Goal: Information Seeking & Learning: Learn about a topic

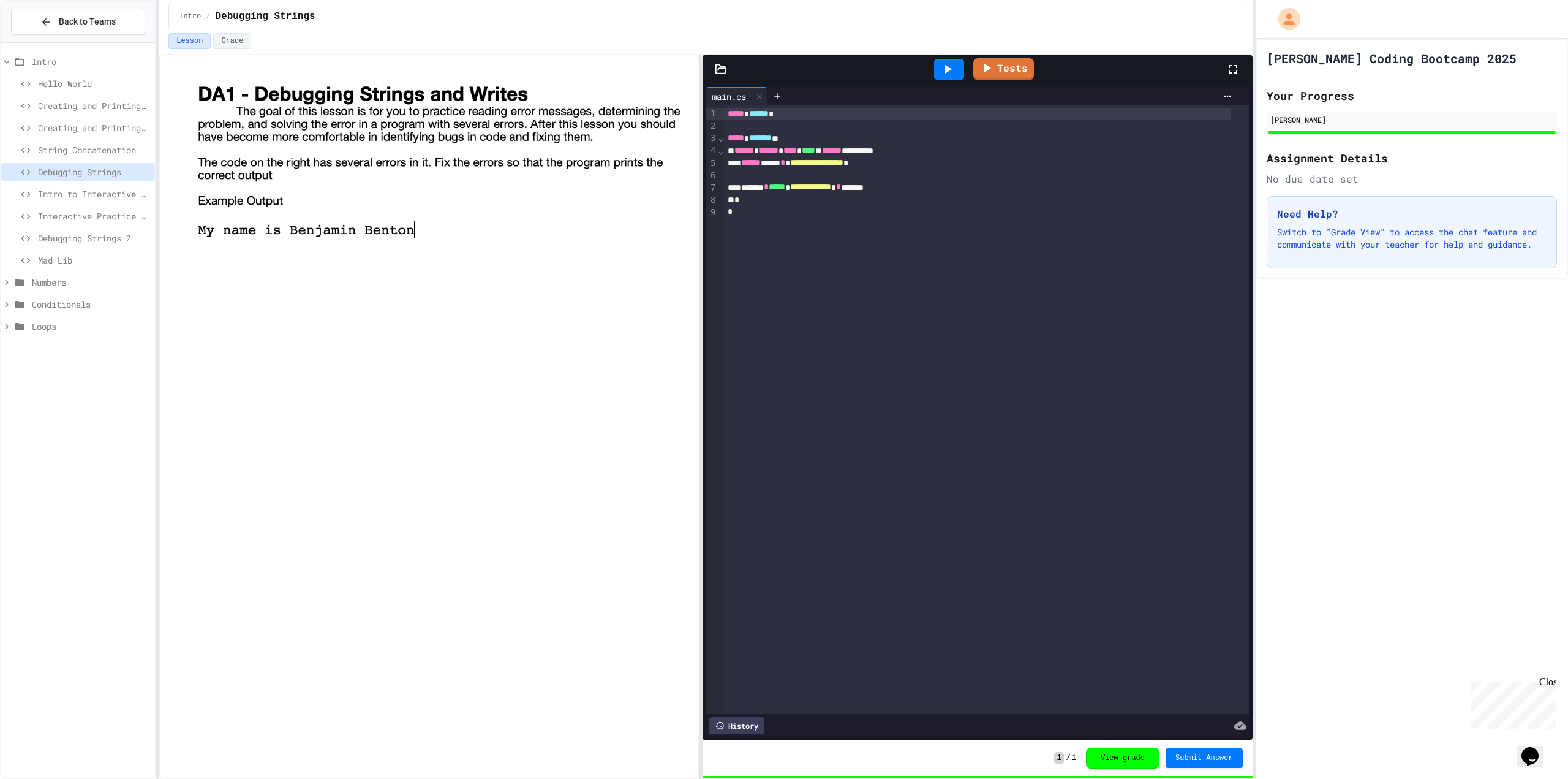
click at [72, 228] on div "Interactive Practice - Who Are You?" at bounding box center [78, 218] width 154 height 22
click at [77, 241] on span "Debugging Strings 2" at bounding box center [94, 238] width 112 height 13
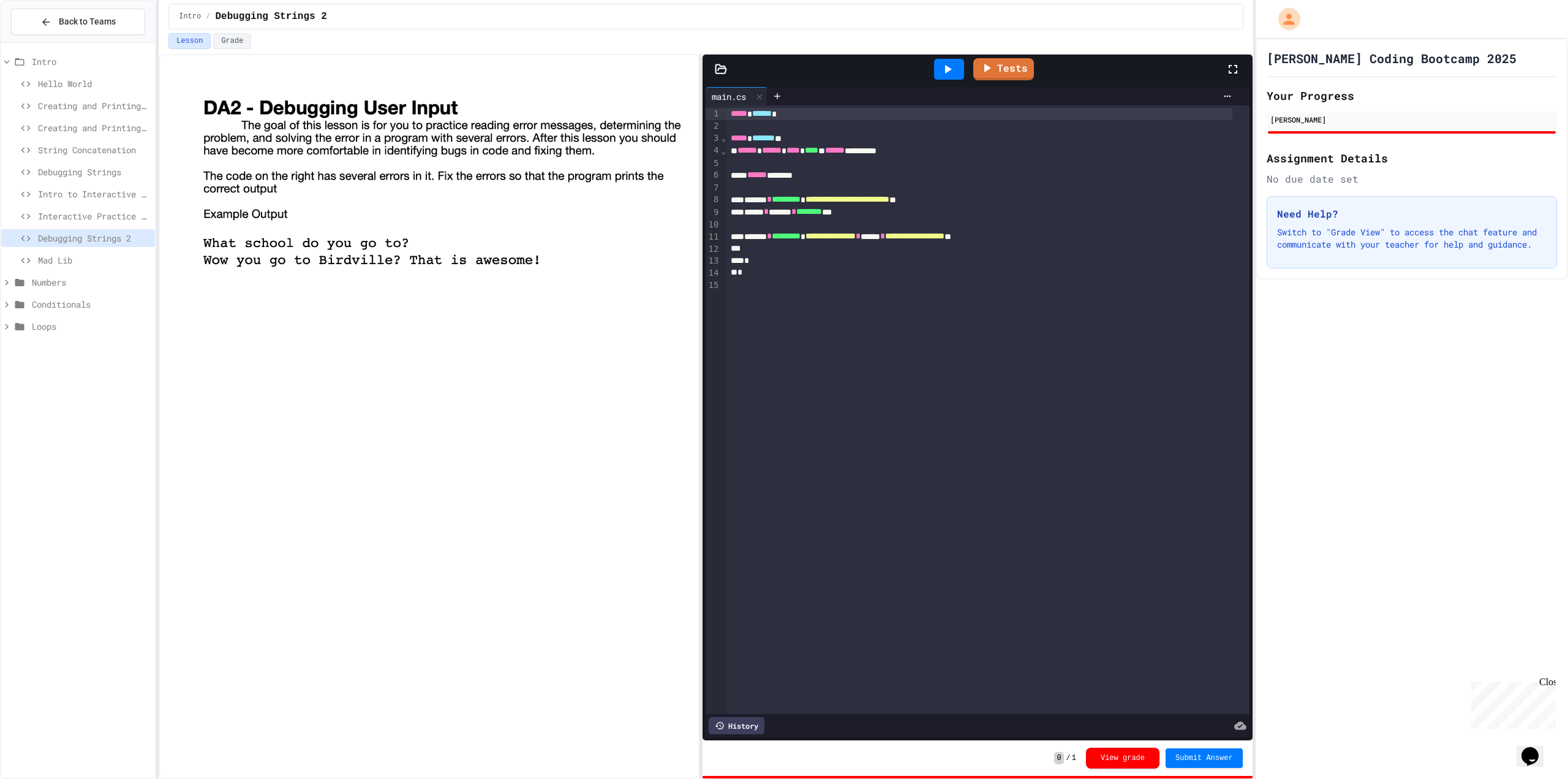
click at [90, 266] on span "Mad Lib" at bounding box center [94, 260] width 112 height 13
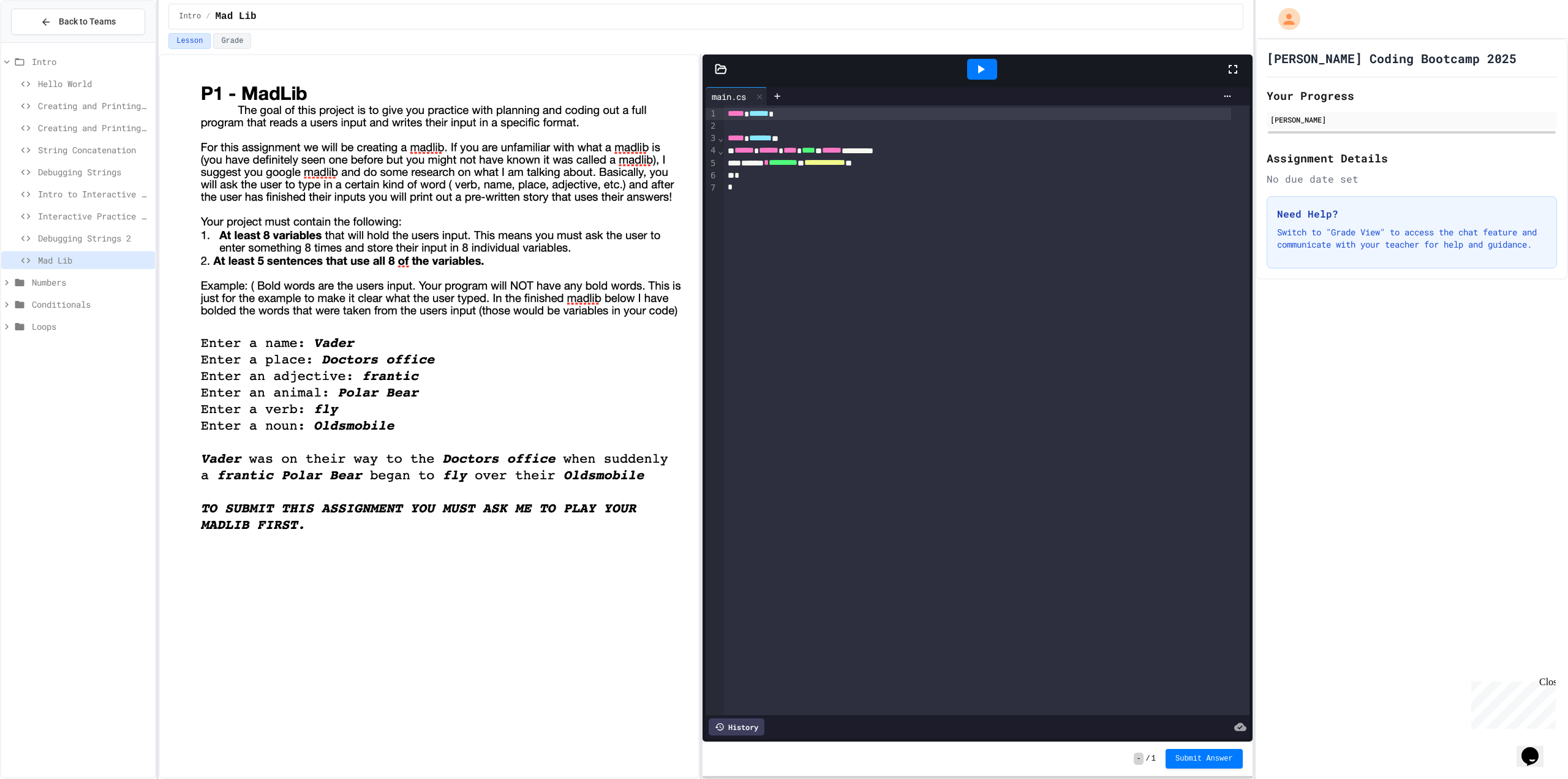
click at [838, 532] on div "**********" at bounding box center [987, 410] width 526 height 610
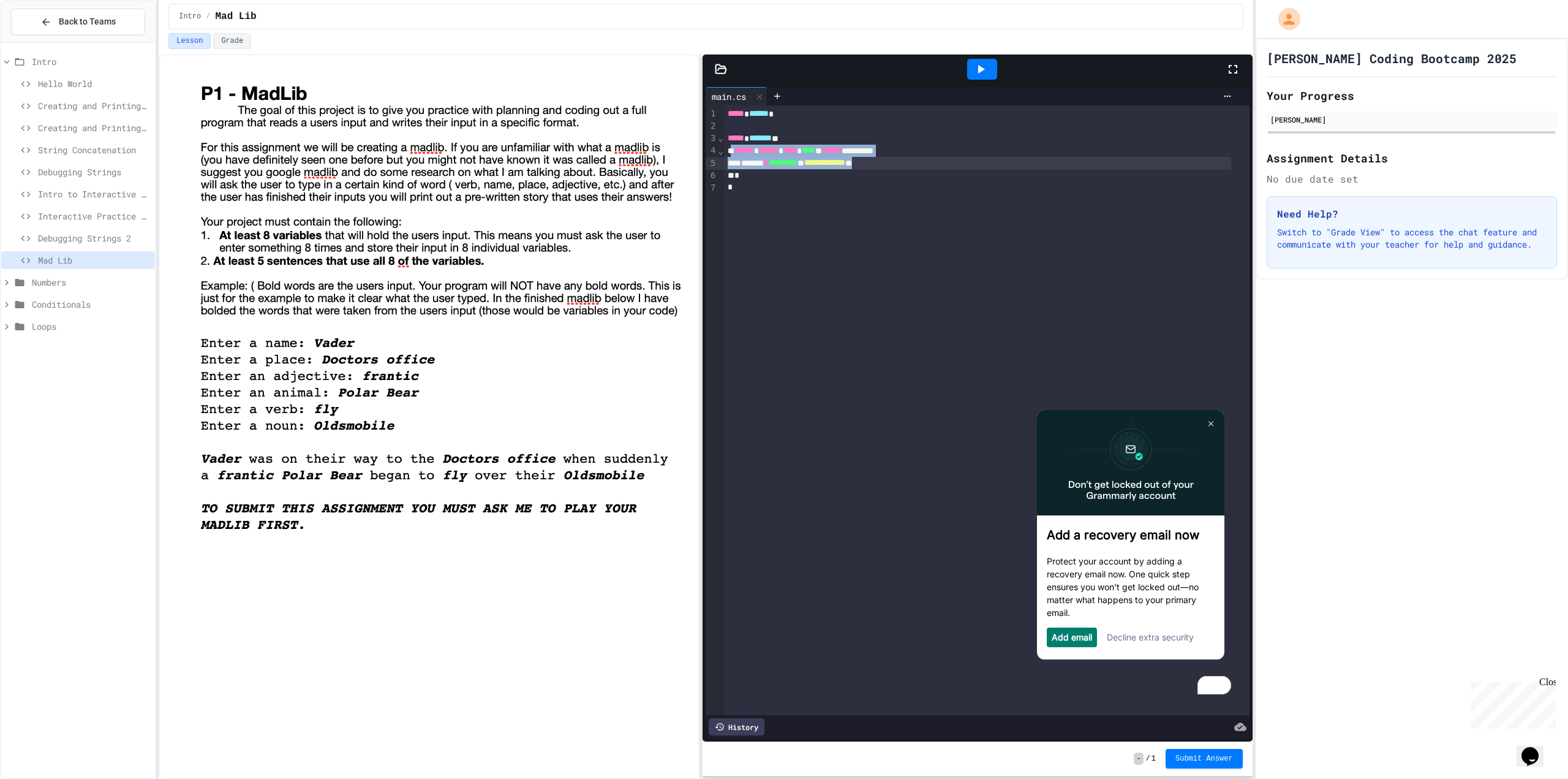
drag, startPoint x: 733, startPoint y: 149, endPoint x: 925, endPoint y: 168, distance: 192.9
click at [925, 168] on div "**********" at bounding box center [987, 410] width 526 height 610
click at [921, 170] on div "*" at bounding box center [978, 175] width 507 height 12
drag, startPoint x: 739, startPoint y: 167, endPoint x: 957, endPoint y: 165, distance: 218.0
click at [957, 165] on div "**********" at bounding box center [978, 162] width 507 height 12
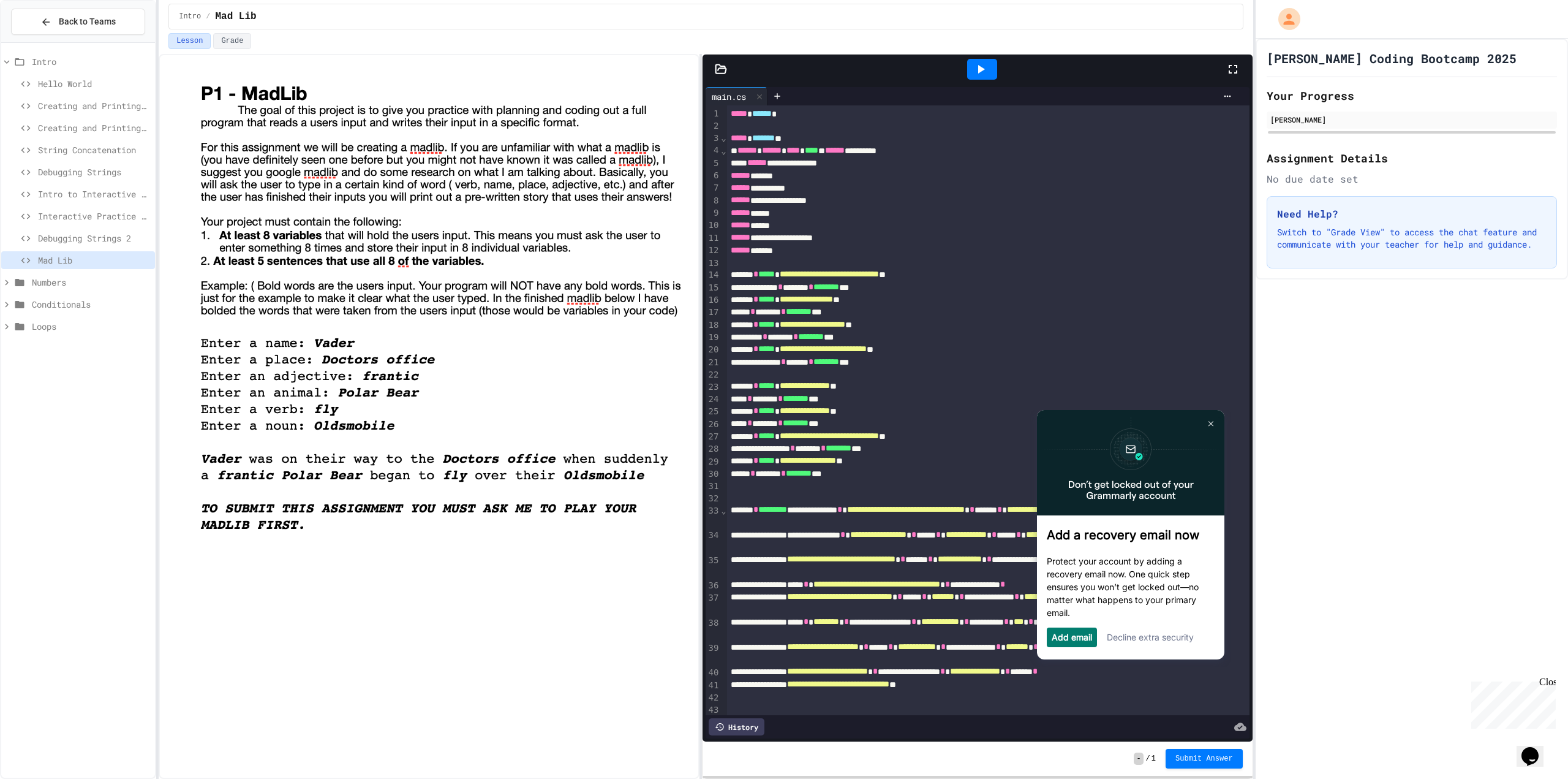
click at [979, 71] on icon at bounding box center [982, 69] width 7 height 8
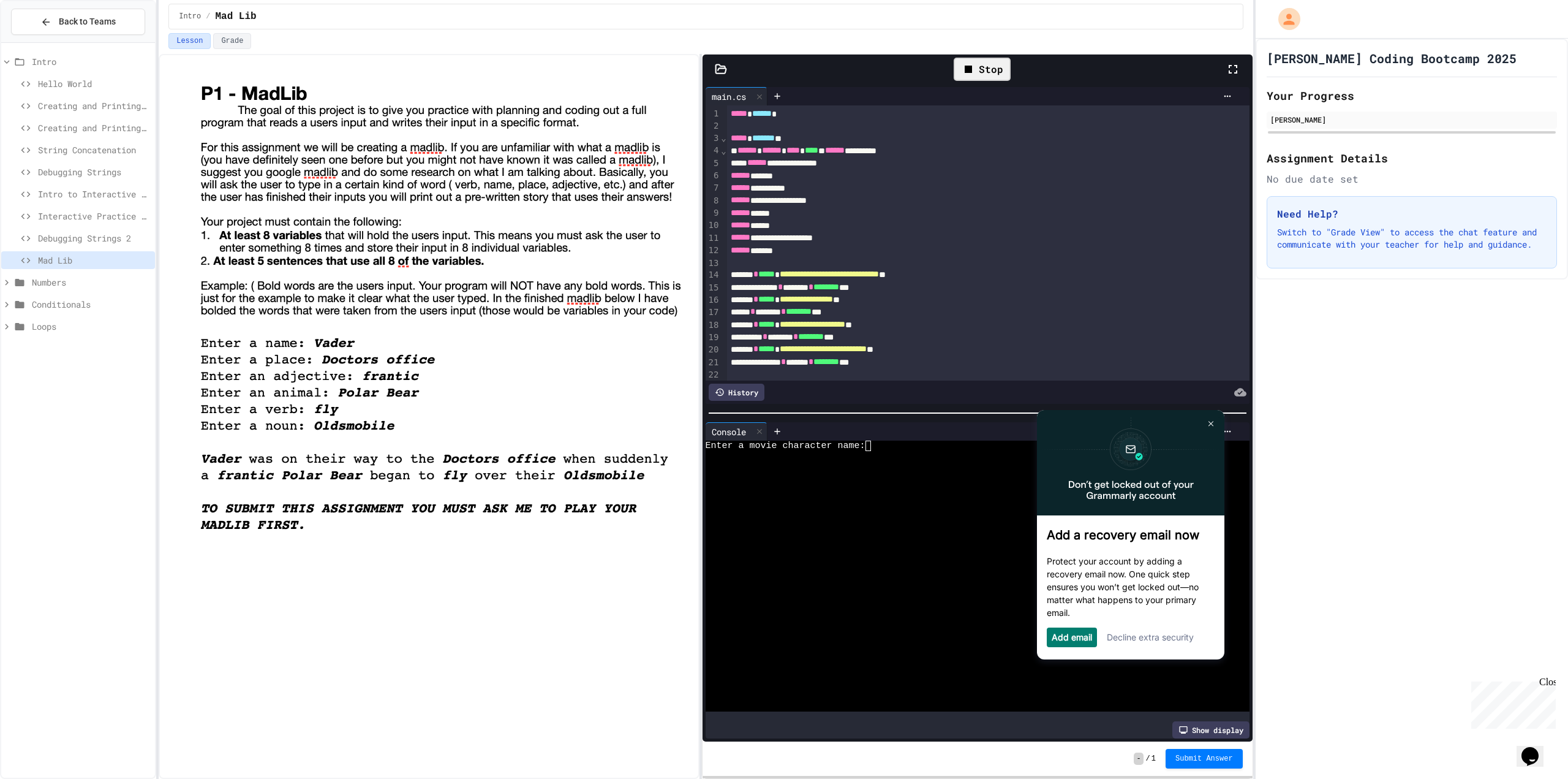
click at [1127, 638] on link "Decline extra security" at bounding box center [1150, 637] width 87 height 11
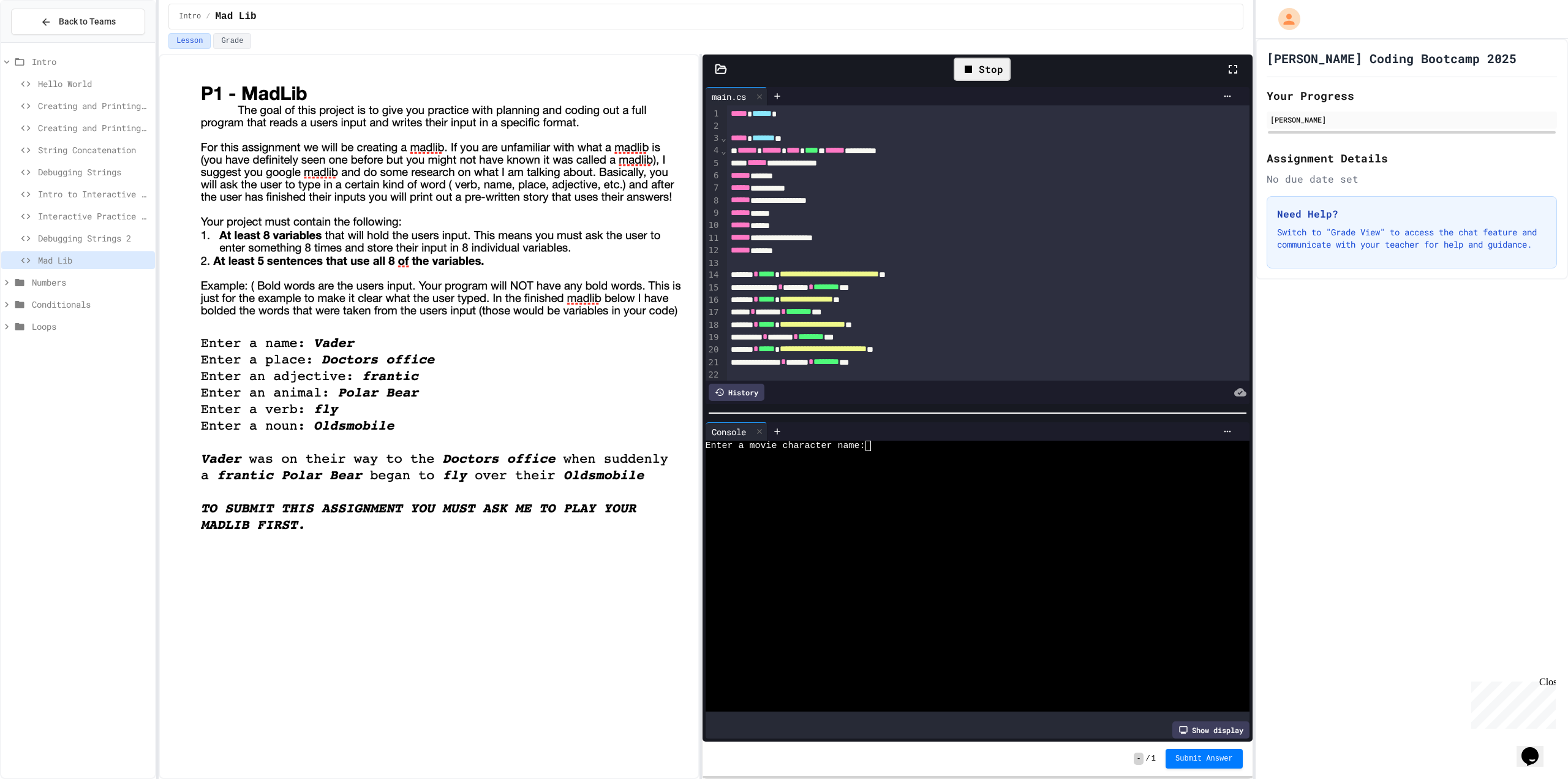
click at [909, 451] on div at bounding box center [967, 456] width 524 height 11
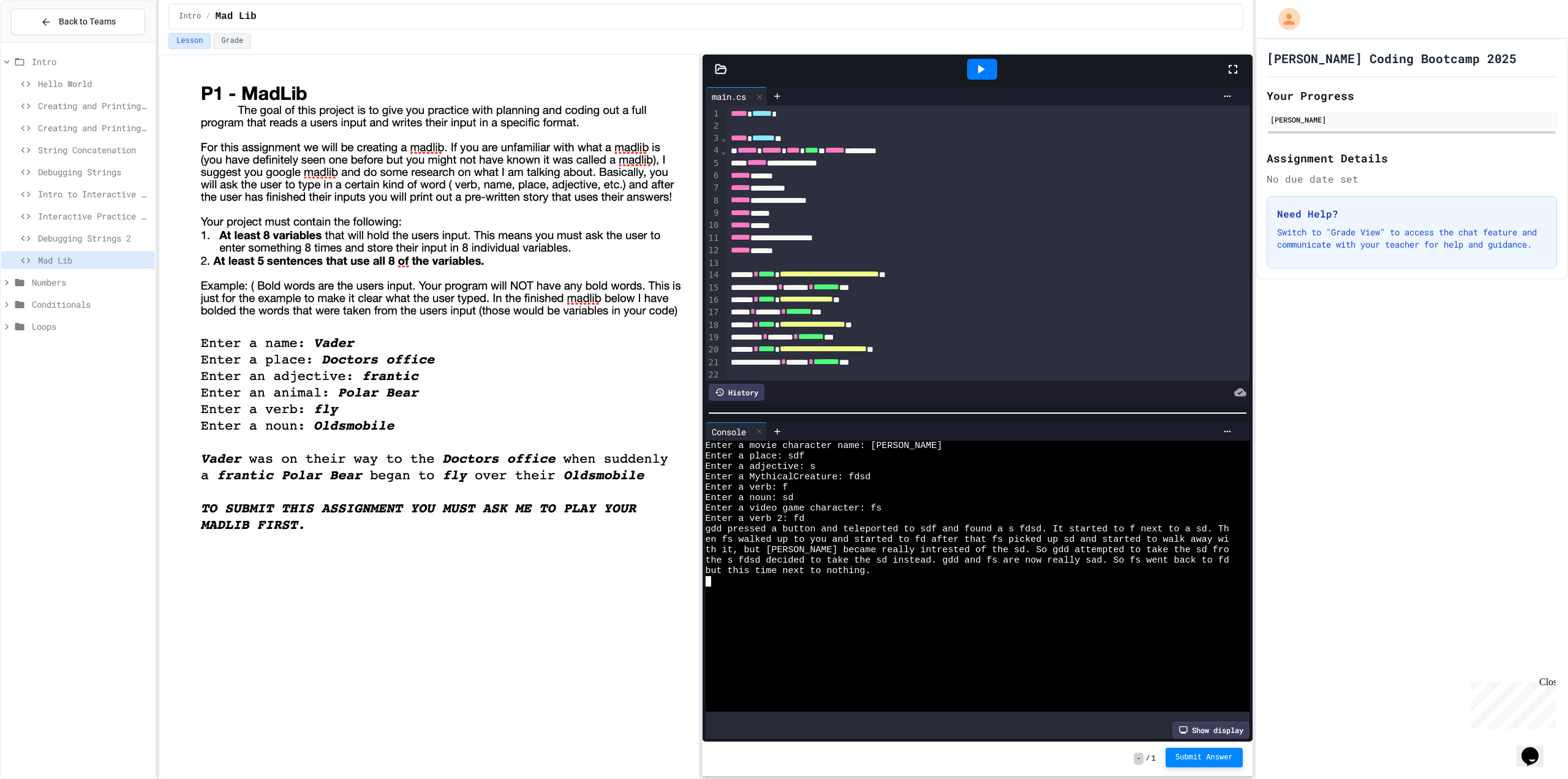
click at [1218, 759] on span "Submit Answer" at bounding box center [1205, 757] width 58 height 10
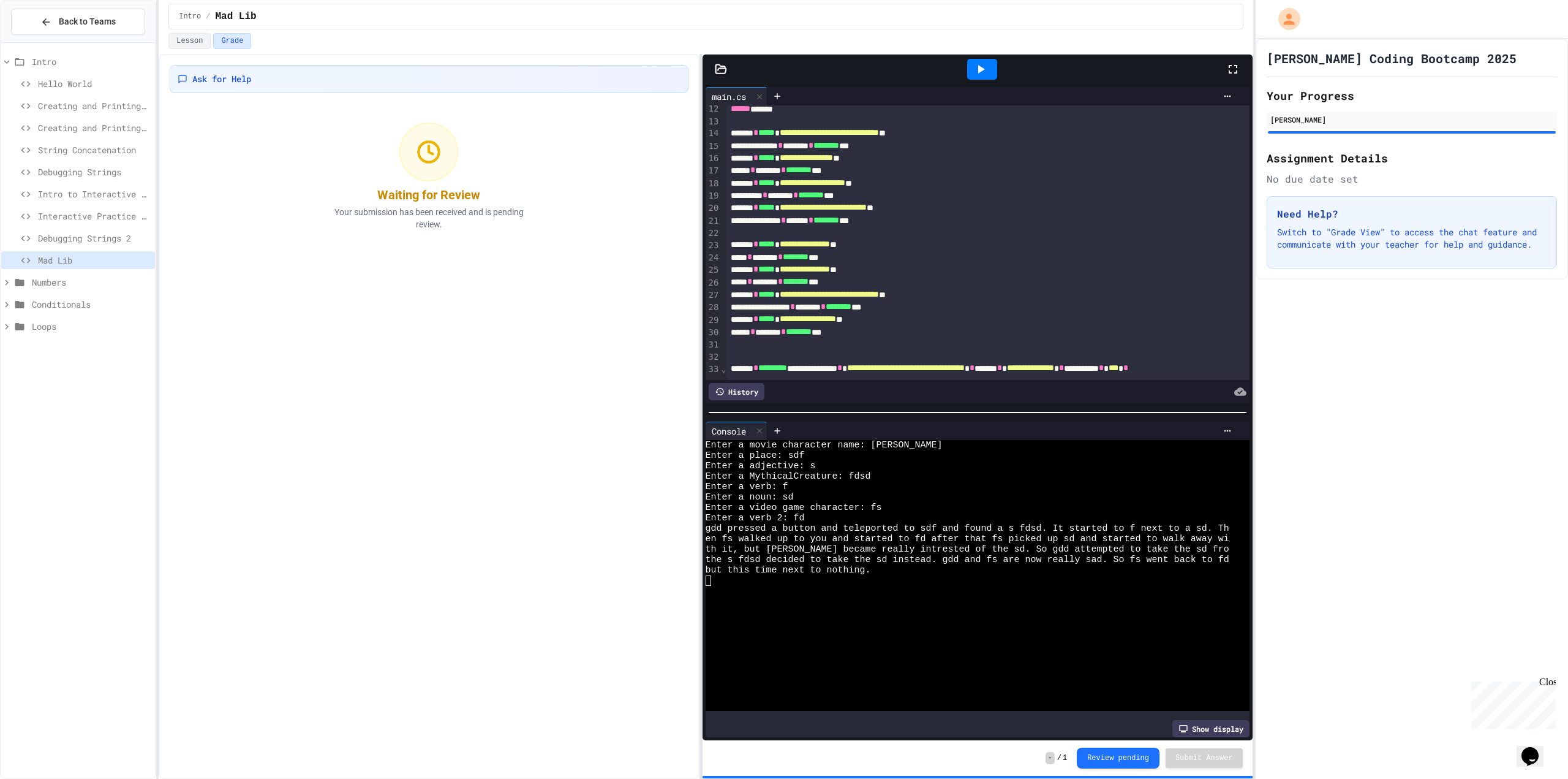
scroll to position [184, 0]
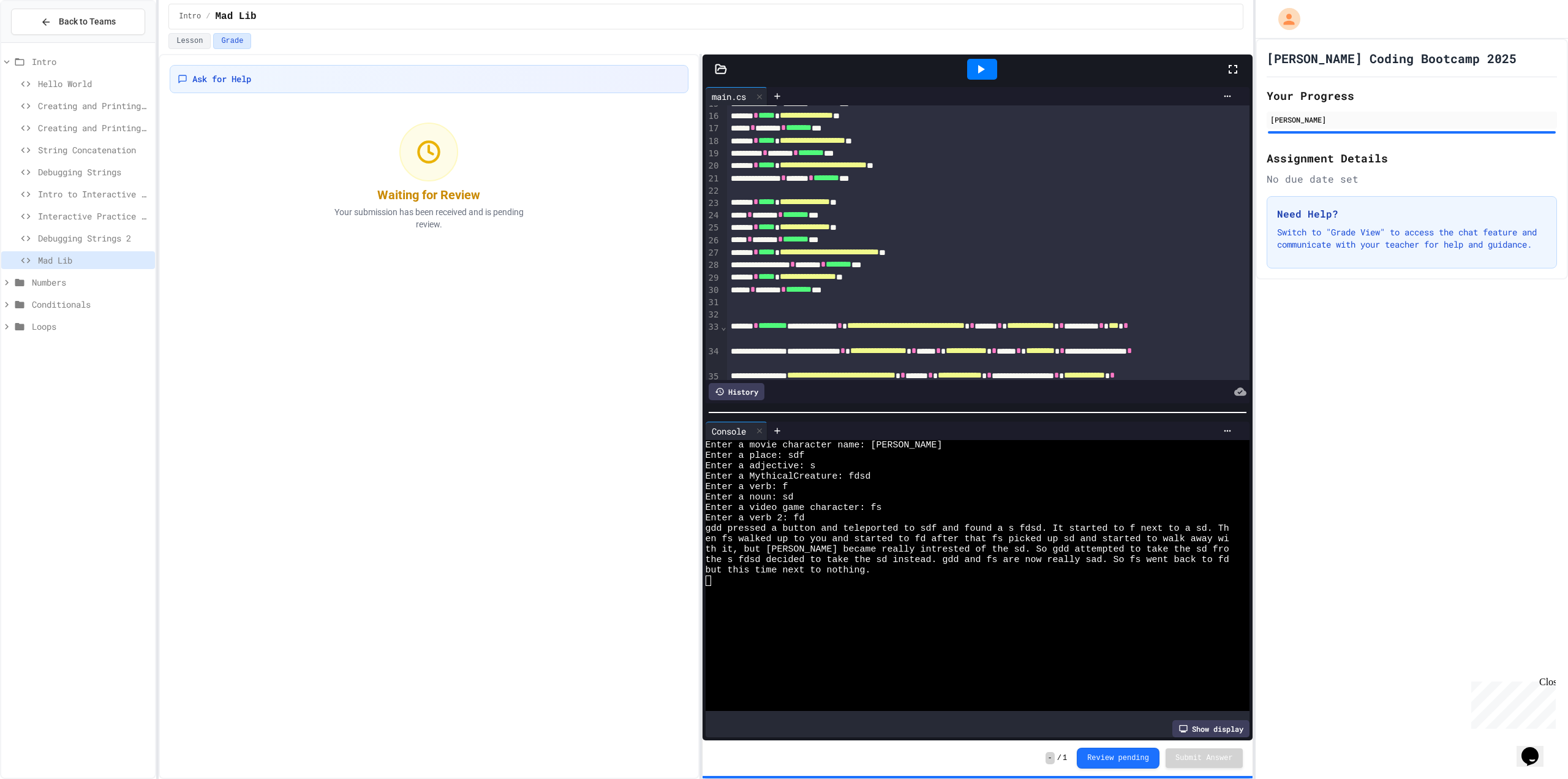
click at [72, 284] on span "Numbers" at bounding box center [91, 282] width 118 height 13
click at [39, 300] on span "Integer Intro" at bounding box center [94, 304] width 112 height 13
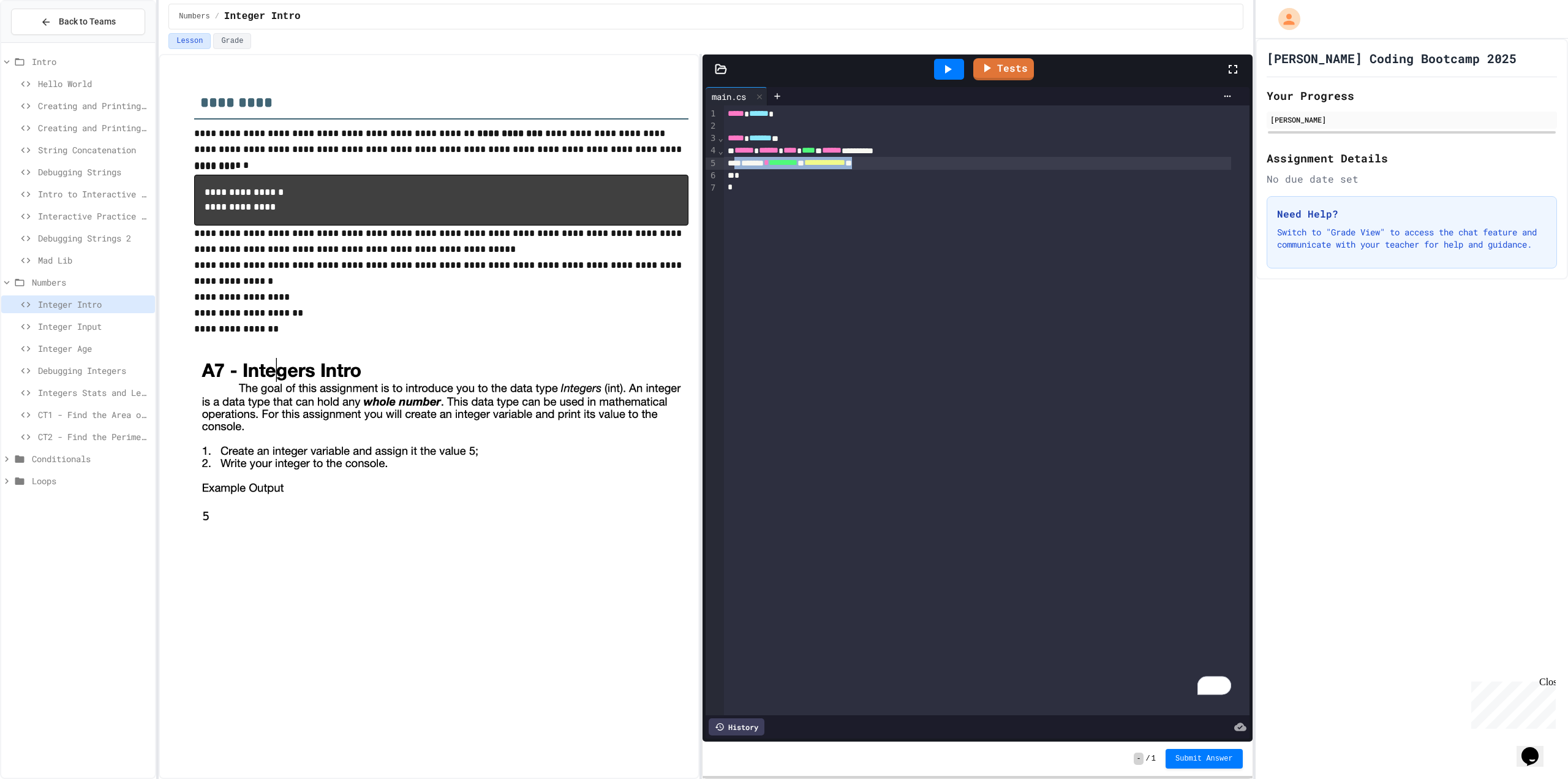
drag, startPoint x: 736, startPoint y: 167, endPoint x: 950, endPoint y: 169, distance: 214.0
click at [950, 169] on div "**********" at bounding box center [978, 162] width 507 height 12
click at [760, 159] on div "To enrich screen reader interactions, please activate Accessibility in Grammarl…" at bounding box center [978, 162] width 507 height 12
click at [990, 67] on icon at bounding box center [986, 67] width 15 height 15
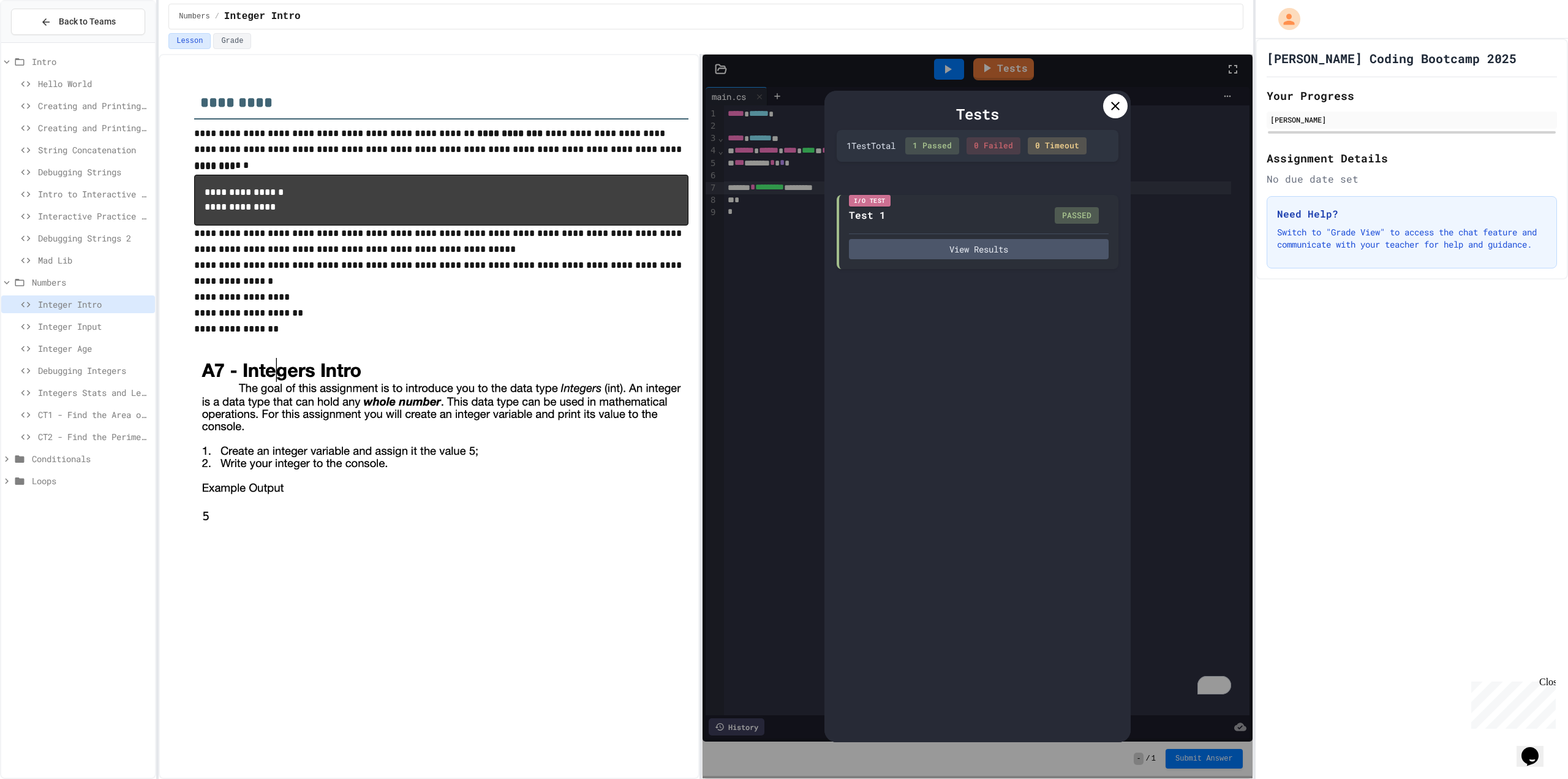
drag, startPoint x: 994, startPoint y: 155, endPoint x: 912, endPoint y: 174, distance: 84.2
click at [912, 174] on div "Tests 1 Test Total 1 Passed 0 Failed 0 Timeout I/O Test Test 1 PASSED View Resu…" at bounding box center [978, 416] width 306 height 652
drag, startPoint x: 1118, startPoint y: 104, endPoint x: 1113, endPoint y: 108, distance: 6.4
click at [1117, 104] on icon at bounding box center [1115, 106] width 8 height 8
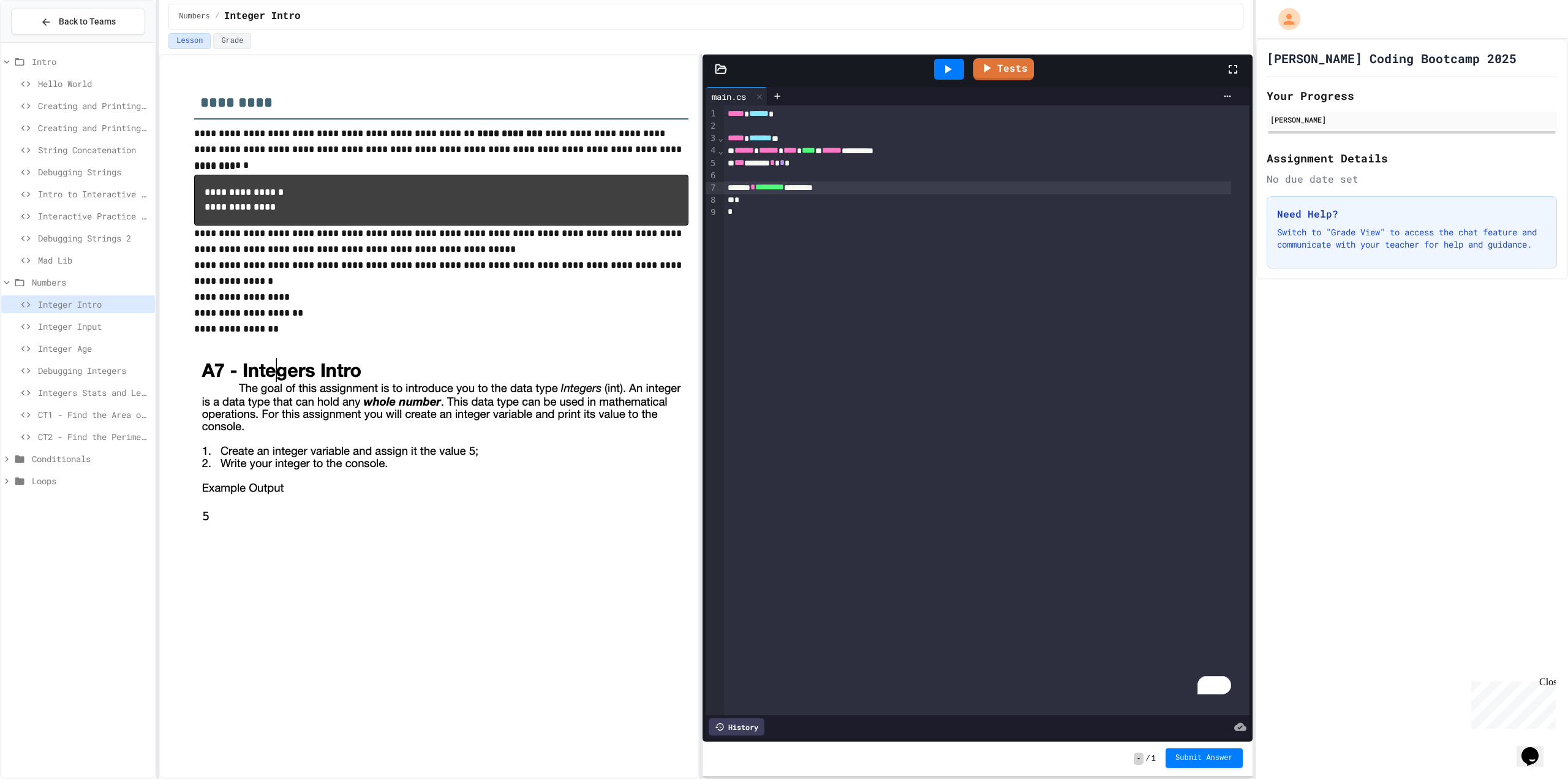
click at [1220, 766] on button "Submit Answer" at bounding box center [1205, 758] width 77 height 20
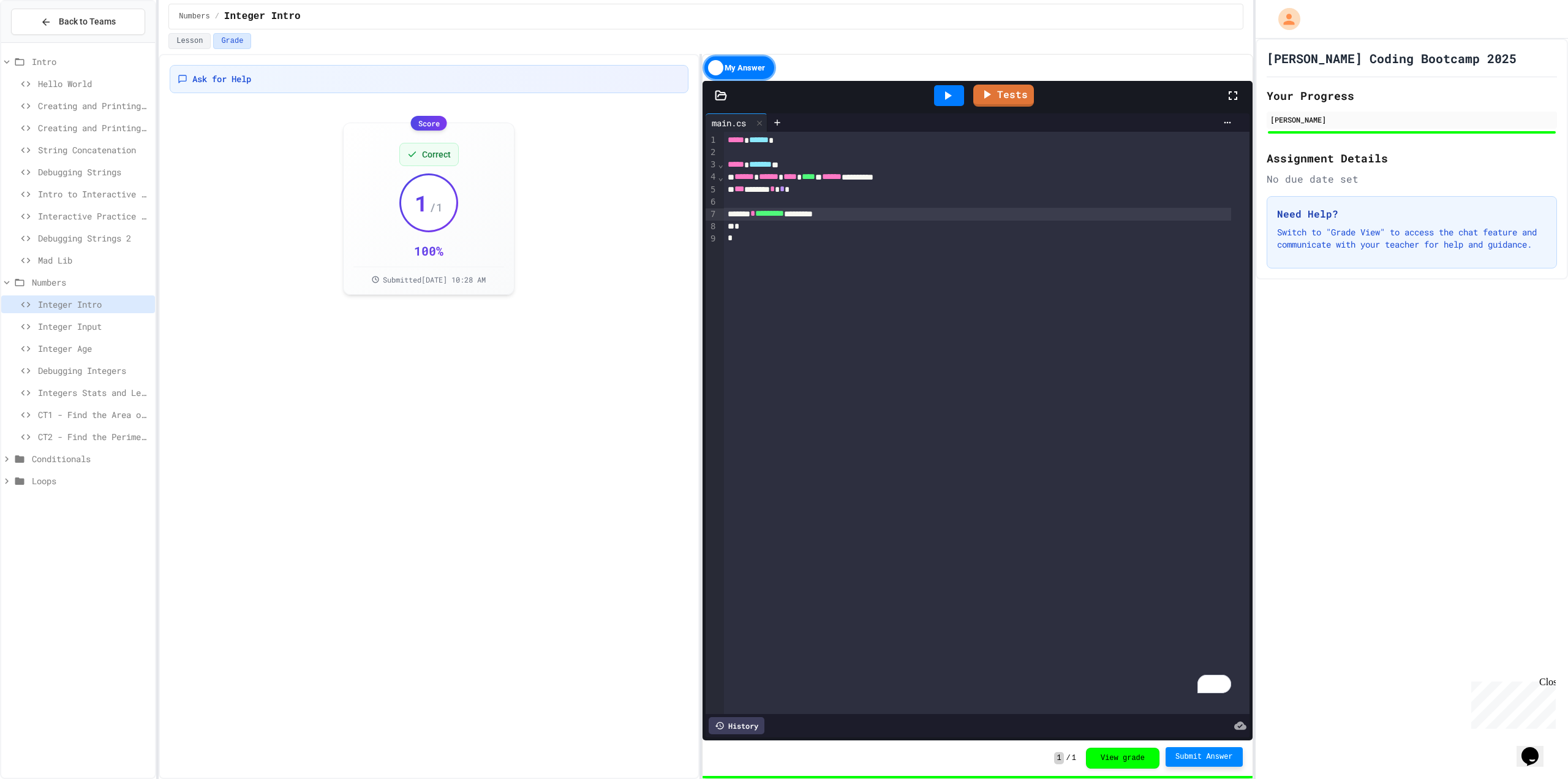
click at [78, 333] on div "Integer Input" at bounding box center [78, 326] width 154 height 18
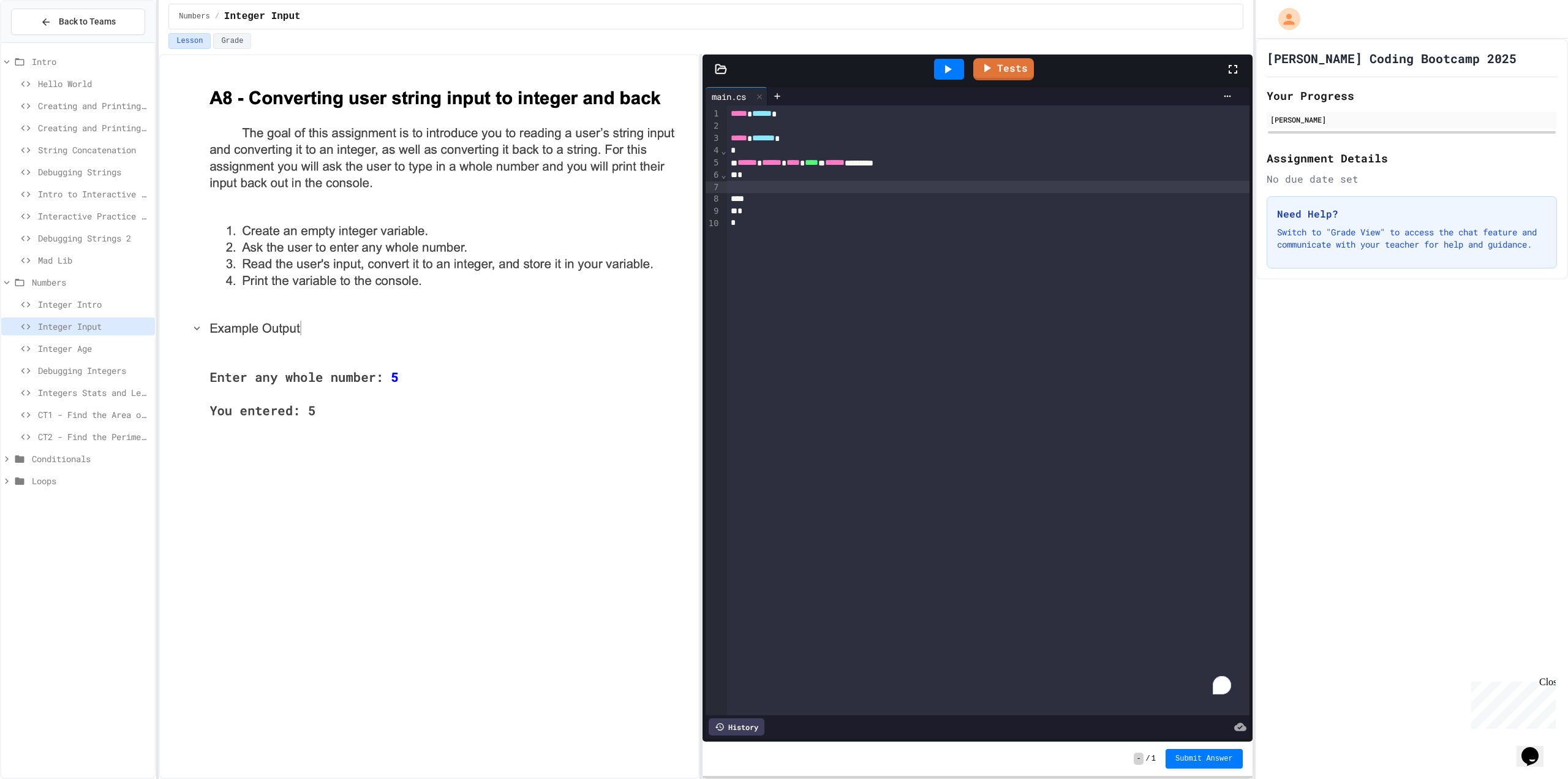
click at [770, 191] on div "To enrich screen reader interactions, please activate Accessibility in Grammarl…" at bounding box center [989, 186] width 523 height 12
click at [857, 195] on div "To enrich screen reader interactions, please activate Accessibility in Grammarl…" at bounding box center [980, 199] width 505 height 12
click at [857, 172] on div "*" at bounding box center [980, 175] width 505 height 12
click at [855, 186] on div "To enrich screen reader interactions, please activate Accessibility in Grammarl…" at bounding box center [989, 186] width 523 height 12
click at [1004, 67] on link "Tests" at bounding box center [1004, 67] width 55 height 23
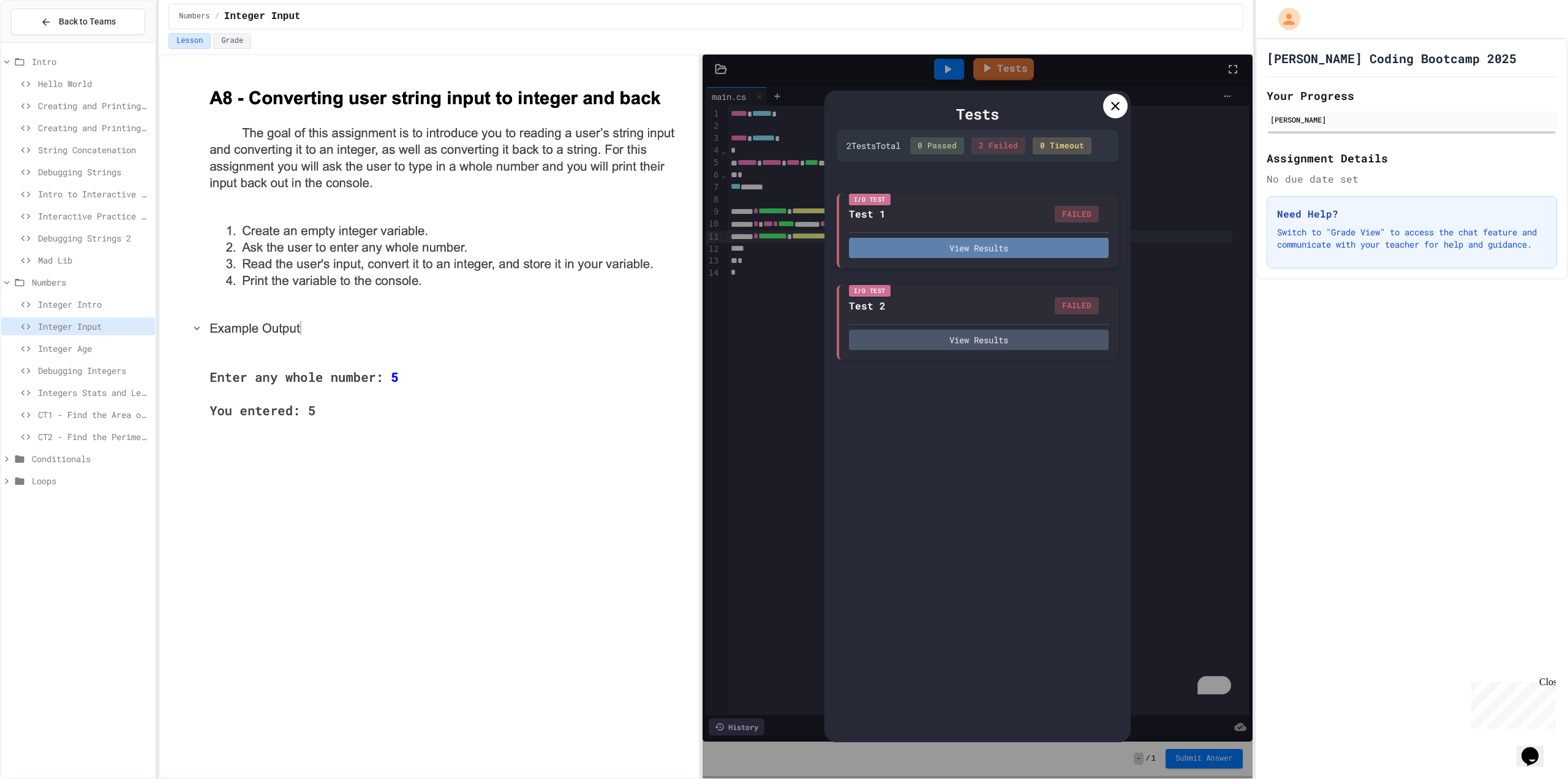
click at [987, 247] on button "View Results" at bounding box center [979, 247] width 260 height 20
drag, startPoint x: 1112, startPoint y: 108, endPoint x: 1103, endPoint y: 112, distance: 9.8
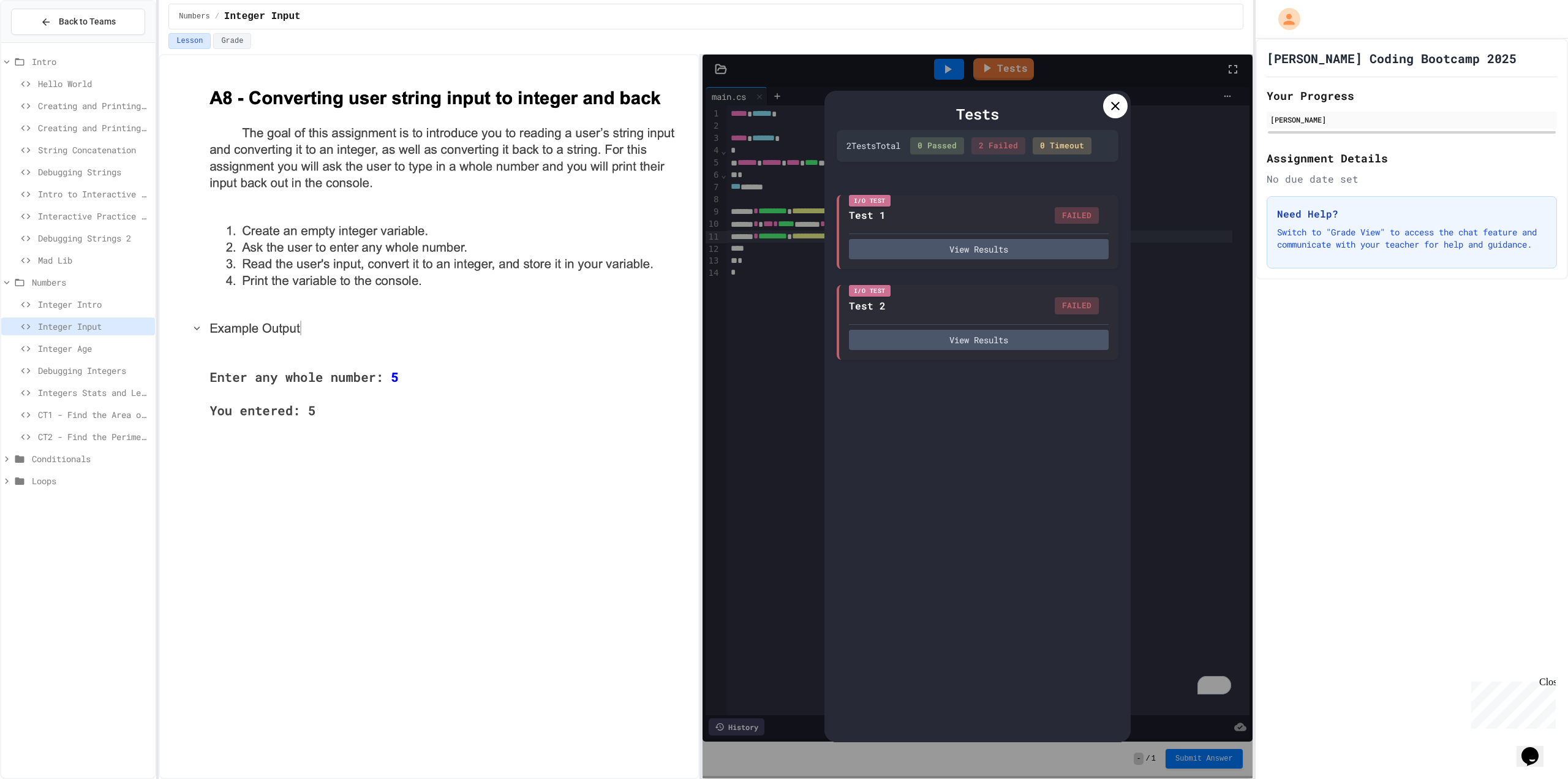
click at [1108, 111] on icon at bounding box center [1115, 105] width 15 height 15
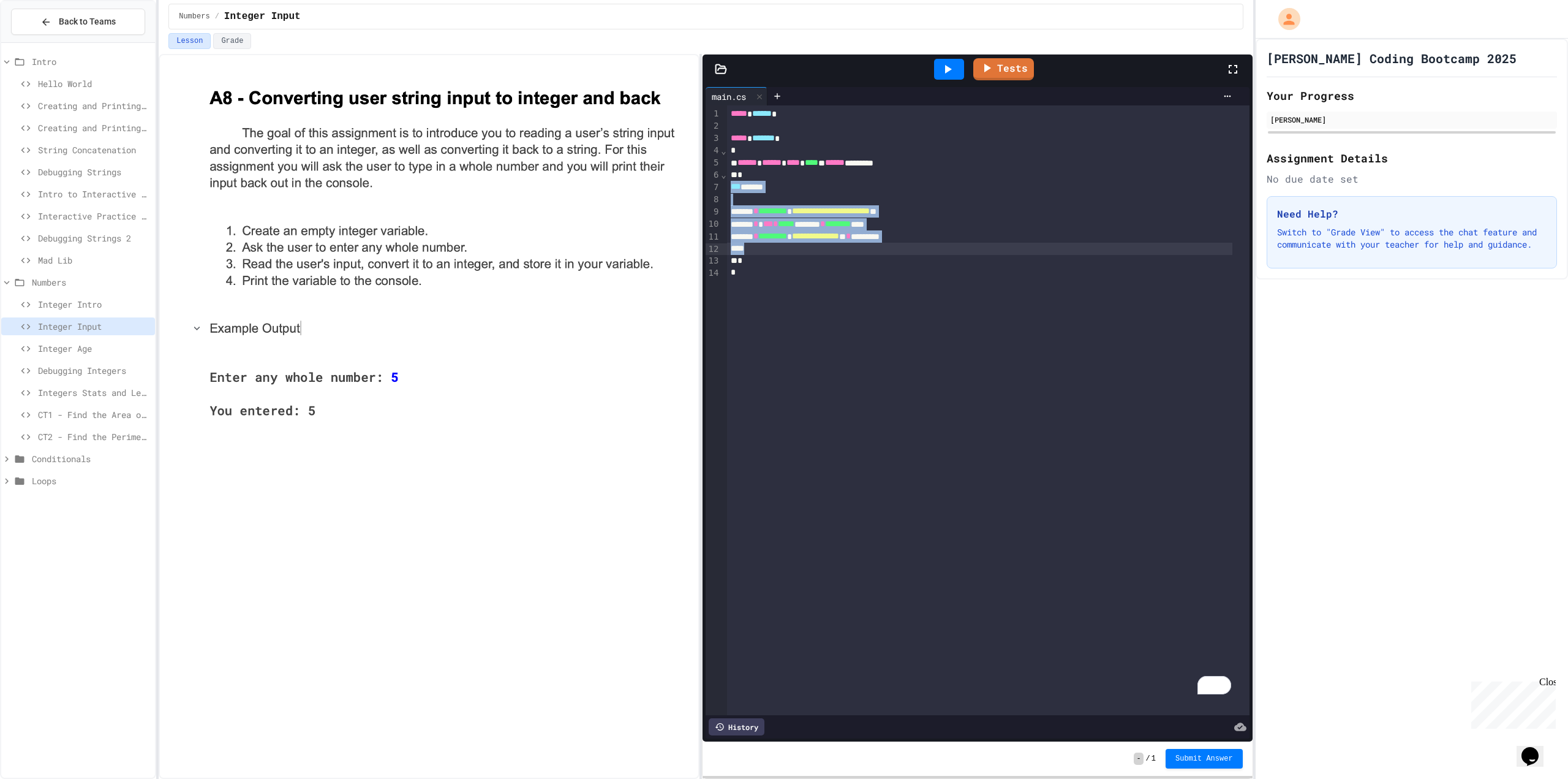
drag, startPoint x: 730, startPoint y: 186, endPoint x: 978, endPoint y: 246, distance: 255.2
click at [978, 246] on div "**********" at bounding box center [989, 410] width 523 height 610
click at [1010, 67] on link "Tests" at bounding box center [1004, 67] width 60 height 23
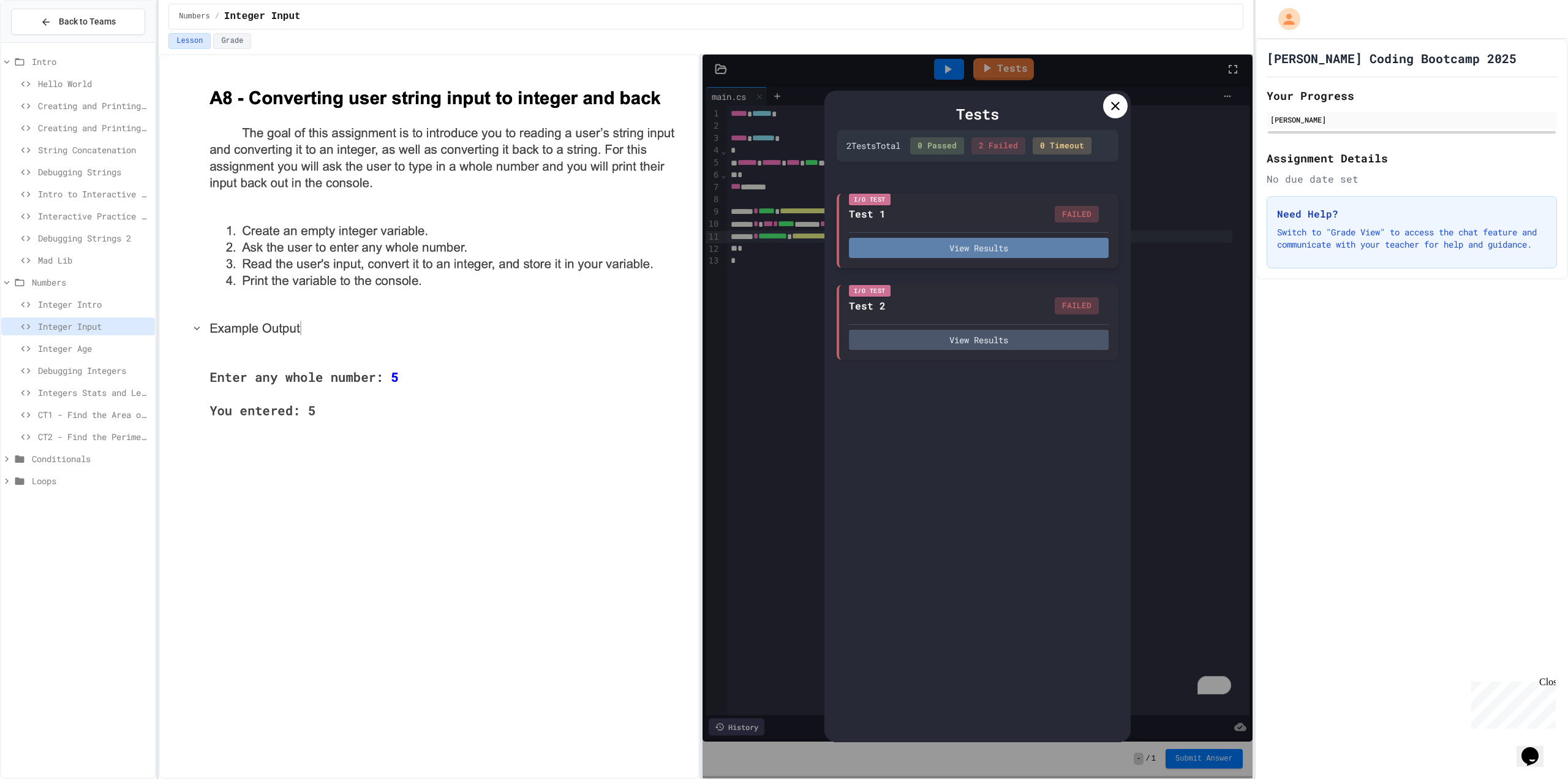
click at [986, 252] on button "View Results" at bounding box center [979, 247] width 260 height 20
drag, startPoint x: 971, startPoint y: 413, endPoint x: 973, endPoint y: 407, distance: 6.3
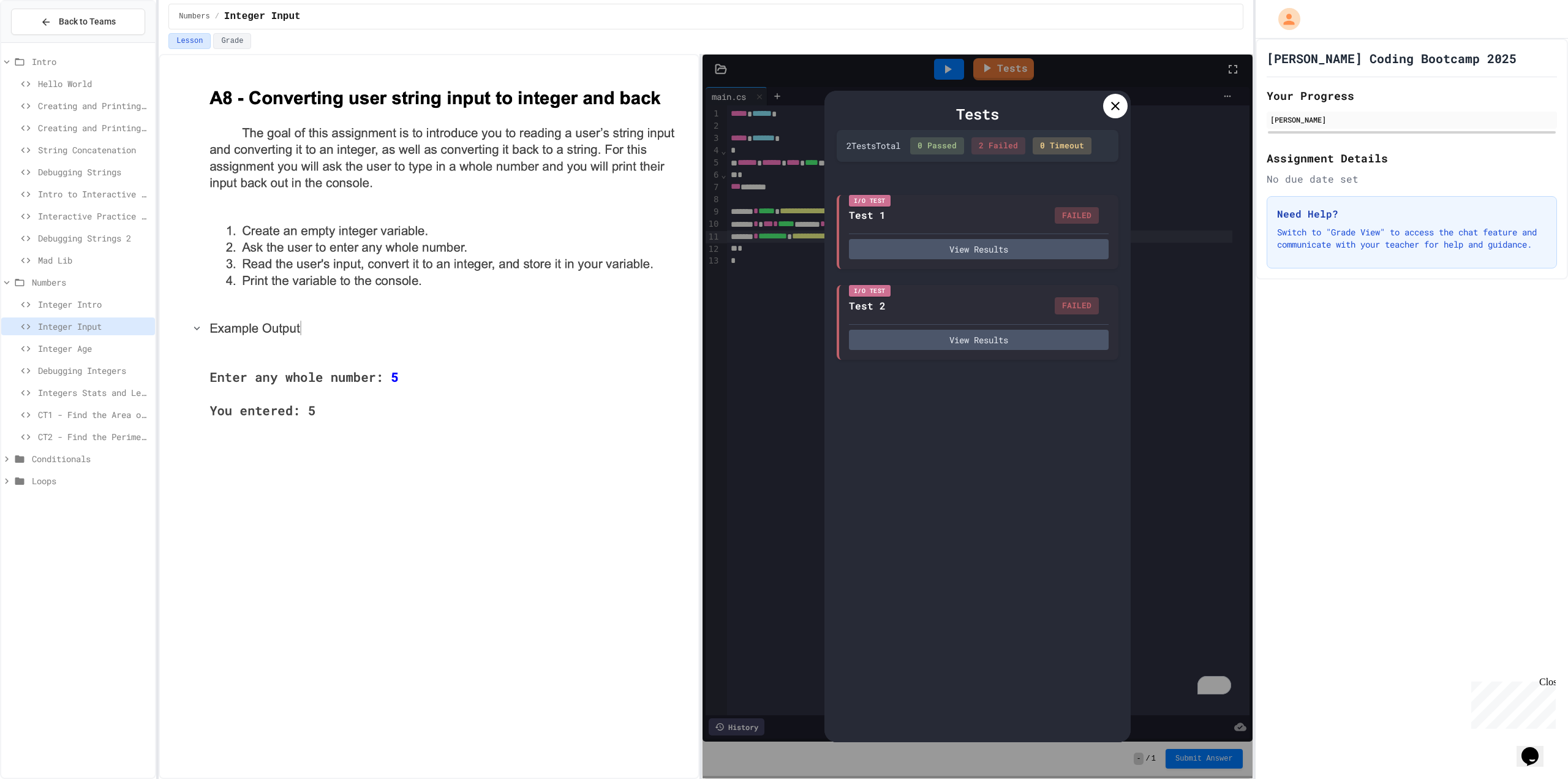
drag, startPoint x: 1002, startPoint y: 277, endPoint x: 976, endPoint y: 332, distance: 60.8
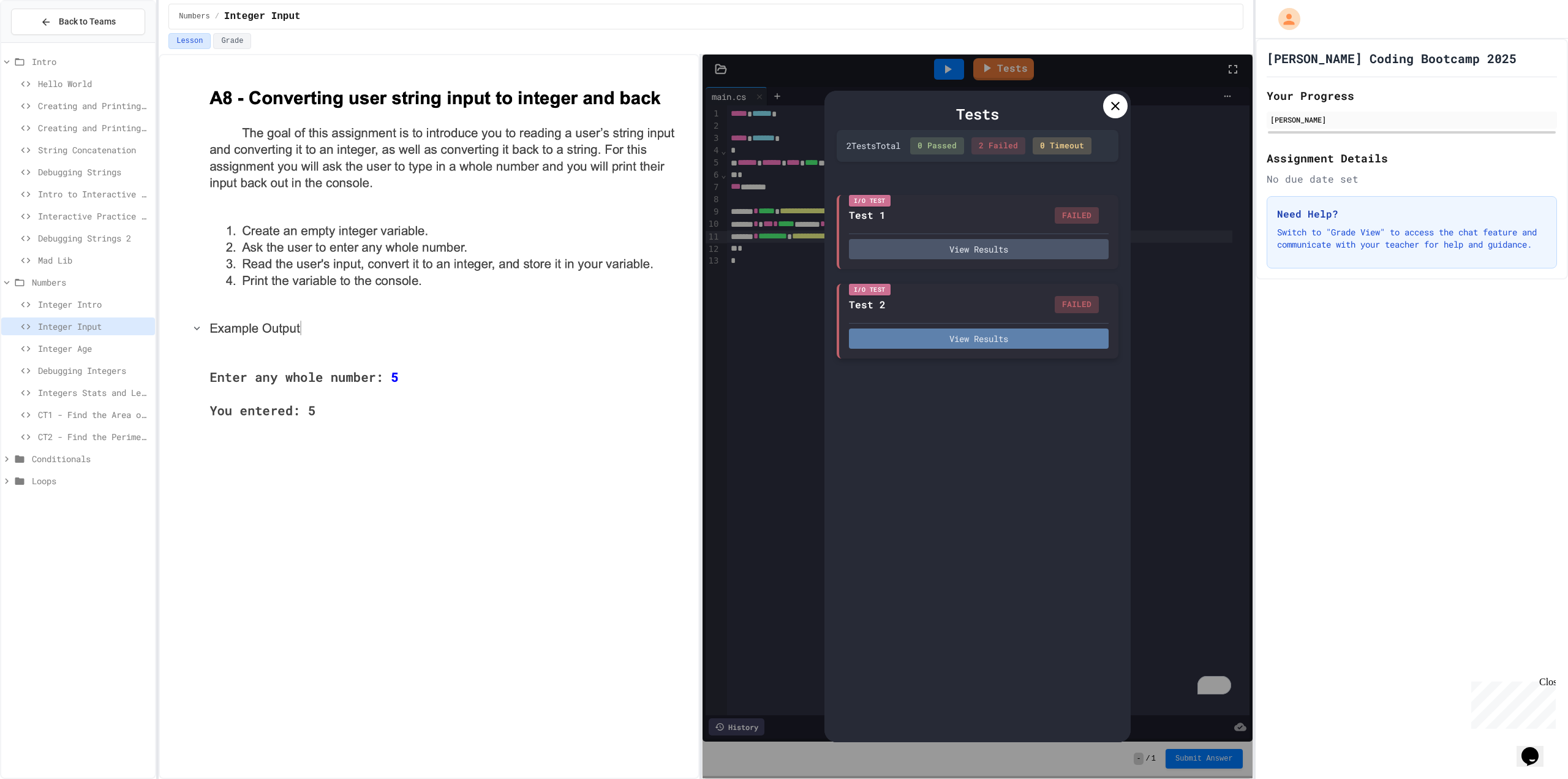
click at [955, 342] on button "View Results" at bounding box center [979, 338] width 260 height 20
drag, startPoint x: 985, startPoint y: 264, endPoint x: 950, endPoint y: 251, distance: 37.3
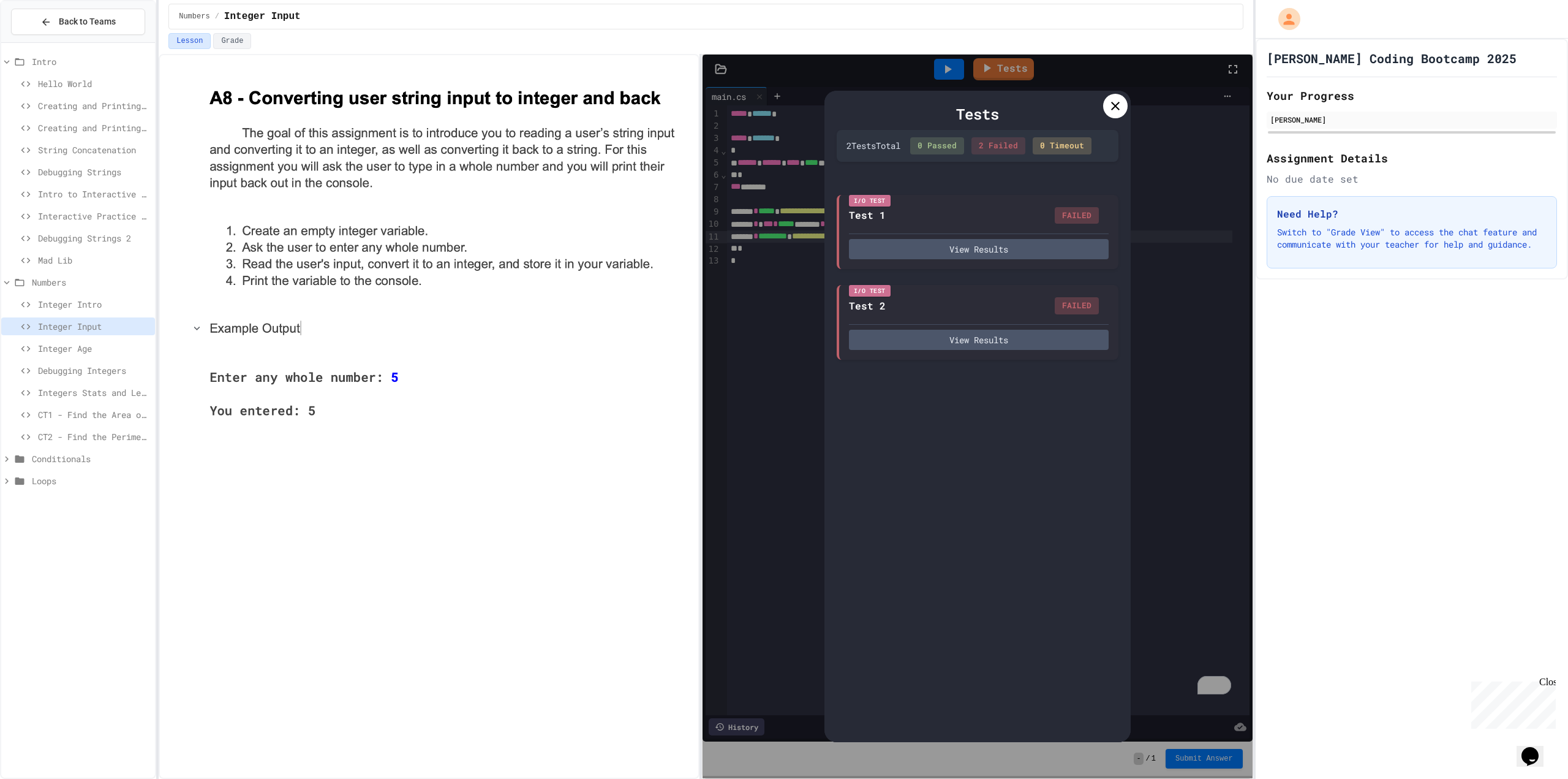
click at [1110, 110] on icon at bounding box center [1115, 105] width 15 height 15
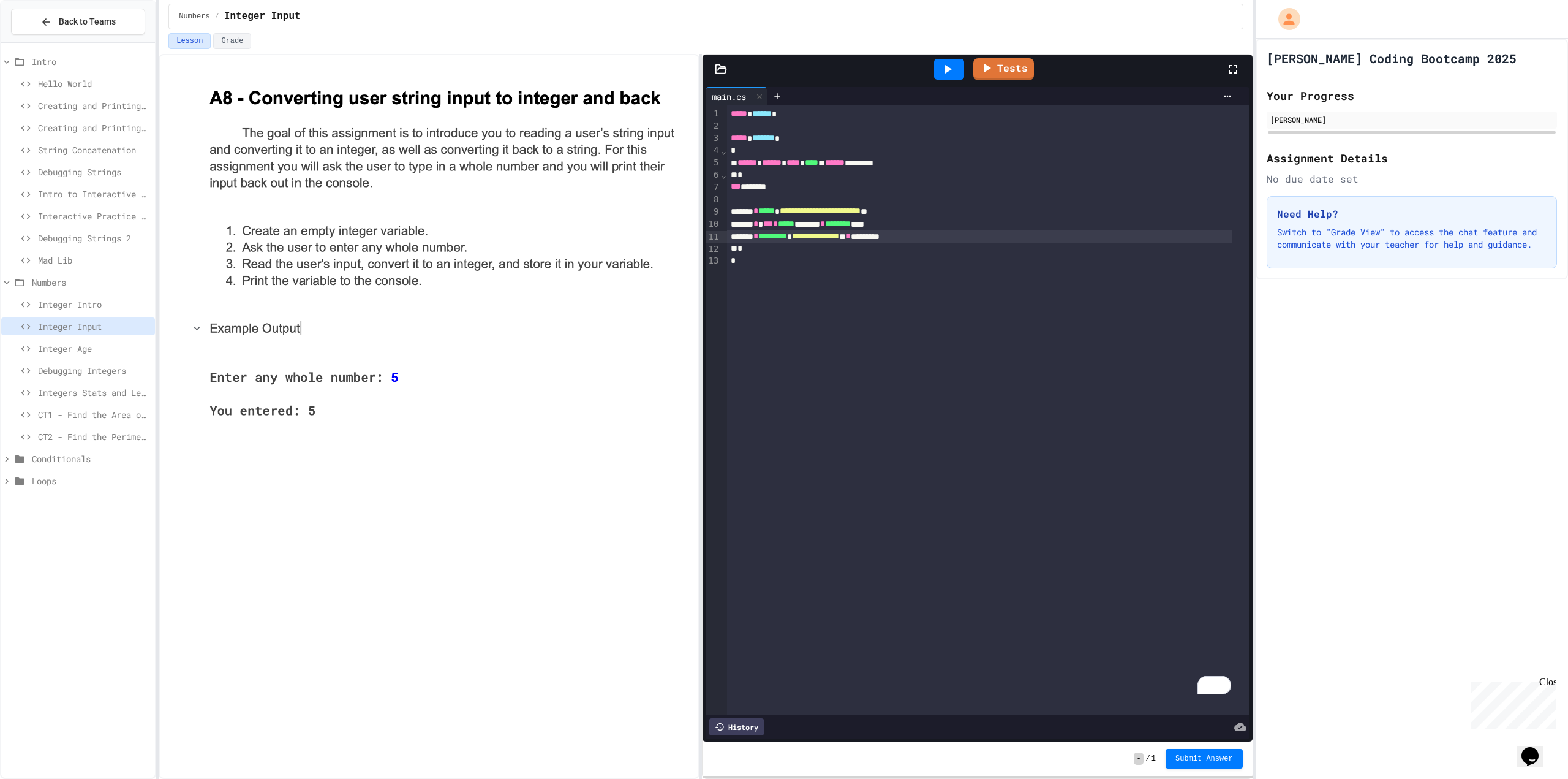
click at [941, 72] on icon at bounding box center [947, 69] width 15 height 15
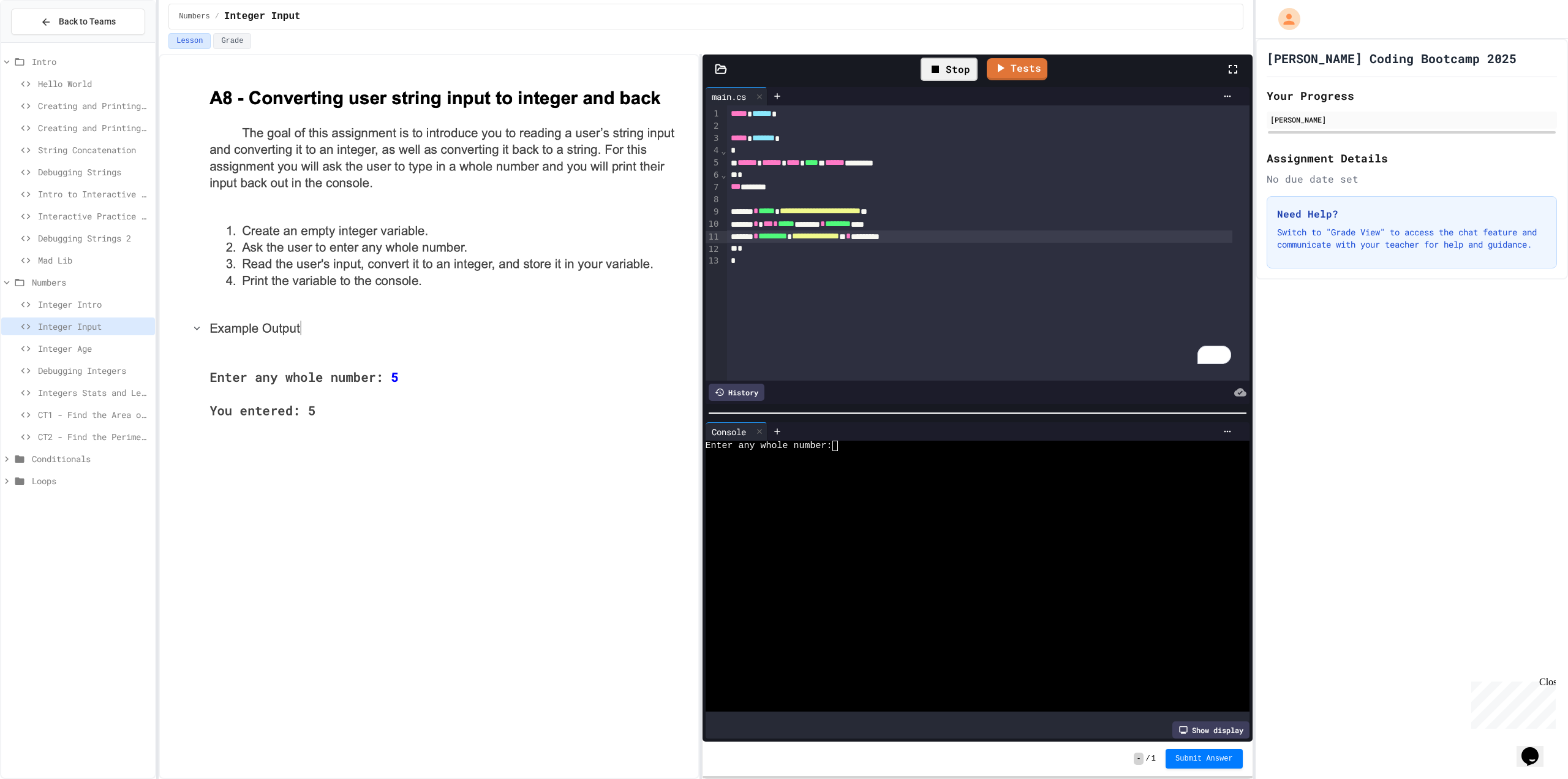
click at [847, 444] on div "Enter any whole number:" at bounding box center [967, 446] width 524 height 11
click at [989, 70] on icon at bounding box center [987, 67] width 15 height 15
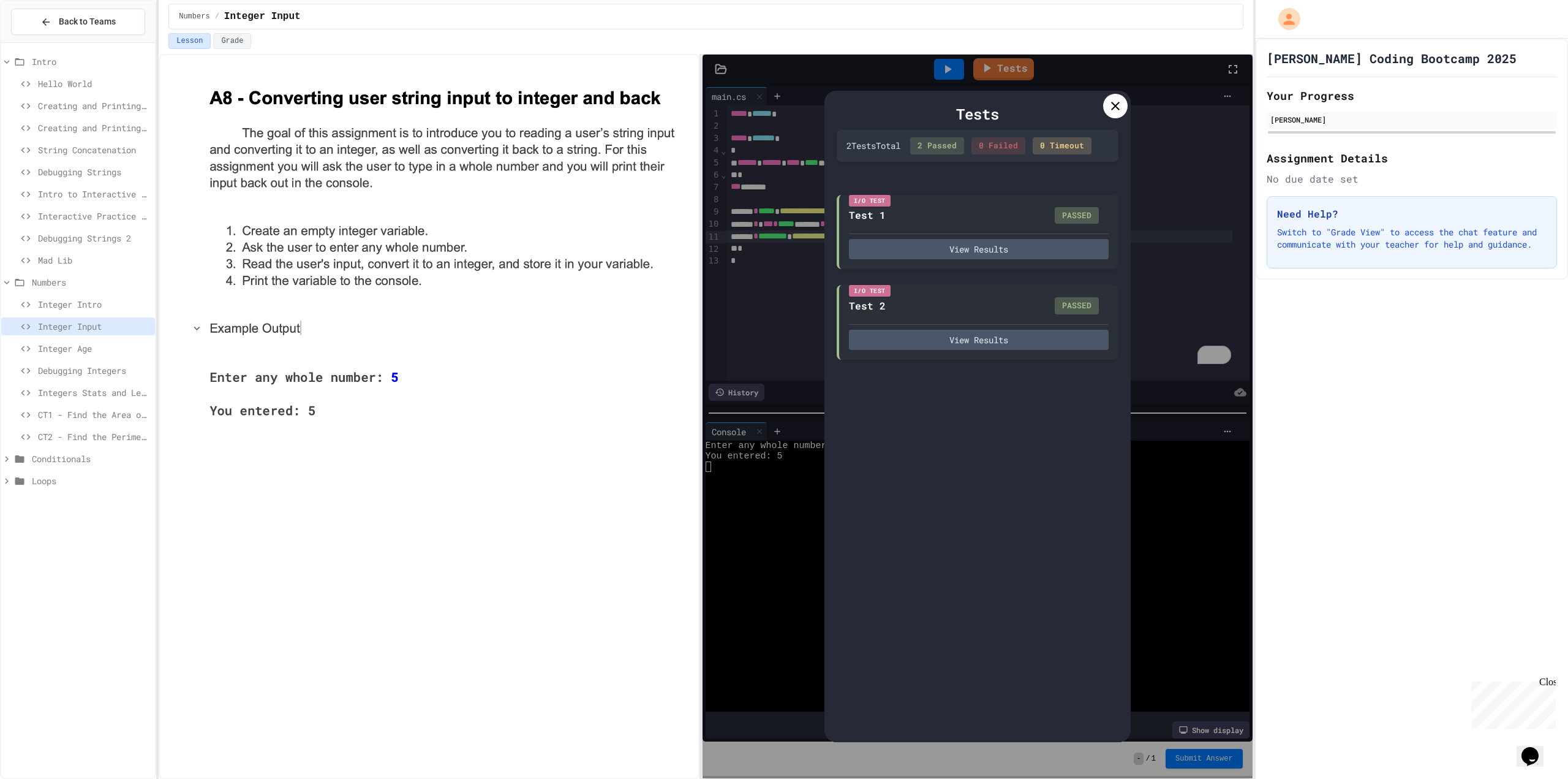
click at [1108, 103] on icon at bounding box center [1115, 105] width 15 height 15
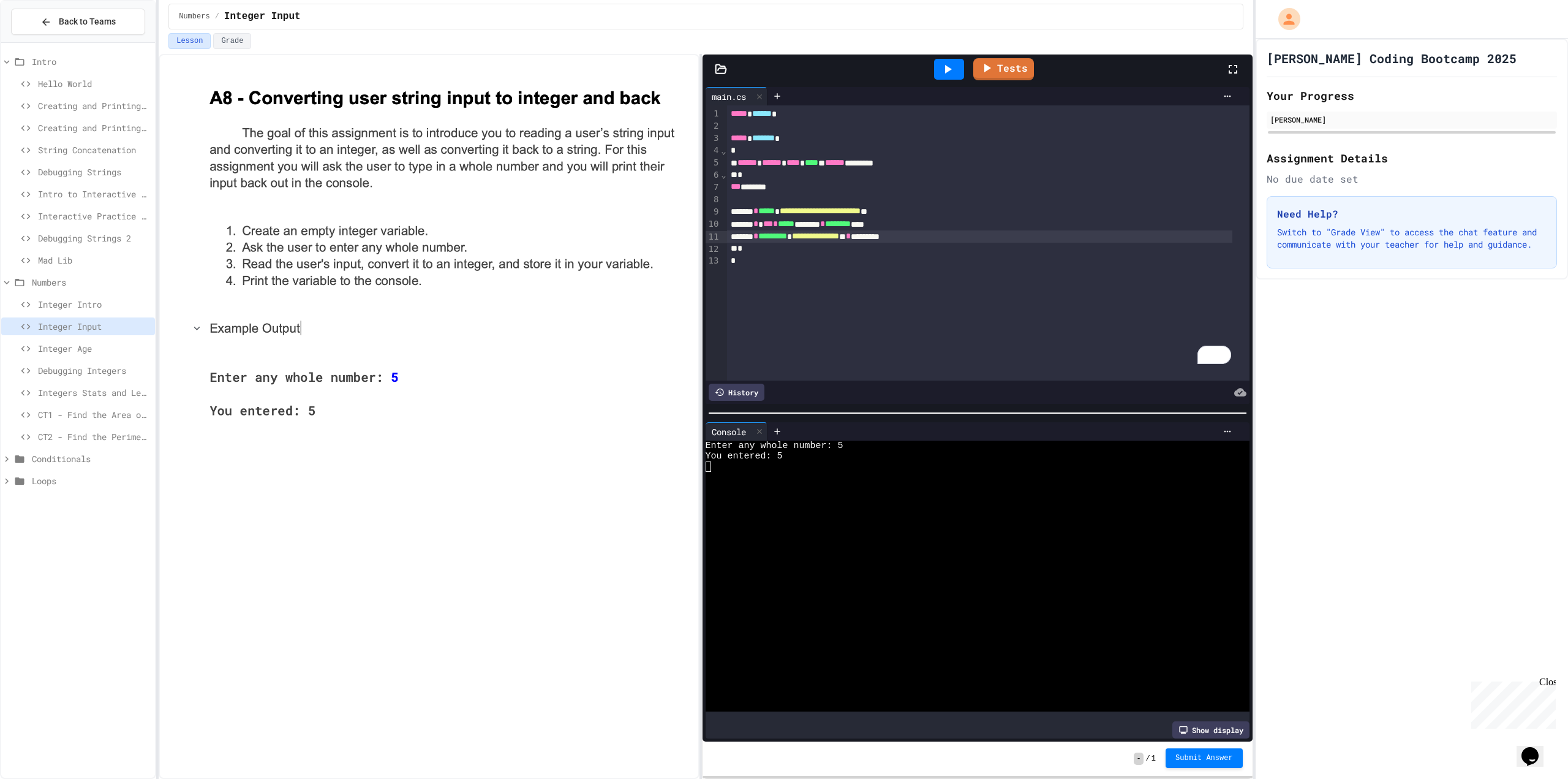
click at [1204, 757] on span "Submit Answer" at bounding box center [1205, 758] width 58 height 10
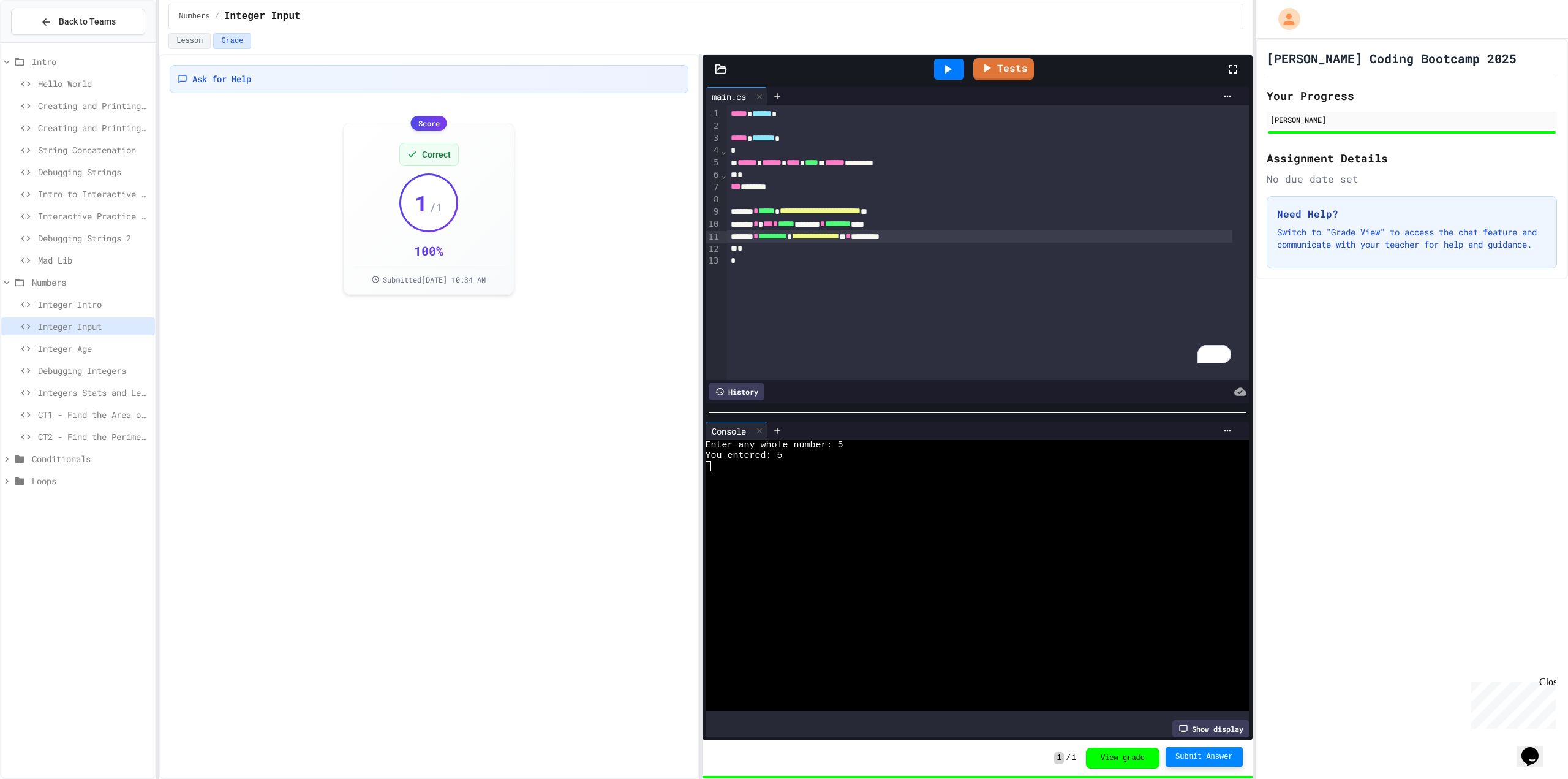
click at [71, 348] on span "Integer Age" at bounding box center [94, 348] width 112 height 13
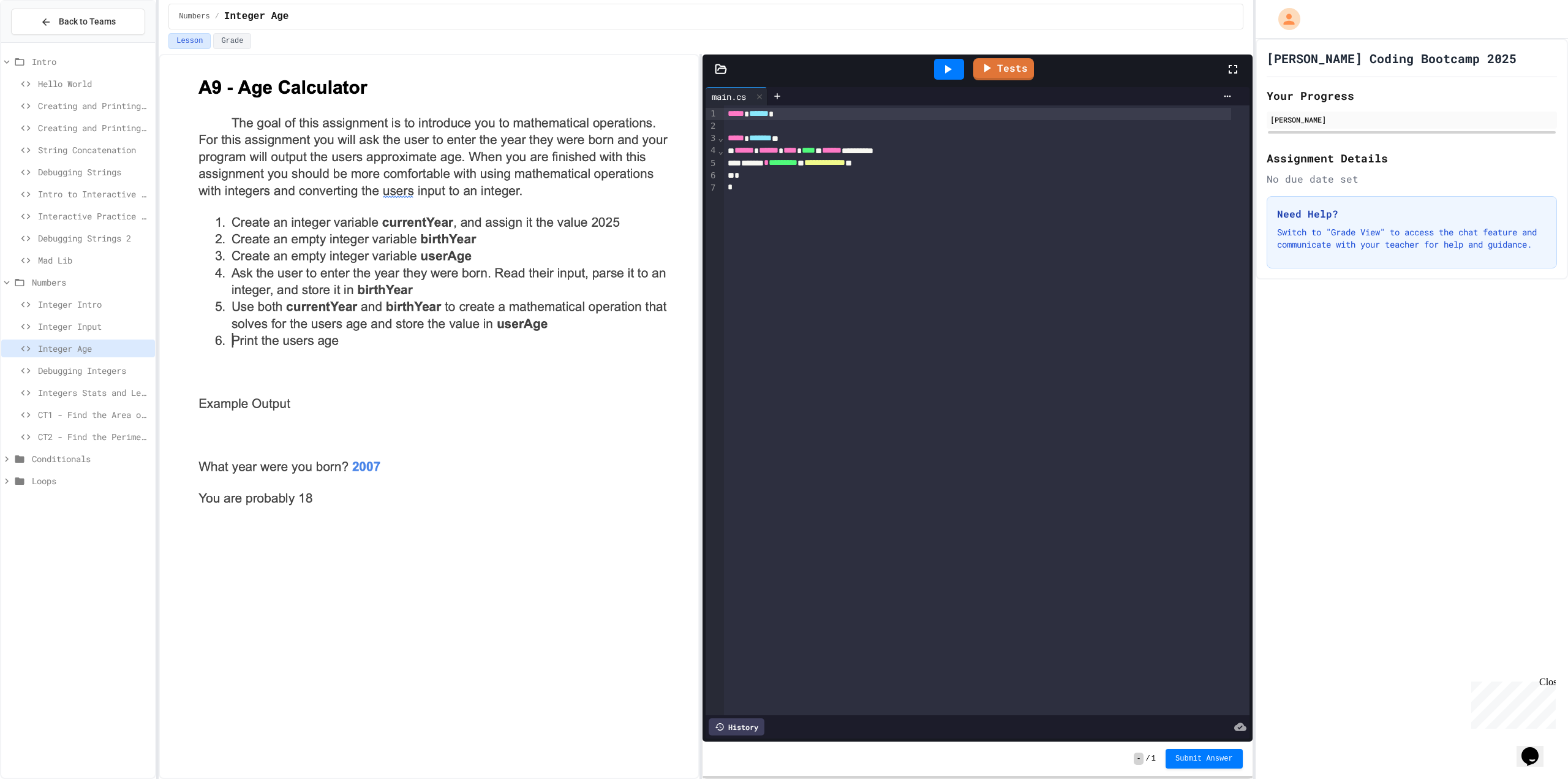
click at [69, 325] on span "Integer Input" at bounding box center [94, 326] width 112 height 13
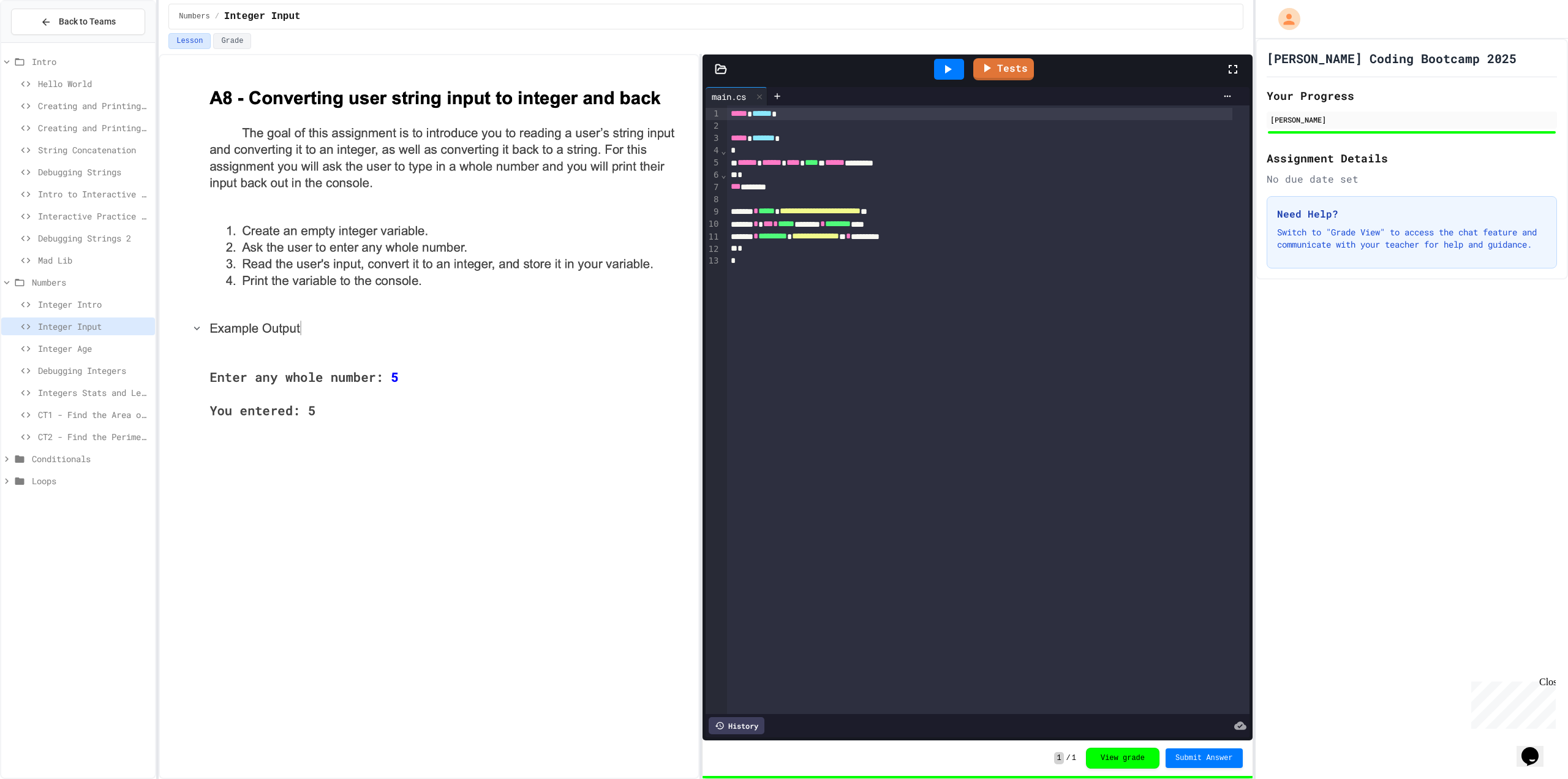
click at [60, 354] on span "Integer Age" at bounding box center [94, 348] width 112 height 13
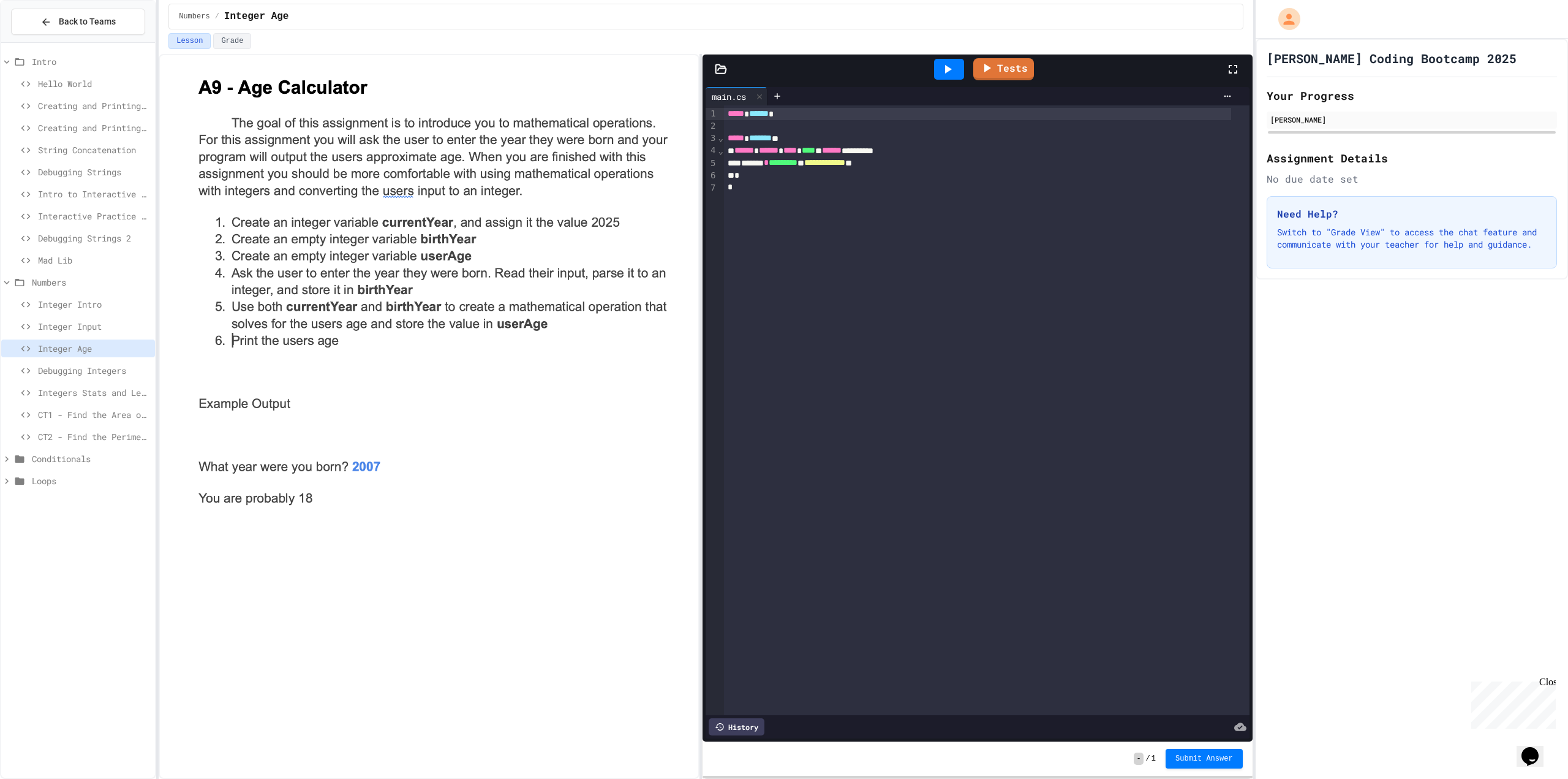
click at [98, 334] on div "Integer Input" at bounding box center [78, 326] width 154 height 18
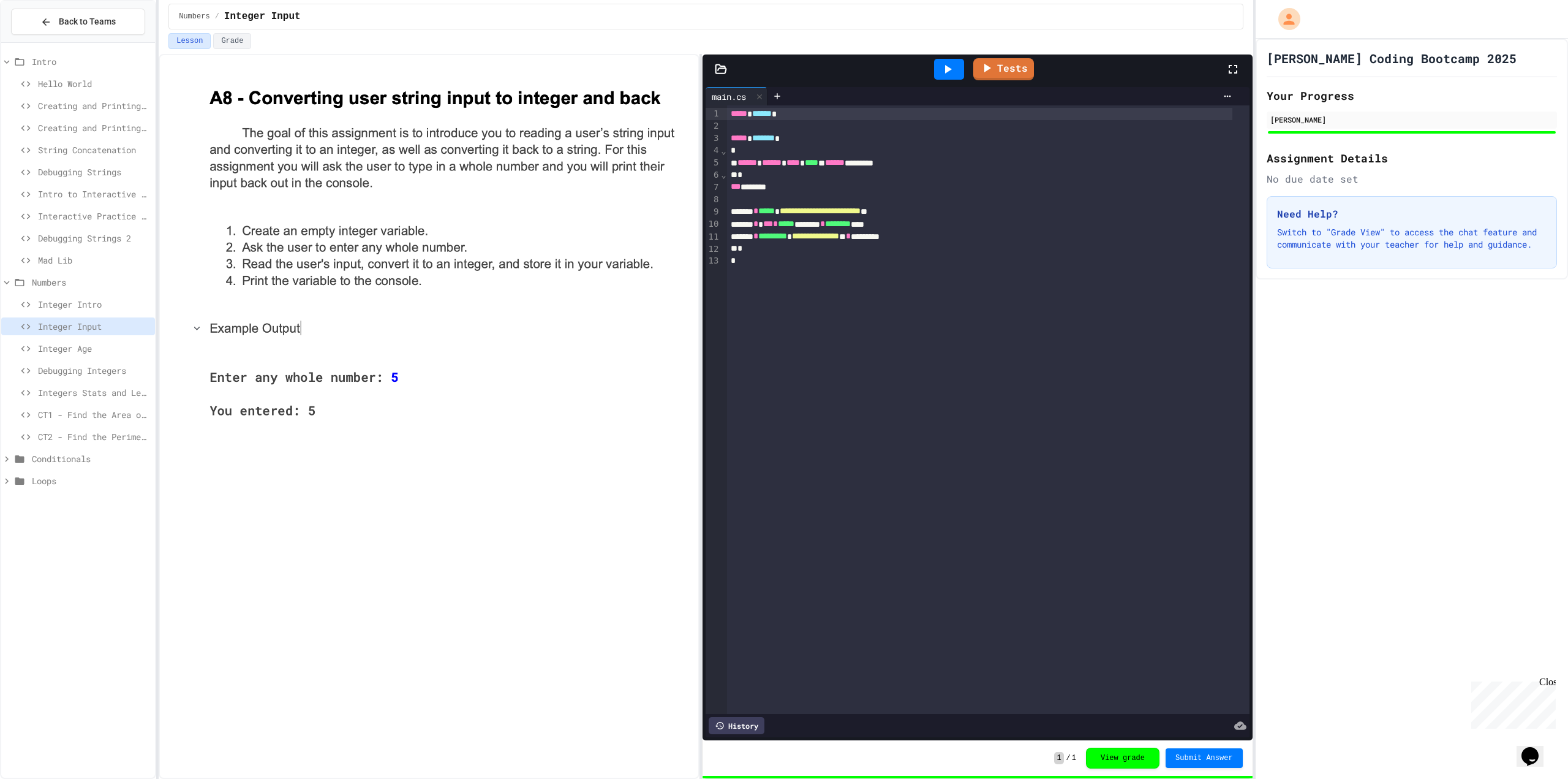
click at [99, 352] on span "Integer Age" at bounding box center [94, 348] width 112 height 13
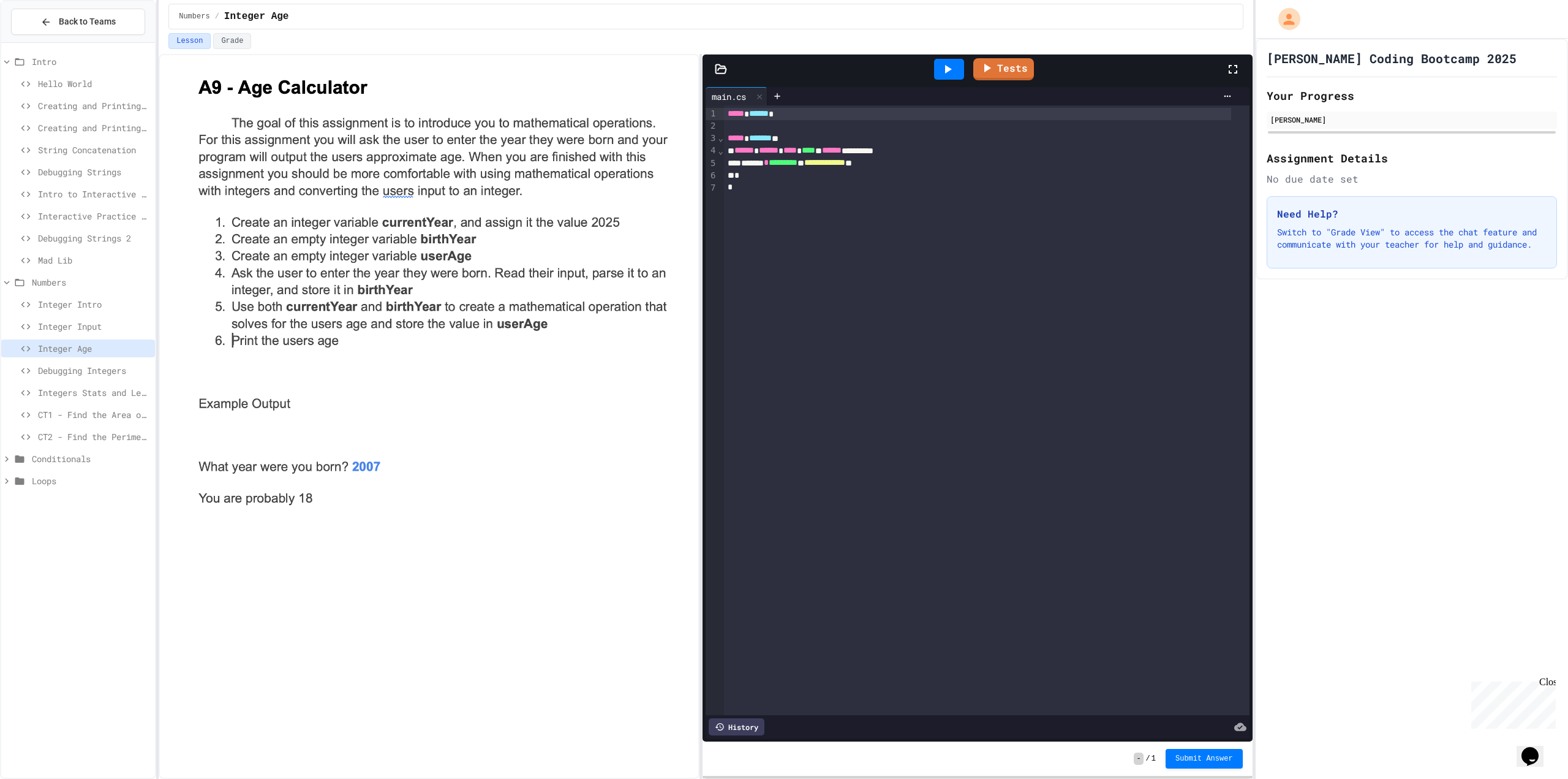
click at [73, 322] on span "Integer Input" at bounding box center [94, 326] width 112 height 13
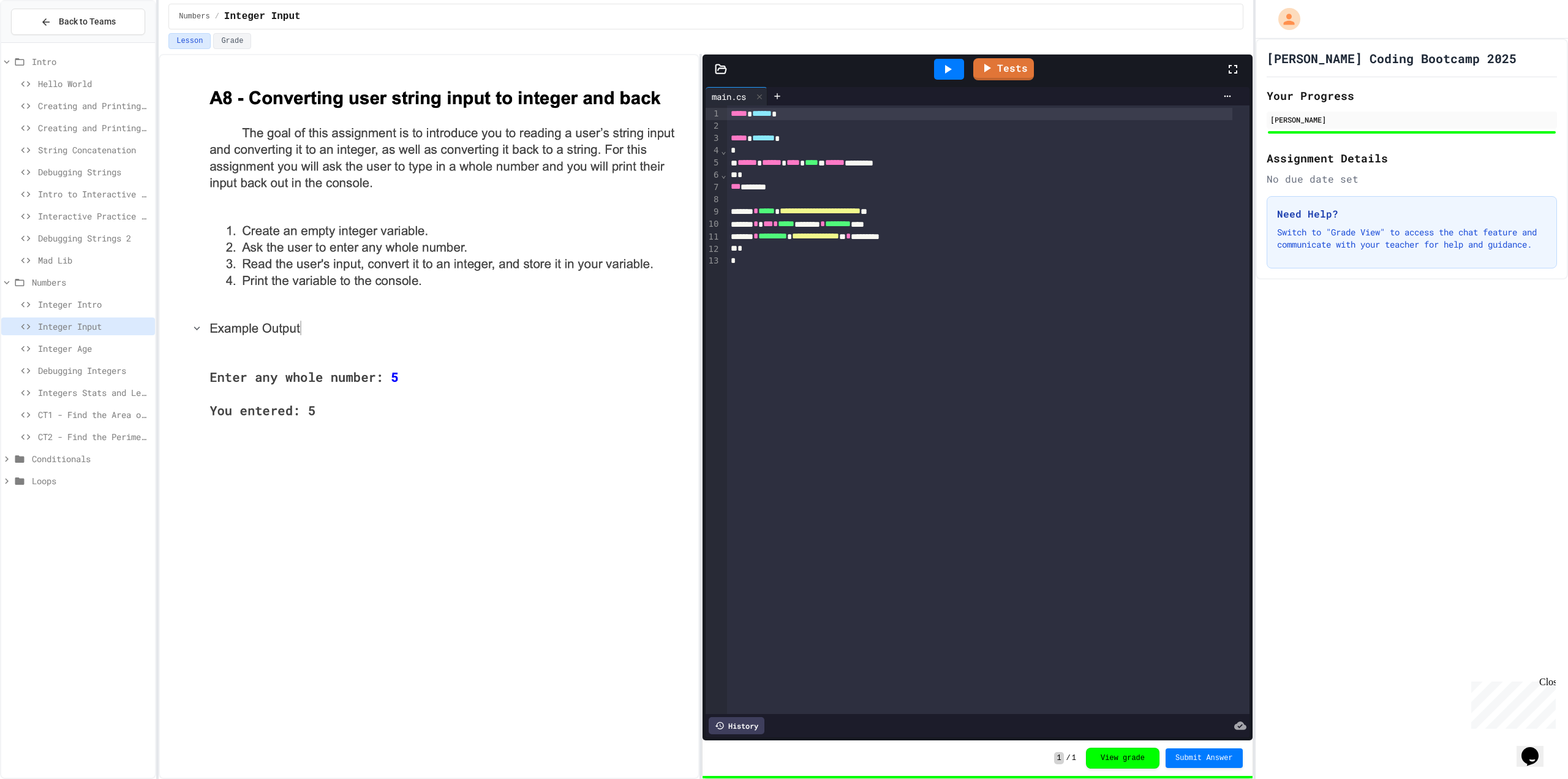
click at [77, 350] on span "Integer Age" at bounding box center [94, 348] width 112 height 13
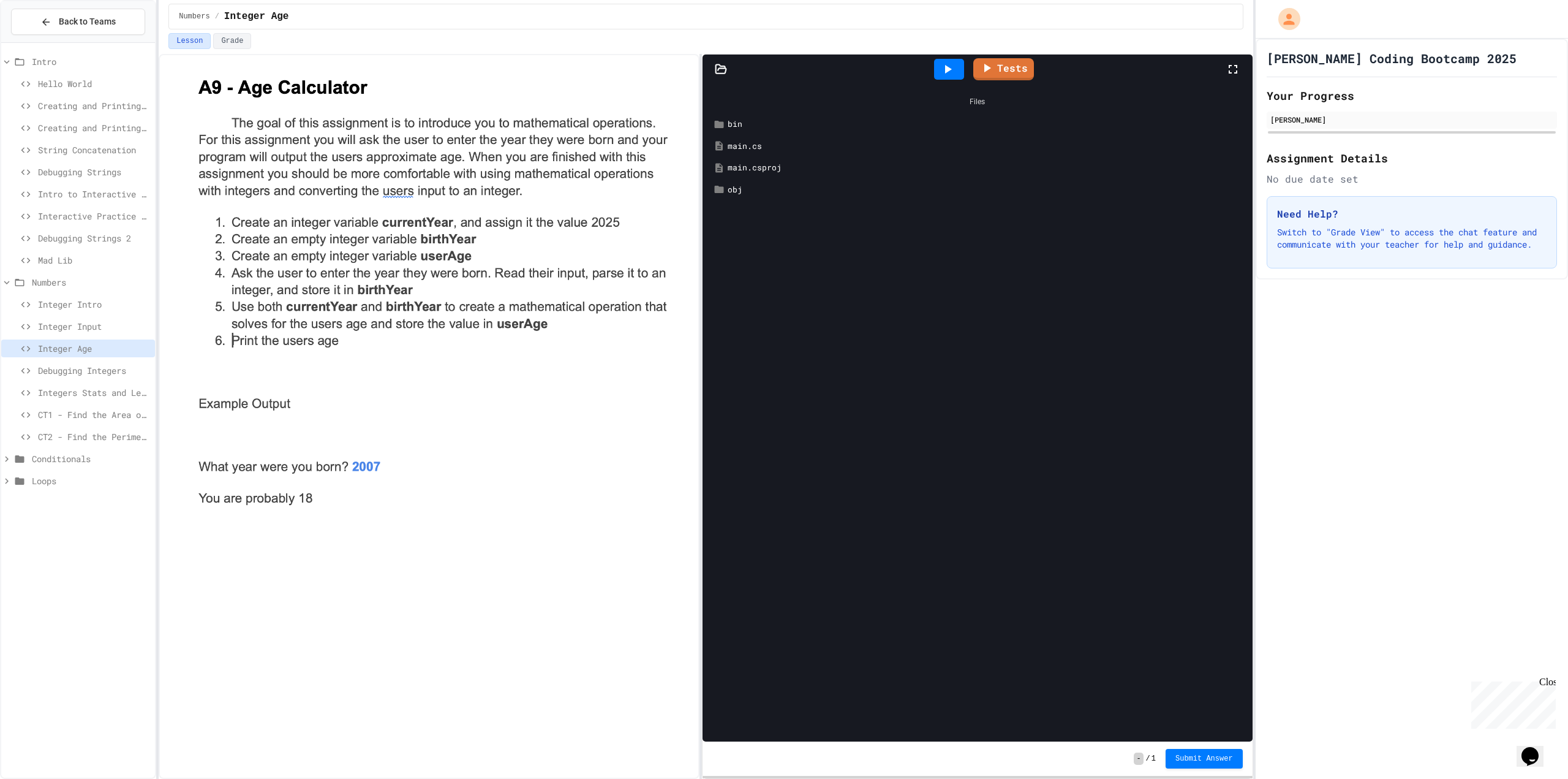
click at [89, 318] on div "Integer Input" at bounding box center [78, 326] width 154 height 18
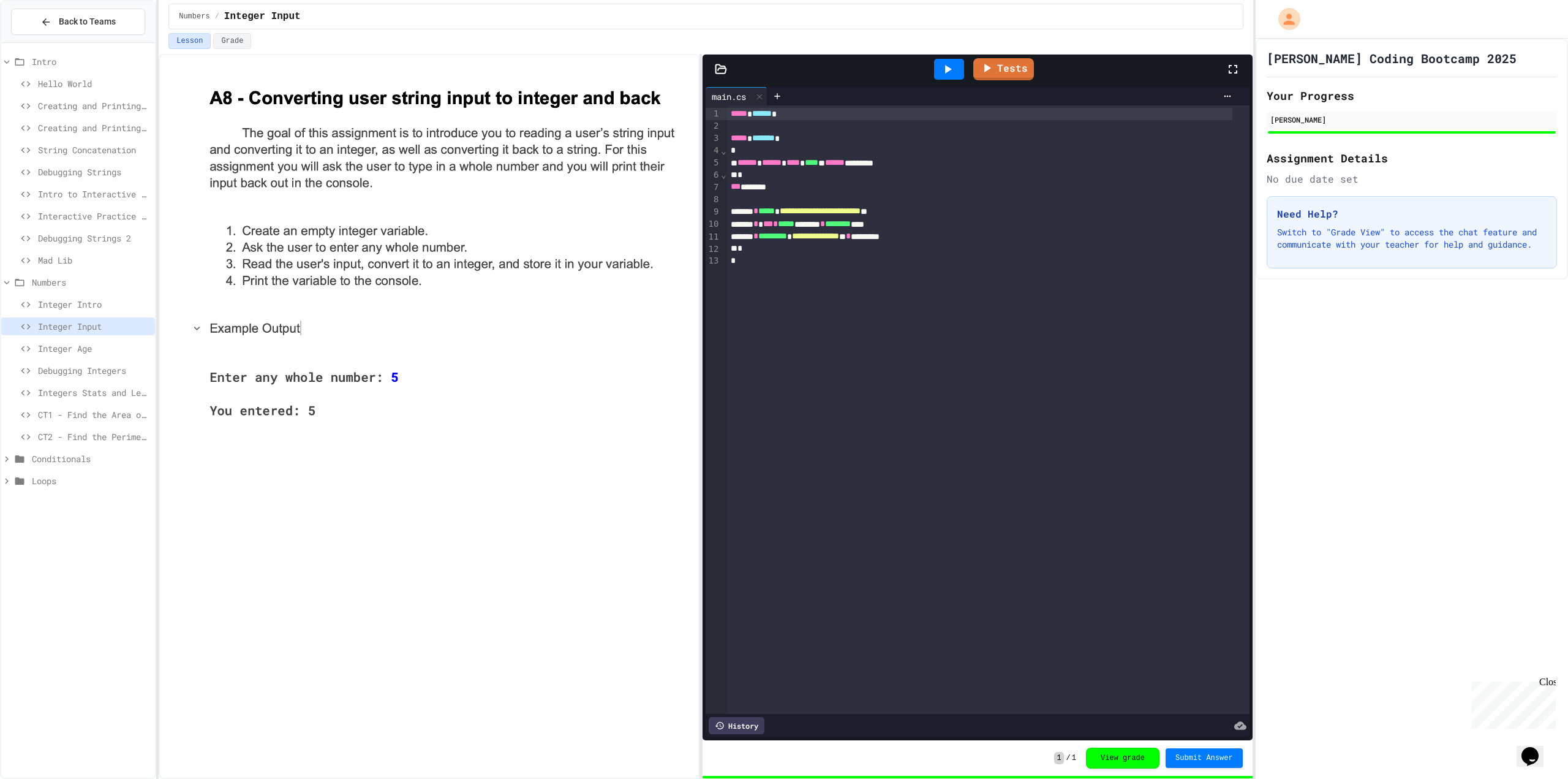
click at [93, 358] on div "Integer Age" at bounding box center [78, 350] width 154 height 22
click at [88, 351] on span "Integer Age" at bounding box center [94, 348] width 112 height 13
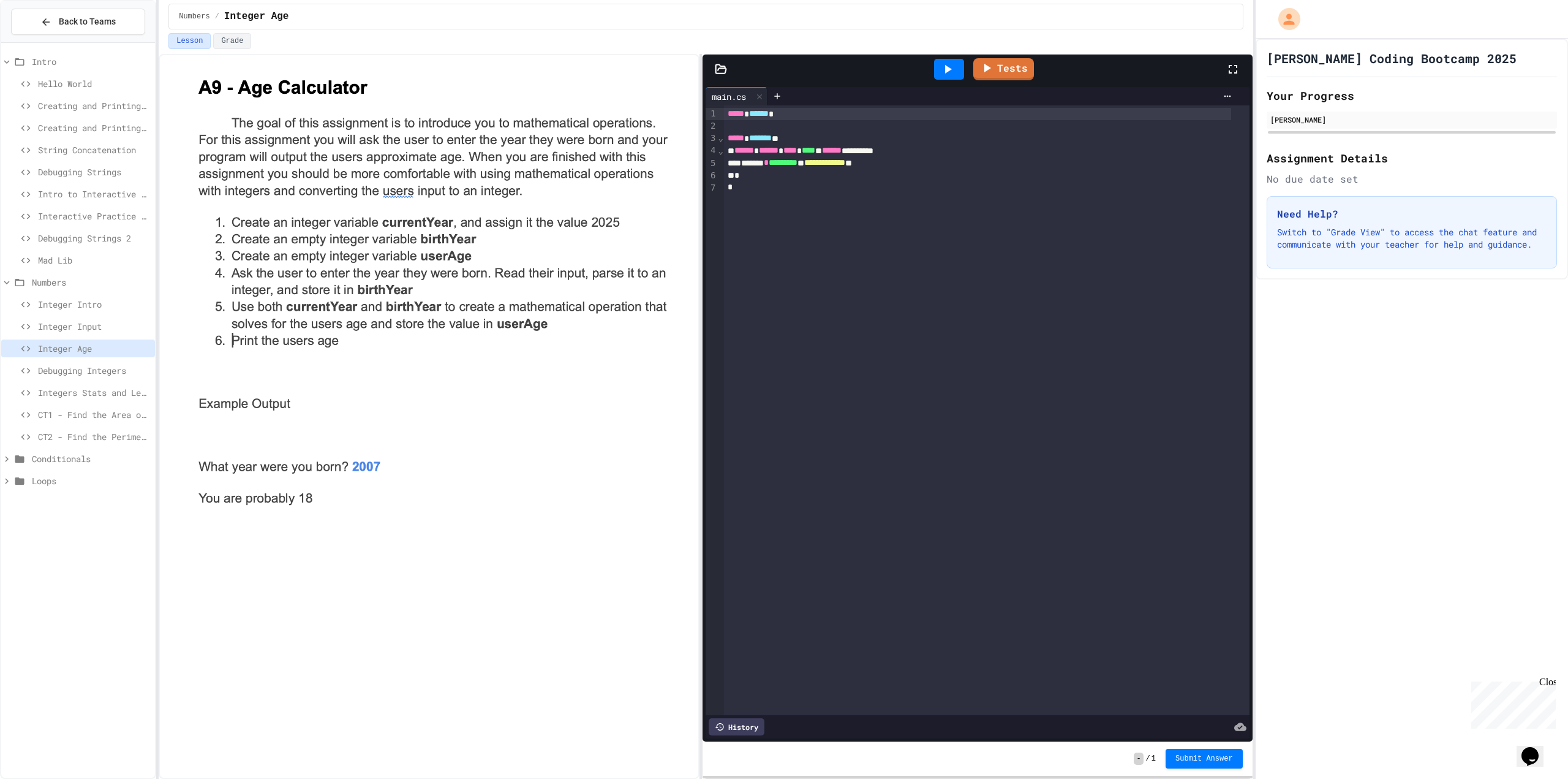
click at [787, 163] on span "*********" at bounding box center [783, 162] width 29 height 8
click at [769, 167] on span "*" at bounding box center [766, 162] width 5 height 8
click at [785, 173] on div "*" at bounding box center [978, 175] width 507 height 12
click at [889, 146] on div "****** ****** **** **** * ****** ******** *" at bounding box center [978, 150] width 507 height 12
click at [737, 157] on div "**********" at bounding box center [978, 162] width 507 height 12
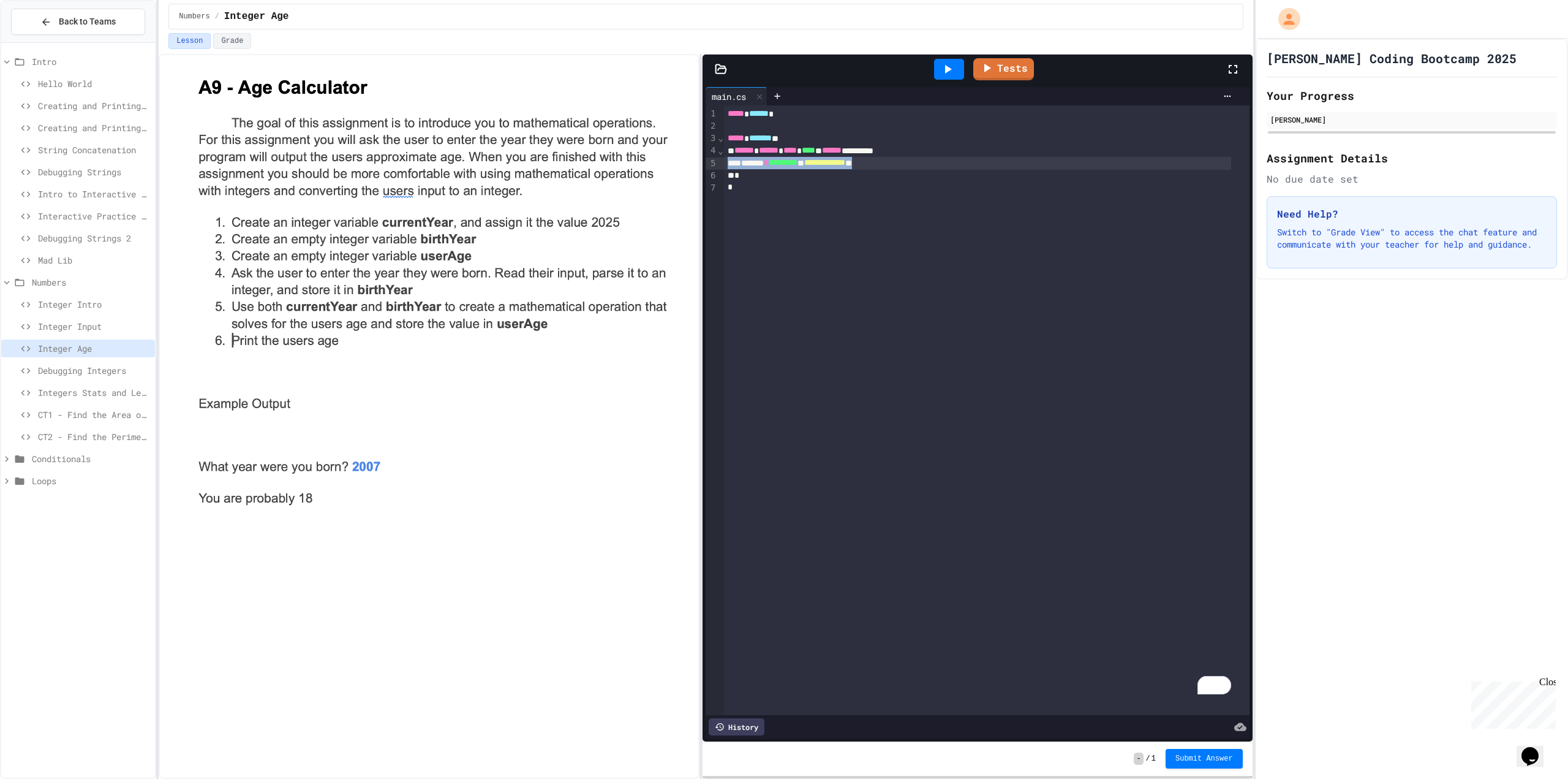
drag, startPoint x: 737, startPoint y: 158, endPoint x: 949, endPoint y: 162, distance: 212.0
click at [949, 162] on div "**********" at bounding box center [978, 162] width 507 height 12
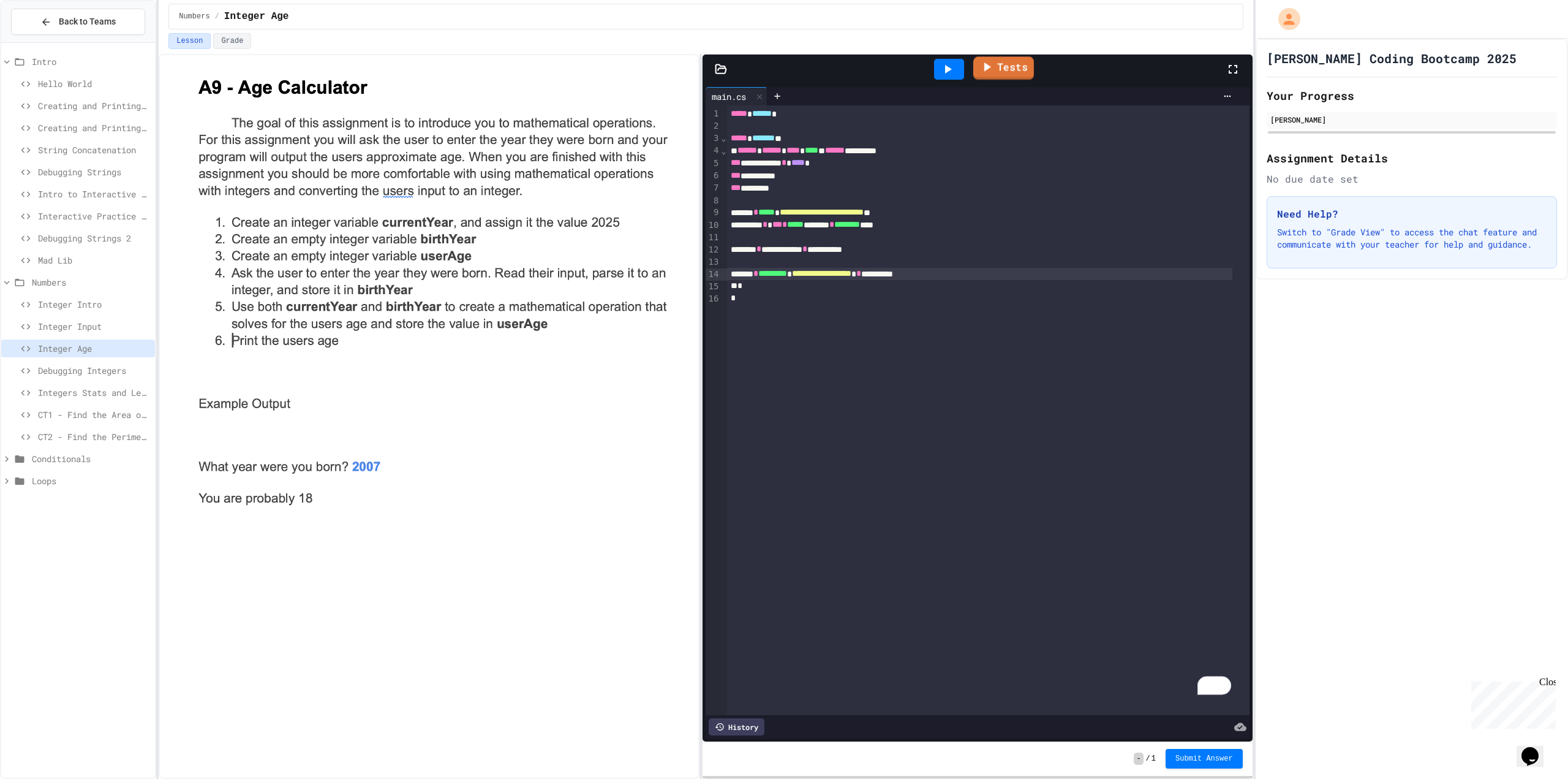
click at [986, 58] on link "Tests" at bounding box center [1003, 67] width 60 height 23
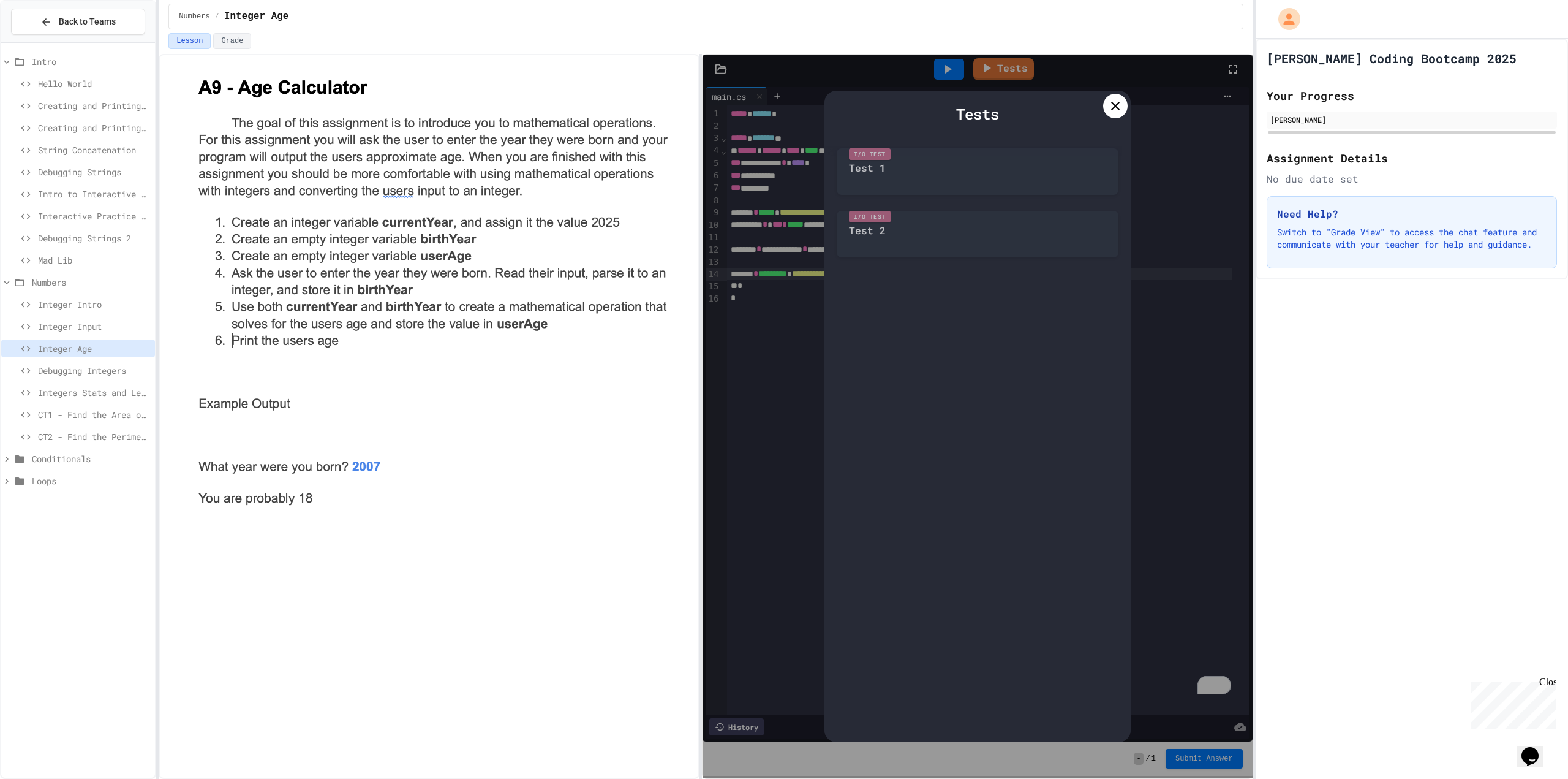
drag, startPoint x: 992, startPoint y: 141, endPoint x: 990, endPoint y: 150, distance: 9.2
click at [952, 130] on div "Tests I/O Test Test 1 I/O Test Test 2" at bounding box center [978, 416] width 306 height 652
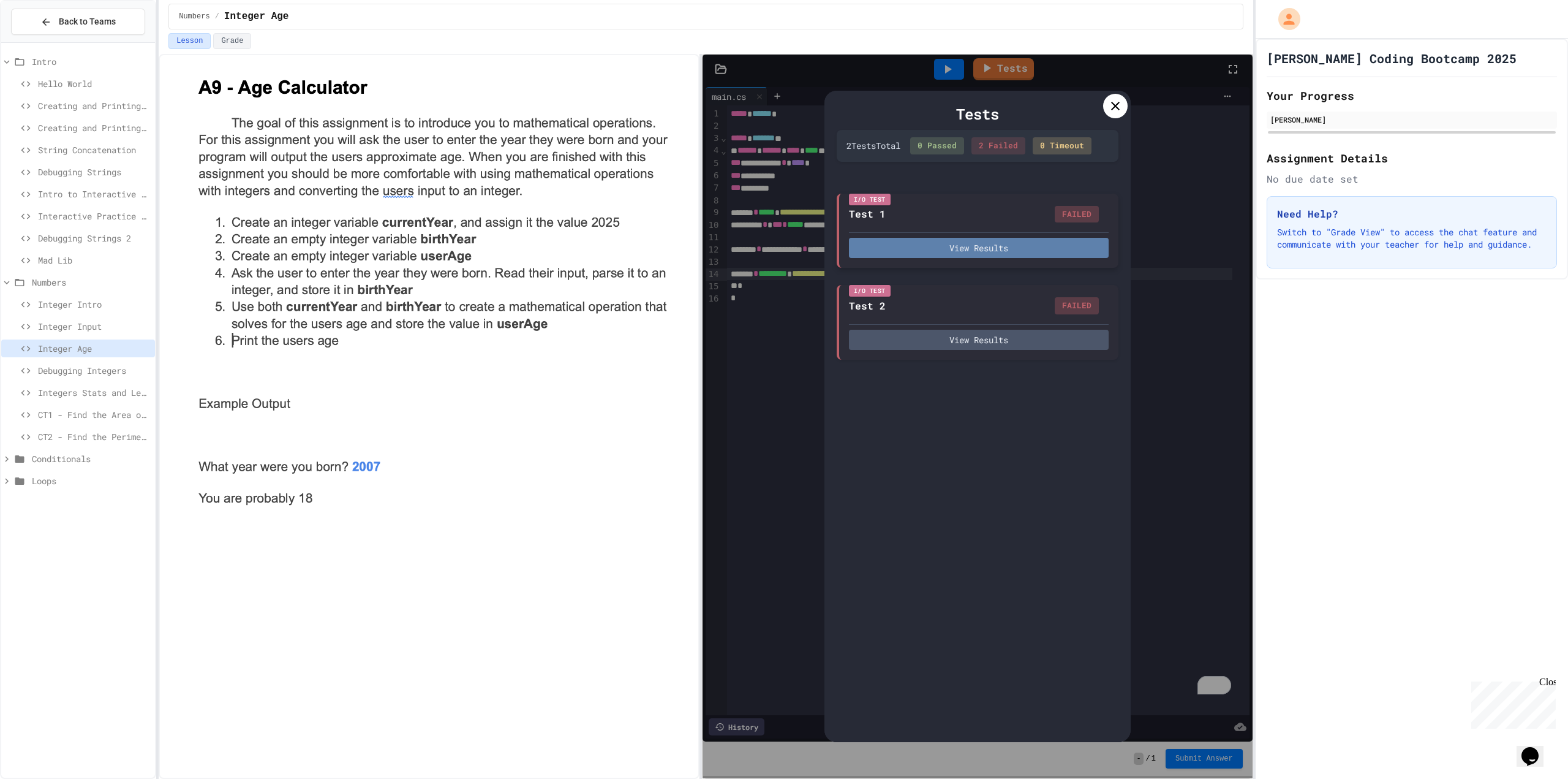
click at [922, 241] on button "View Results" at bounding box center [979, 247] width 260 height 20
drag, startPoint x: 1013, startPoint y: 263, endPoint x: 1004, endPoint y: 277, distance: 16.6
click at [1110, 114] on div at bounding box center [1115, 105] width 25 height 25
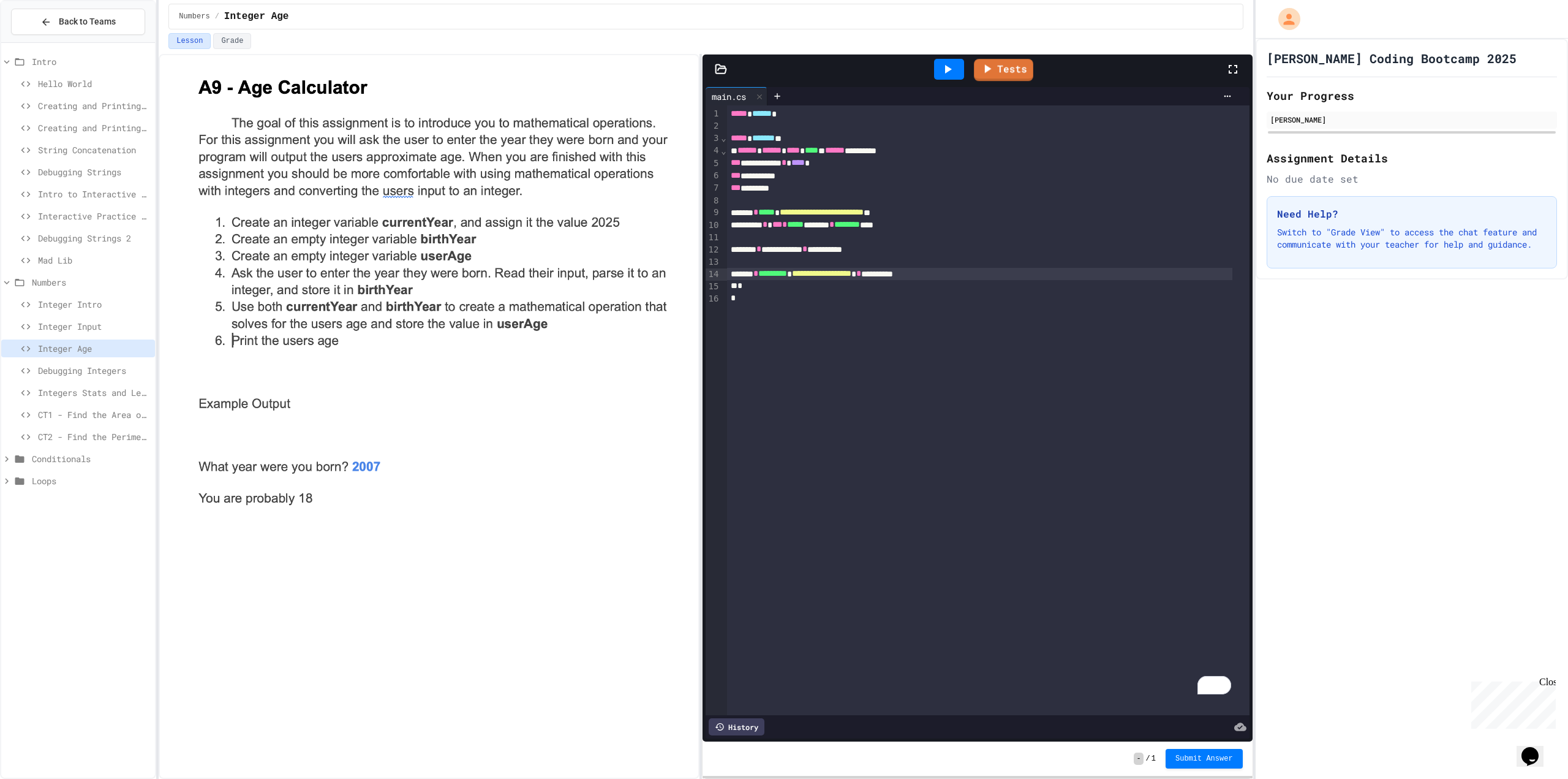
click at [957, 74] on div at bounding box center [949, 70] width 30 height 21
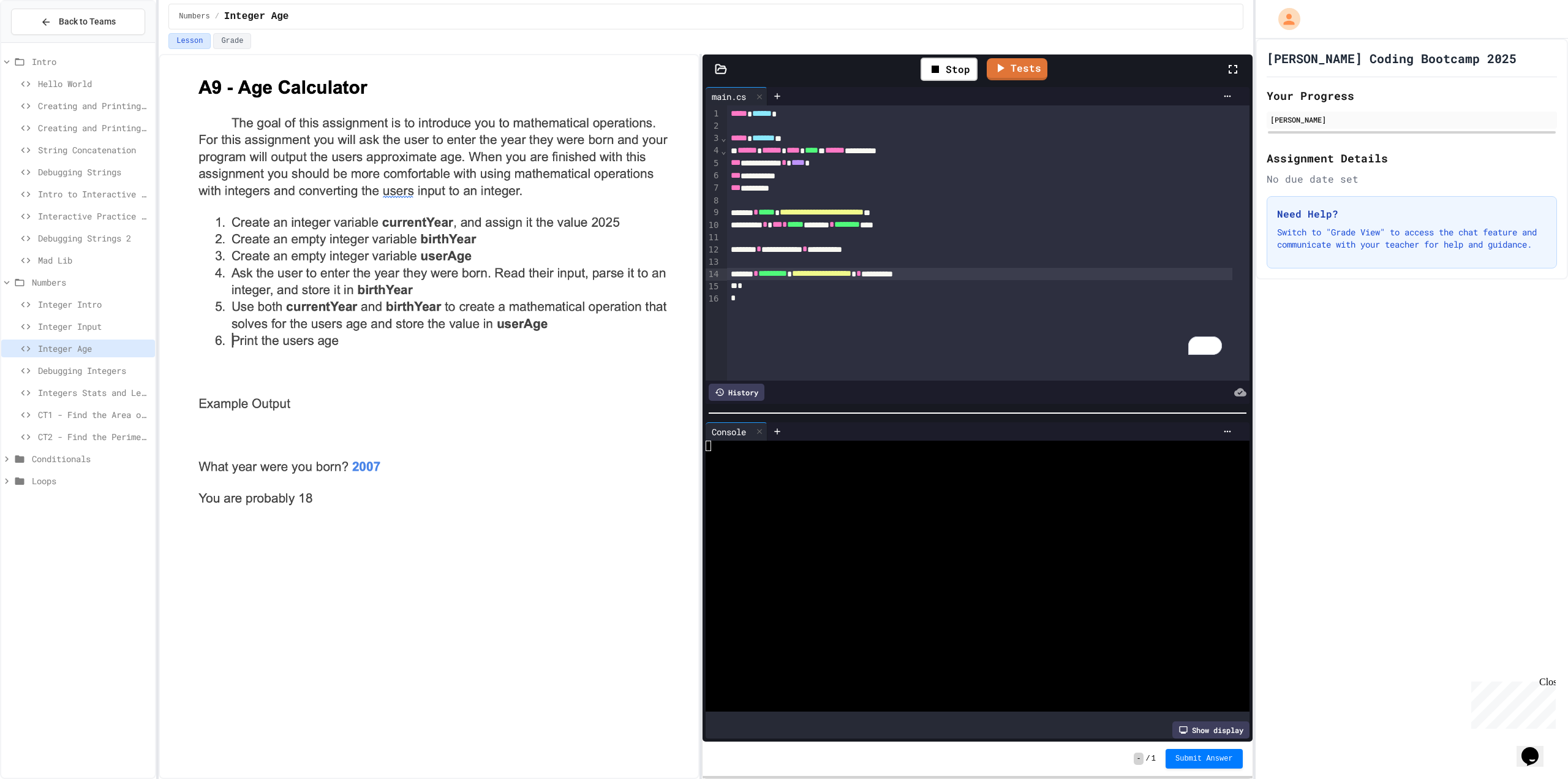
drag, startPoint x: 749, startPoint y: 468, endPoint x: 742, endPoint y: 469, distance: 7.1
click at [743, 472] on div at bounding box center [967, 477] width 524 height 11
click at [772, 454] on div at bounding box center [967, 576] width 524 height 271
click at [753, 482] on div at bounding box center [967, 487] width 524 height 11
click at [1003, 66] on link "Tests" at bounding box center [1003, 67] width 58 height 23
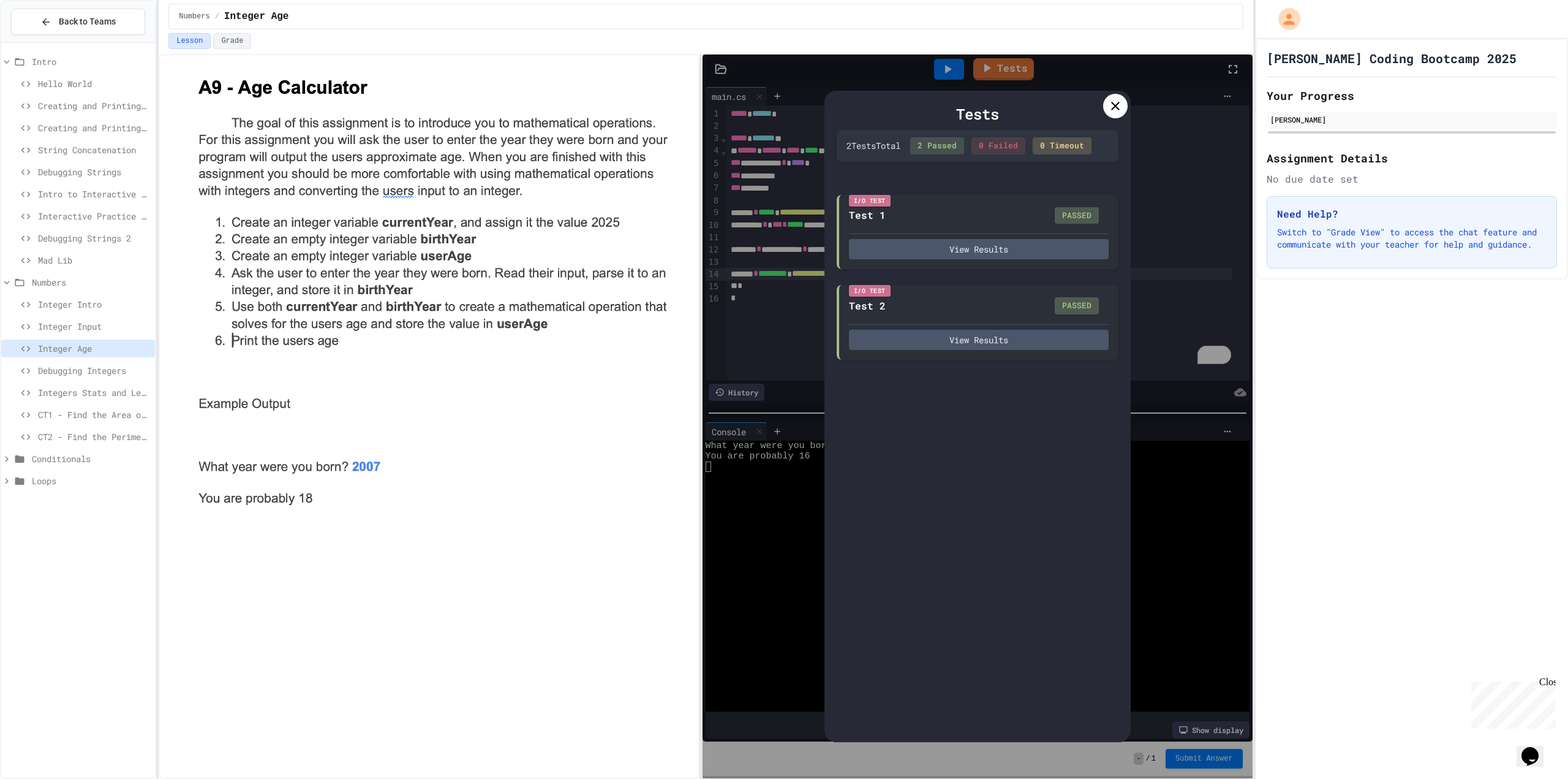
click at [1175, 425] on div "Tests 2 Test s Total 2 Passed 0 Failed 0 Timeout I/O Test Test 1 PASSED View Re…" at bounding box center [978, 416] width 550 height 723
click at [1106, 115] on div "Tests 2 Test s Total 2 Passed 0 Failed 0 Timeout I/O Test Test 1 PASSED View Re…" at bounding box center [978, 416] width 306 height 652
click at [1110, 103] on icon at bounding box center [1115, 105] width 15 height 15
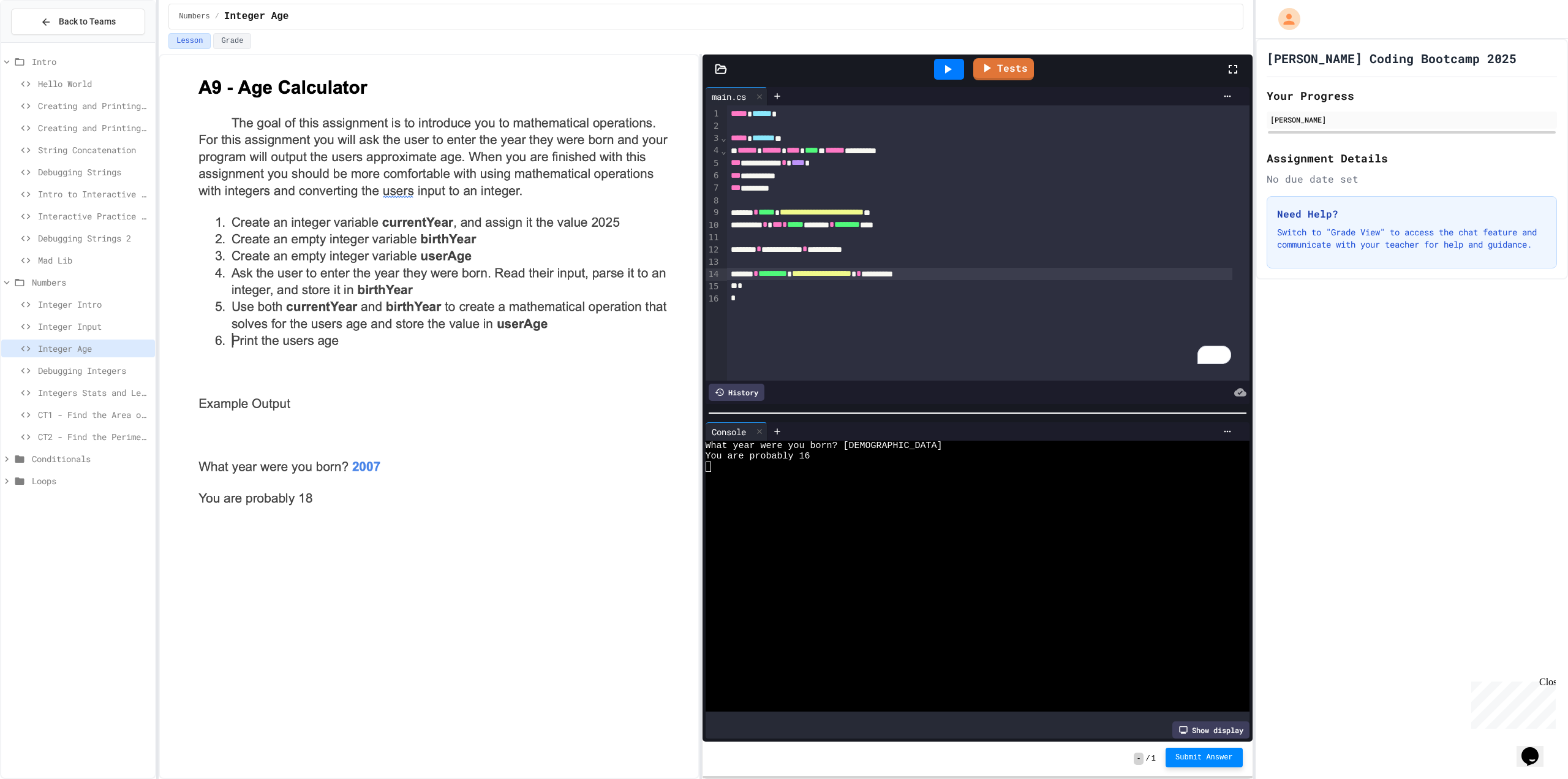
click at [1226, 757] on span "Submit Answer" at bounding box center [1205, 757] width 58 height 10
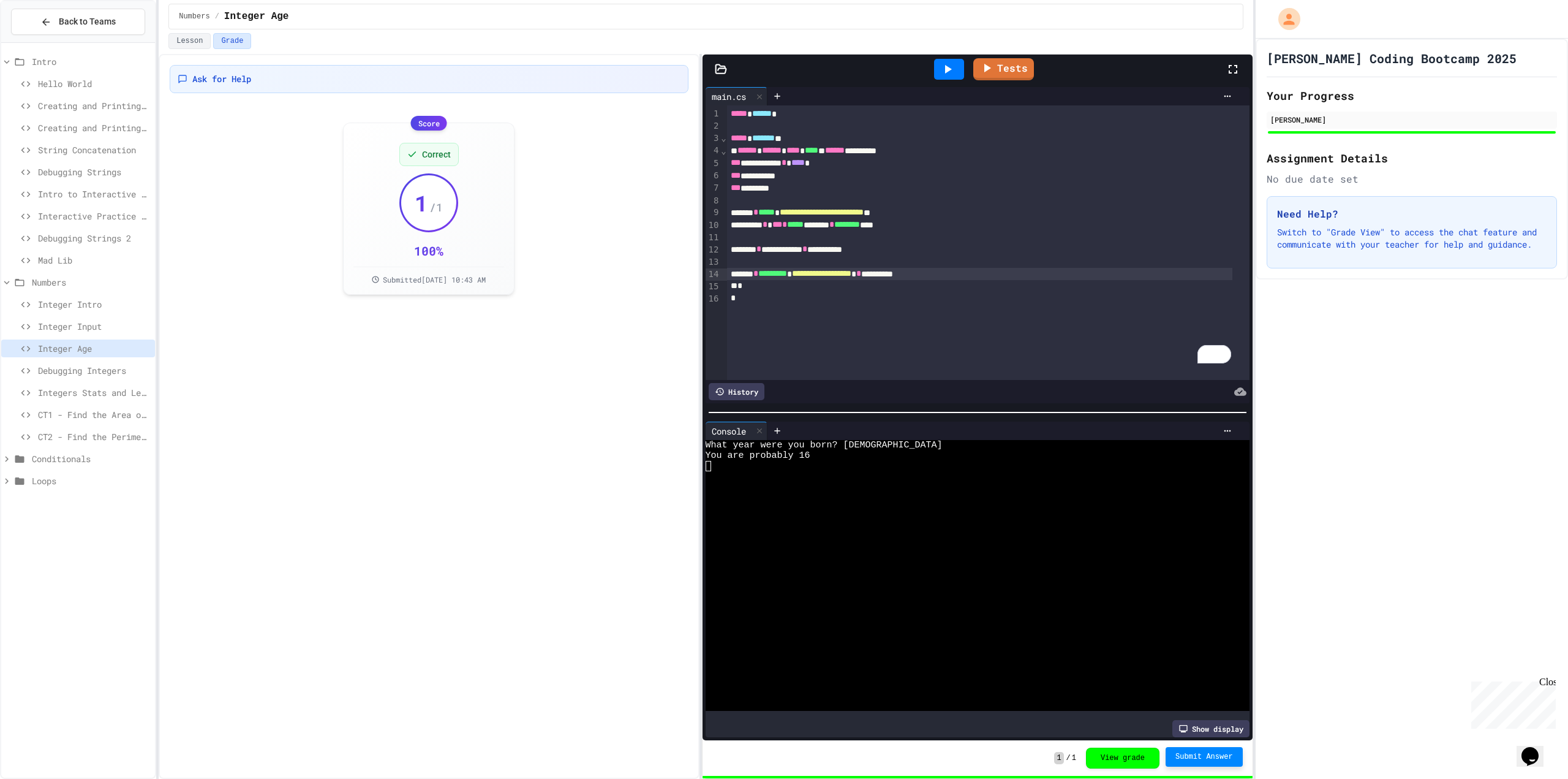
click at [72, 366] on span "Debugging Integers" at bounding box center [94, 371] width 112 height 13
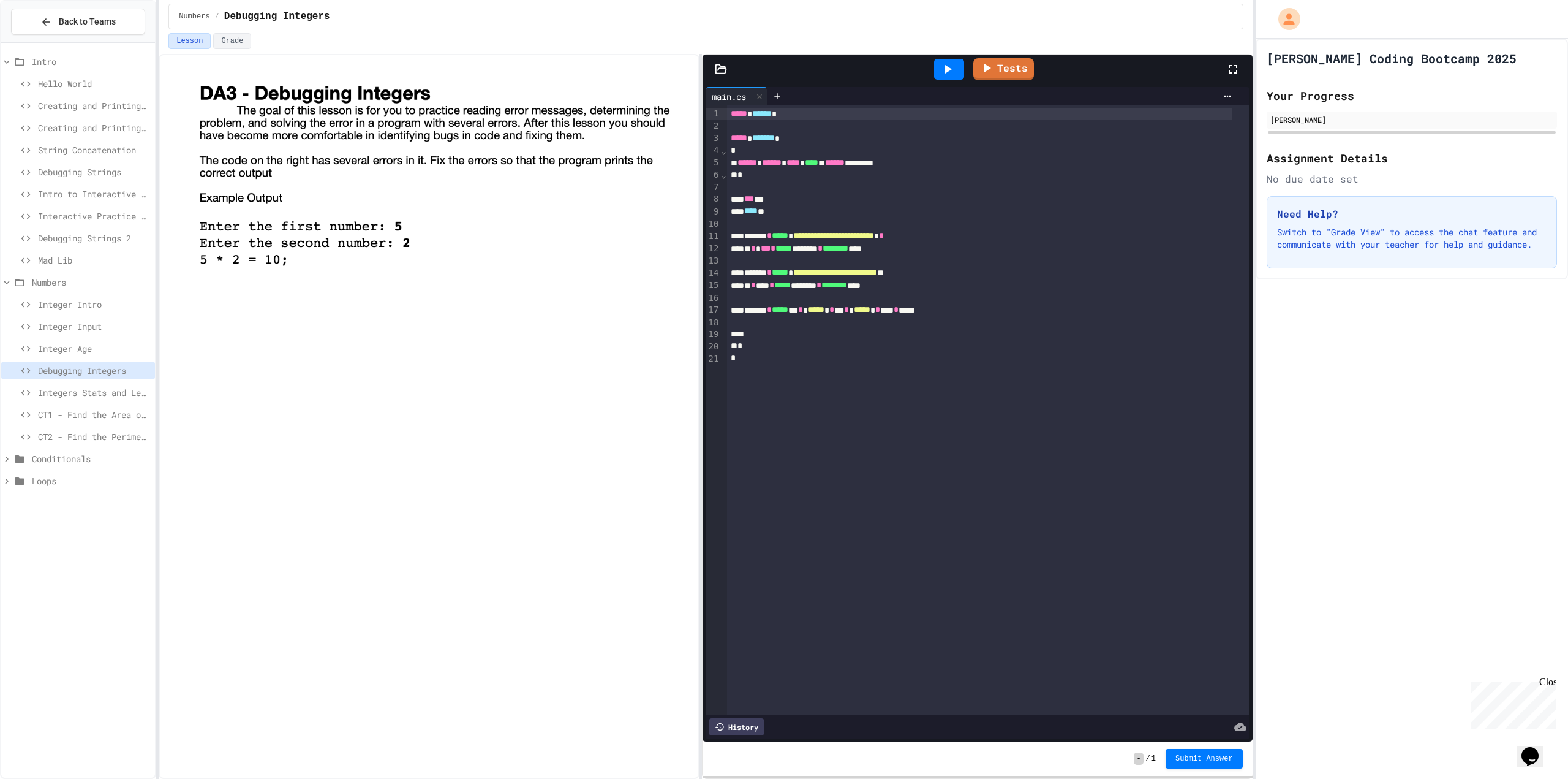
drag, startPoint x: 943, startPoint y: 129, endPoint x: 933, endPoint y: 146, distance: 19.7
click at [942, 131] on div at bounding box center [989, 126] width 523 height 12
click at [873, 206] on div "*** **" at bounding box center [980, 211] width 505 height 12
click at [771, 199] on div "*** **" at bounding box center [980, 199] width 505 height 12
click at [786, 203] on div "*** **" at bounding box center [980, 199] width 505 height 12
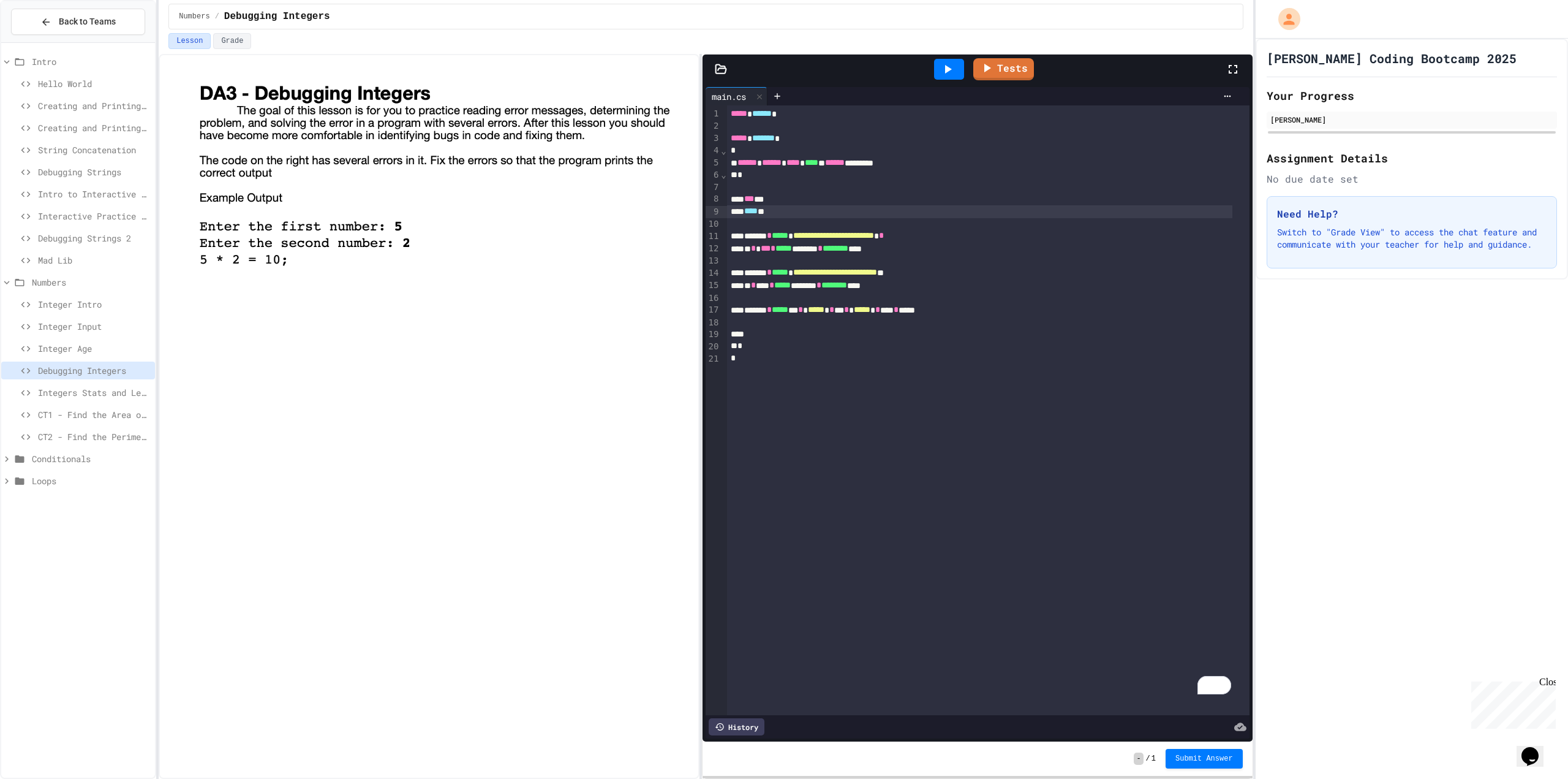
click at [779, 212] on div "*** **" at bounding box center [980, 211] width 505 height 12
click at [966, 238] on div "**********" at bounding box center [980, 236] width 505 height 12
click at [756, 251] on span "*" at bounding box center [753, 248] width 5 height 8
click at [931, 74] on div at bounding box center [950, 69] width 42 height 33
click at [938, 73] on div at bounding box center [949, 70] width 30 height 21
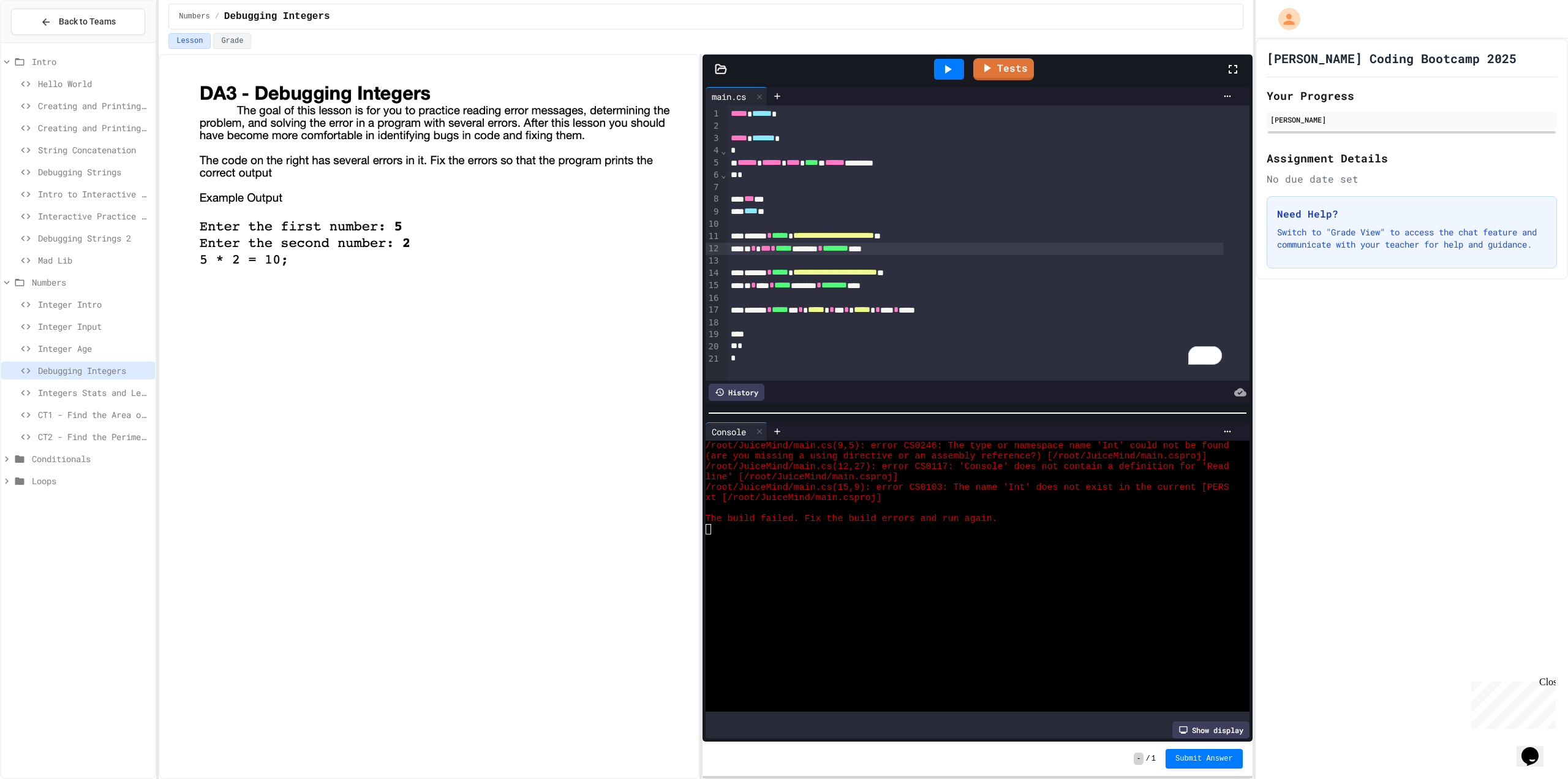
click at [888, 246] on div "* * *** * ***** ******** * ******** ****" at bounding box center [976, 248] width 496 height 12
click at [906, 304] on div "**********" at bounding box center [989, 243] width 523 height 275
click at [963, 302] on div "To enrich screen reader interactions, please activate Accessibility in Grammarl…" at bounding box center [989, 297] width 523 height 12
click at [1023, 316] on div "To enrich screen reader interactions, please activate Accessibility in Grammarl…" at bounding box center [989, 322] width 523 height 12
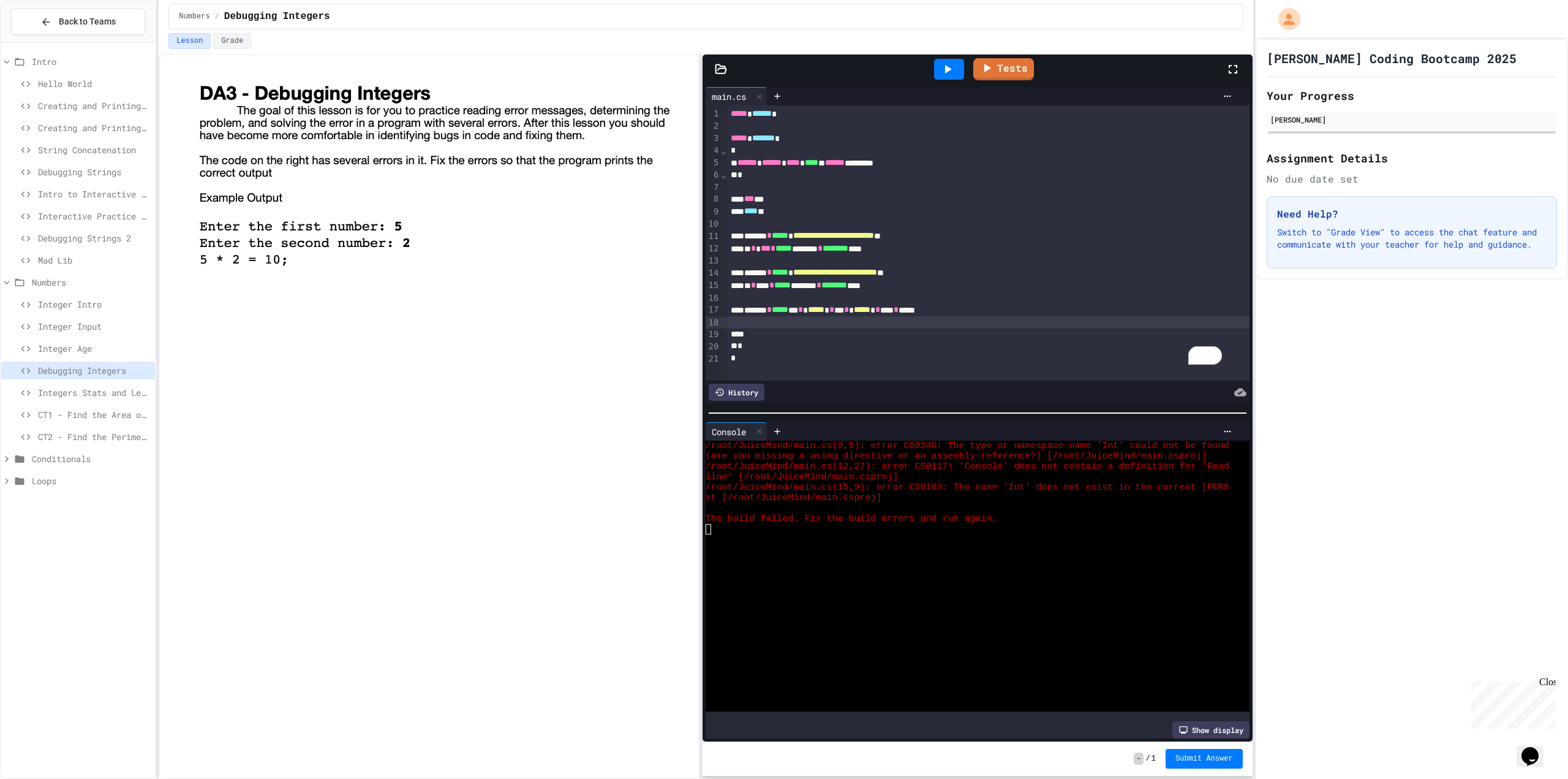
click at [1023, 304] on div "******* * ***** ** * ***** * * * ***** * ** * ****" at bounding box center [976, 309] width 496 height 12
click at [752, 212] on span "***" at bounding box center [751, 211] width 13 height 8
click at [751, 196] on span "***" at bounding box center [749, 198] width 10 height 8
click at [754, 212] on span "***" at bounding box center [751, 211] width 13 height 8
click at [771, 286] on div "* * *** * ***** ******** * ******** ****" at bounding box center [976, 285] width 496 height 12
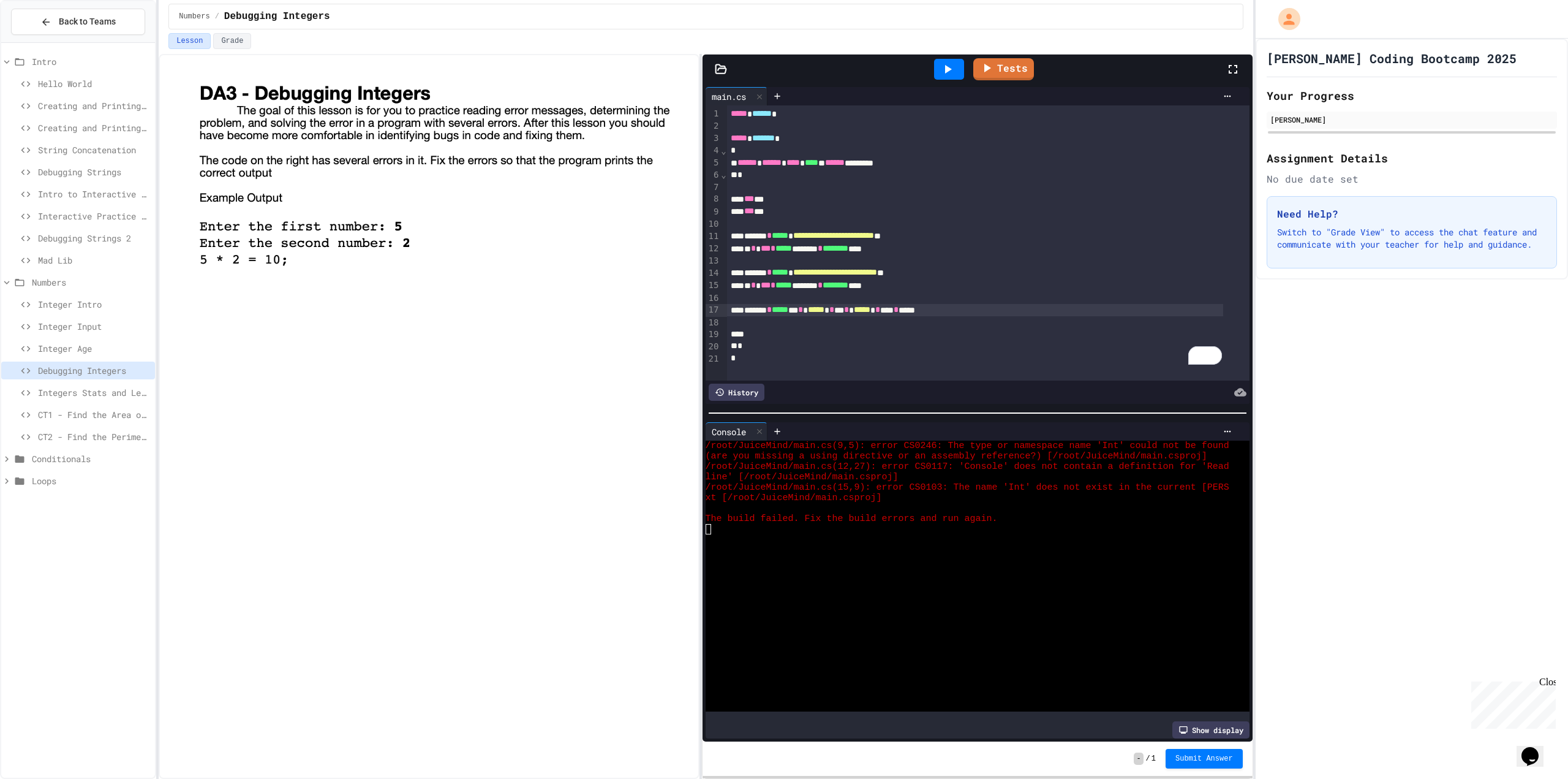
click at [824, 309] on span "*****" at bounding box center [817, 309] width 17 height 8
click at [903, 294] on div "To enrich screen reader interactions, please activate Accessibility in Grammarl…" at bounding box center [989, 297] width 523 height 12
click at [945, 67] on icon at bounding box center [947, 69] width 15 height 15
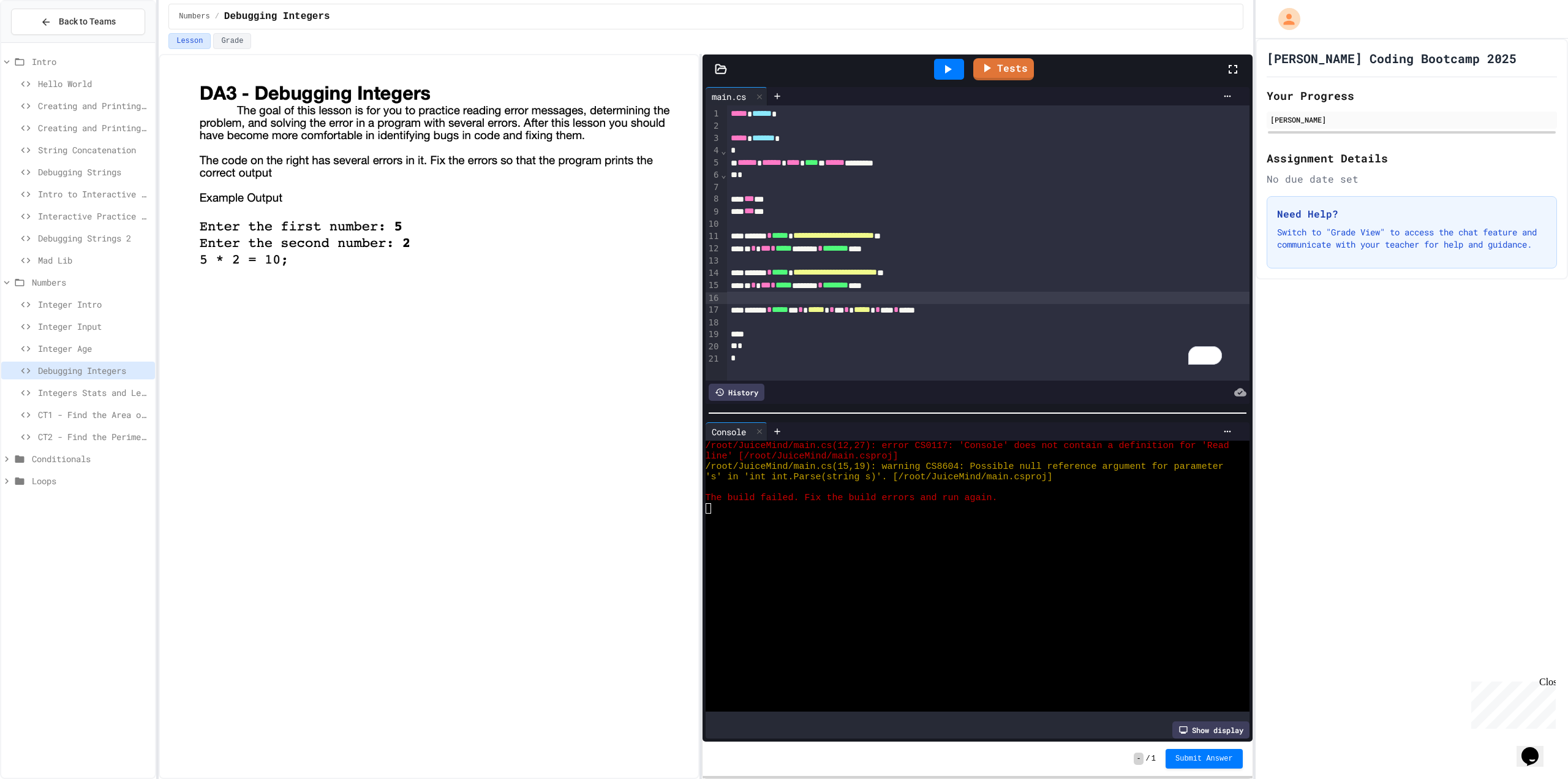
click at [828, 273] on span "**********" at bounding box center [835, 272] width 84 height 8
click at [848, 283] on span "********" at bounding box center [836, 285] width 26 height 8
click at [824, 312] on span "*****" at bounding box center [817, 309] width 17 height 8
click at [660, 378] on div at bounding box center [429, 416] width 540 height 725
click at [848, 288] on span "********" at bounding box center [836, 285] width 26 height 8
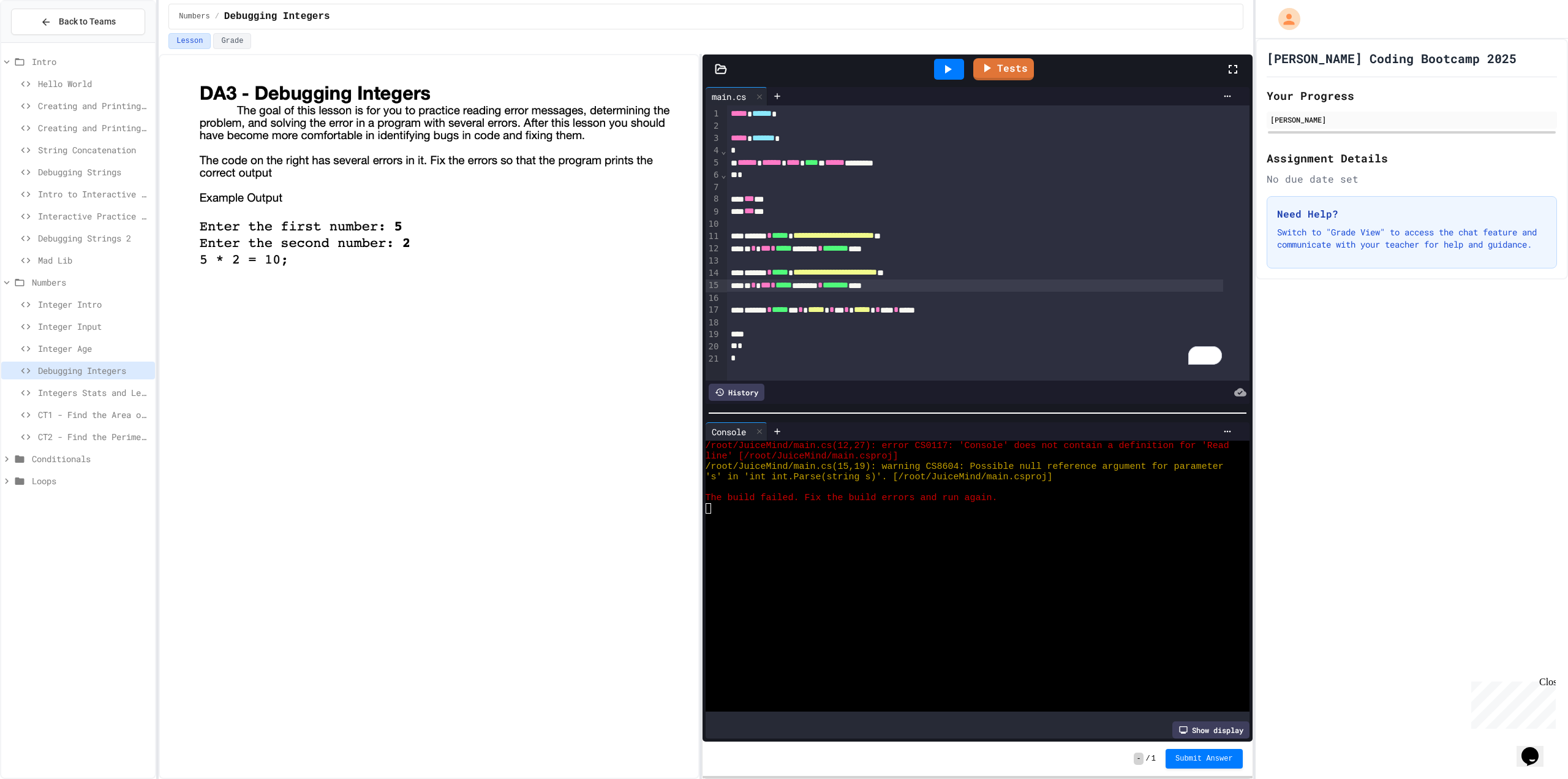
click at [727, 288] on div "* * *** * ***** ******** * ******** ****" at bounding box center [976, 285] width 496 height 12
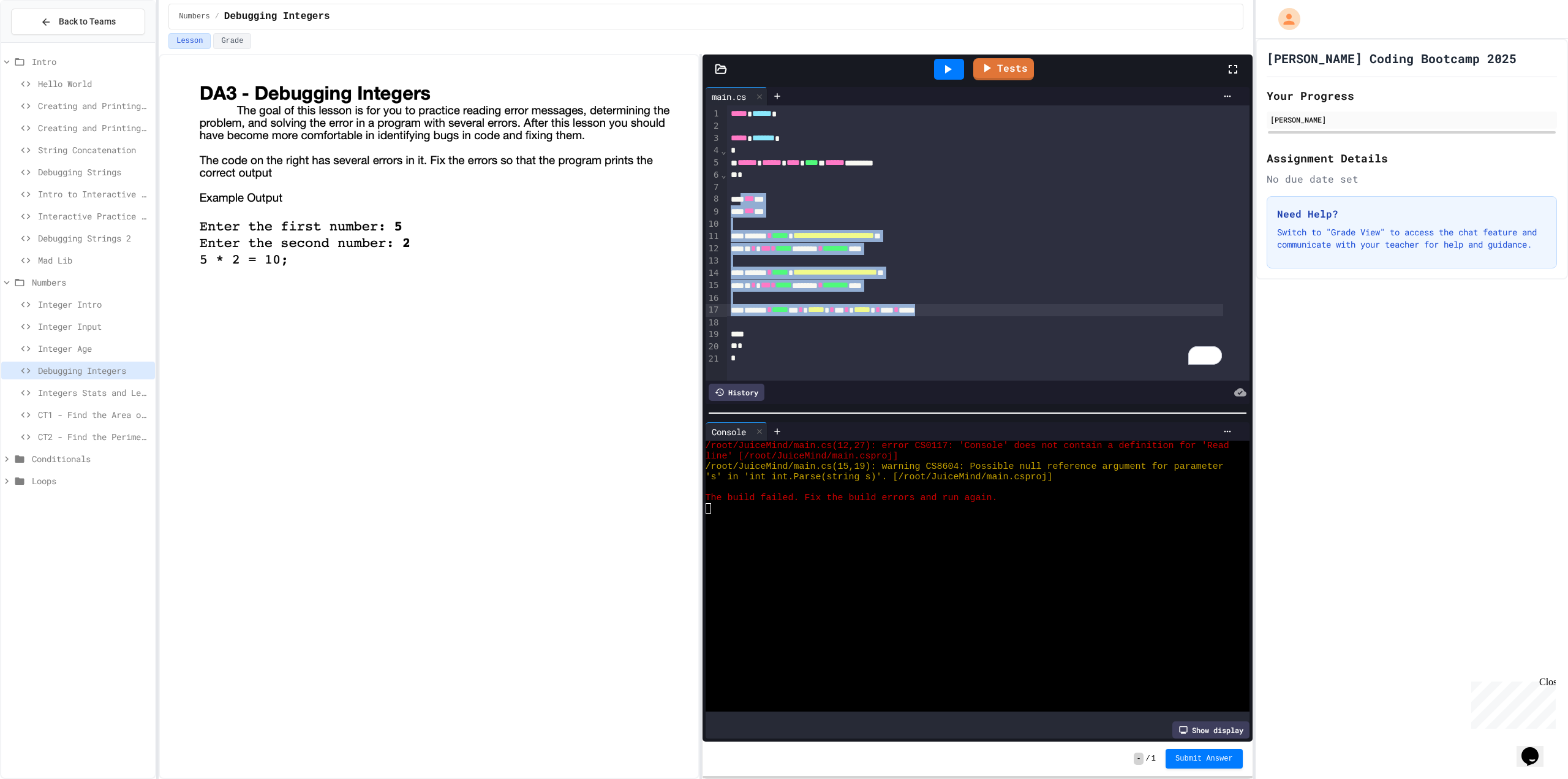
drag, startPoint x: 741, startPoint y: 193, endPoint x: 985, endPoint y: 314, distance: 272.4
click at [985, 314] on div "**********" at bounding box center [989, 243] width 523 height 275
copy div "**********"
click at [751, 287] on div "* * *** * ***** ******** * ******** ****" at bounding box center [976, 285] width 496 height 12
drag, startPoint x: 747, startPoint y: 196, endPoint x: 986, endPoint y: 327, distance: 272.5
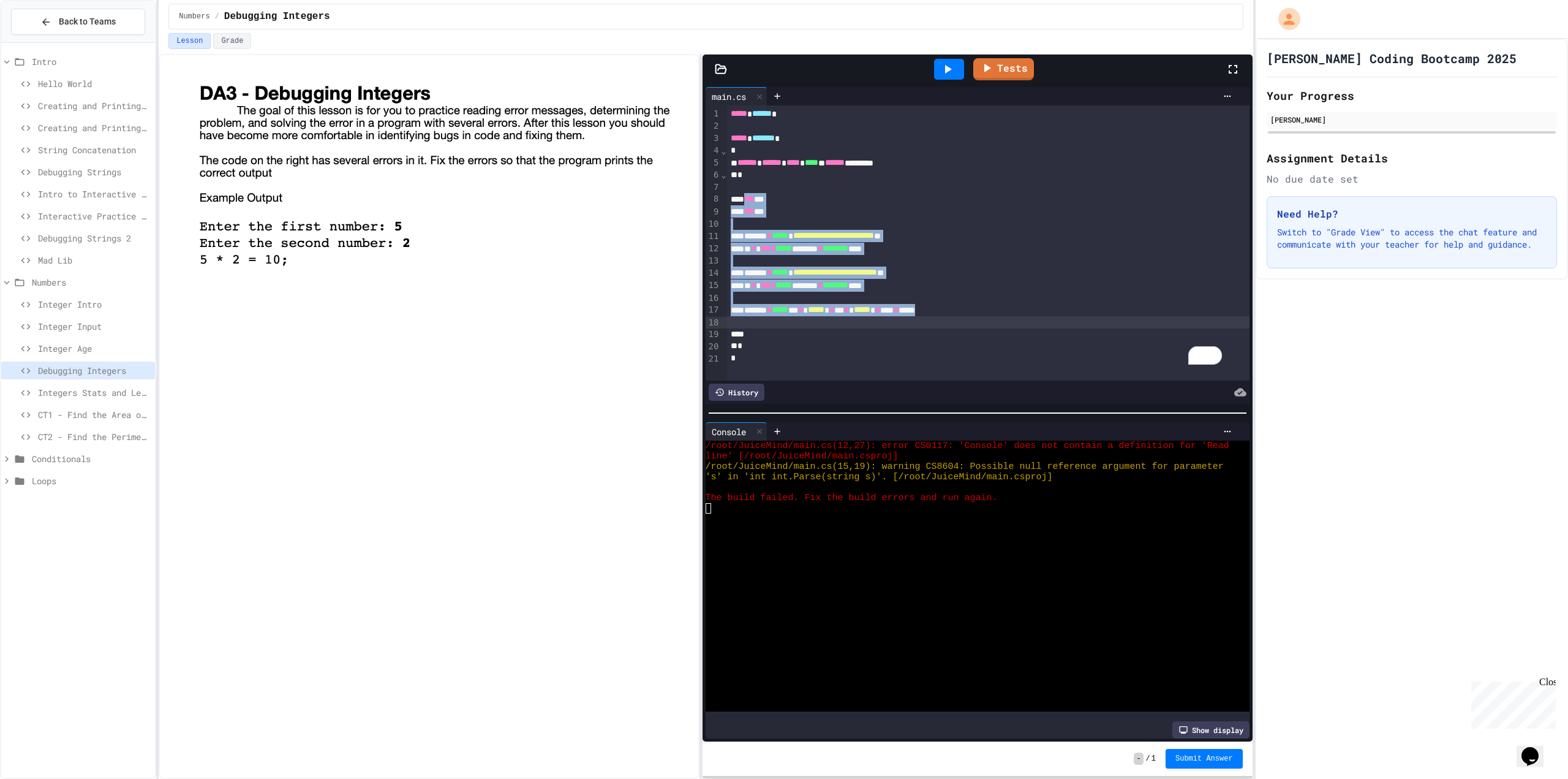
click at [986, 327] on div "**********" at bounding box center [989, 243] width 523 height 275
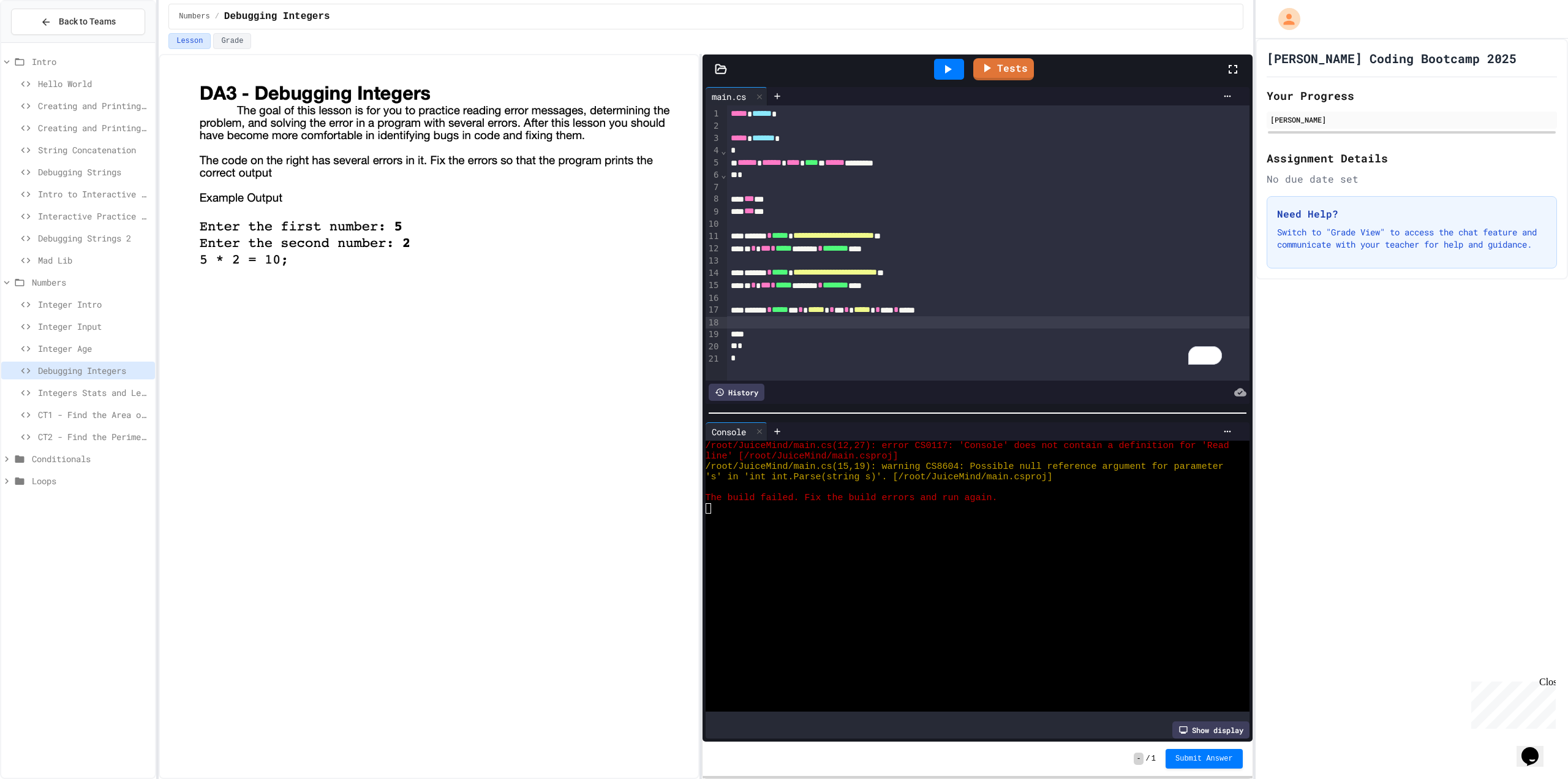
scroll to position [0, 0]
click at [943, 65] on icon at bounding box center [947, 69] width 15 height 15
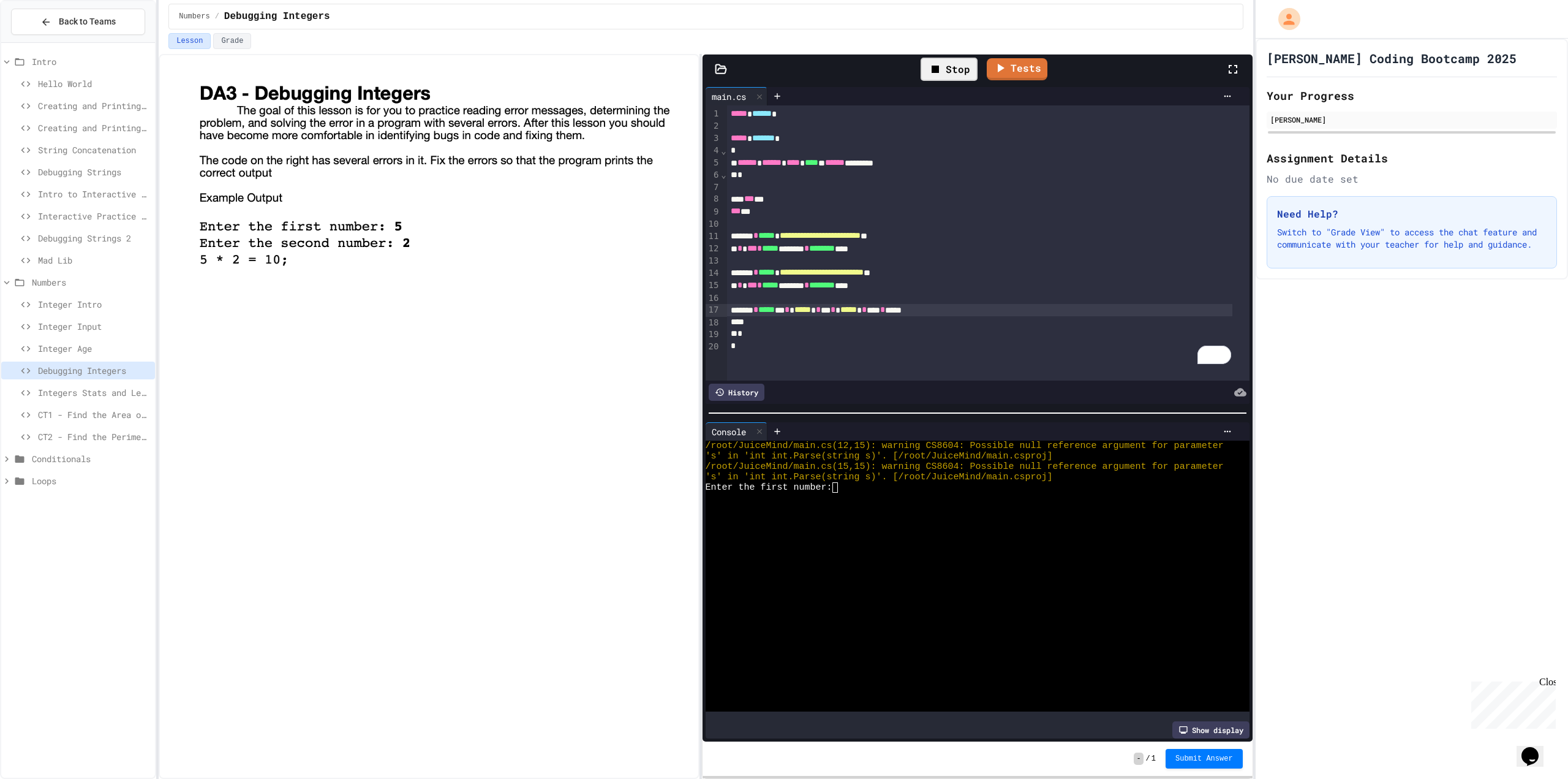
click at [855, 493] on div at bounding box center [967, 498] width 524 height 11
click at [1010, 64] on link "Tests" at bounding box center [1003, 67] width 60 height 23
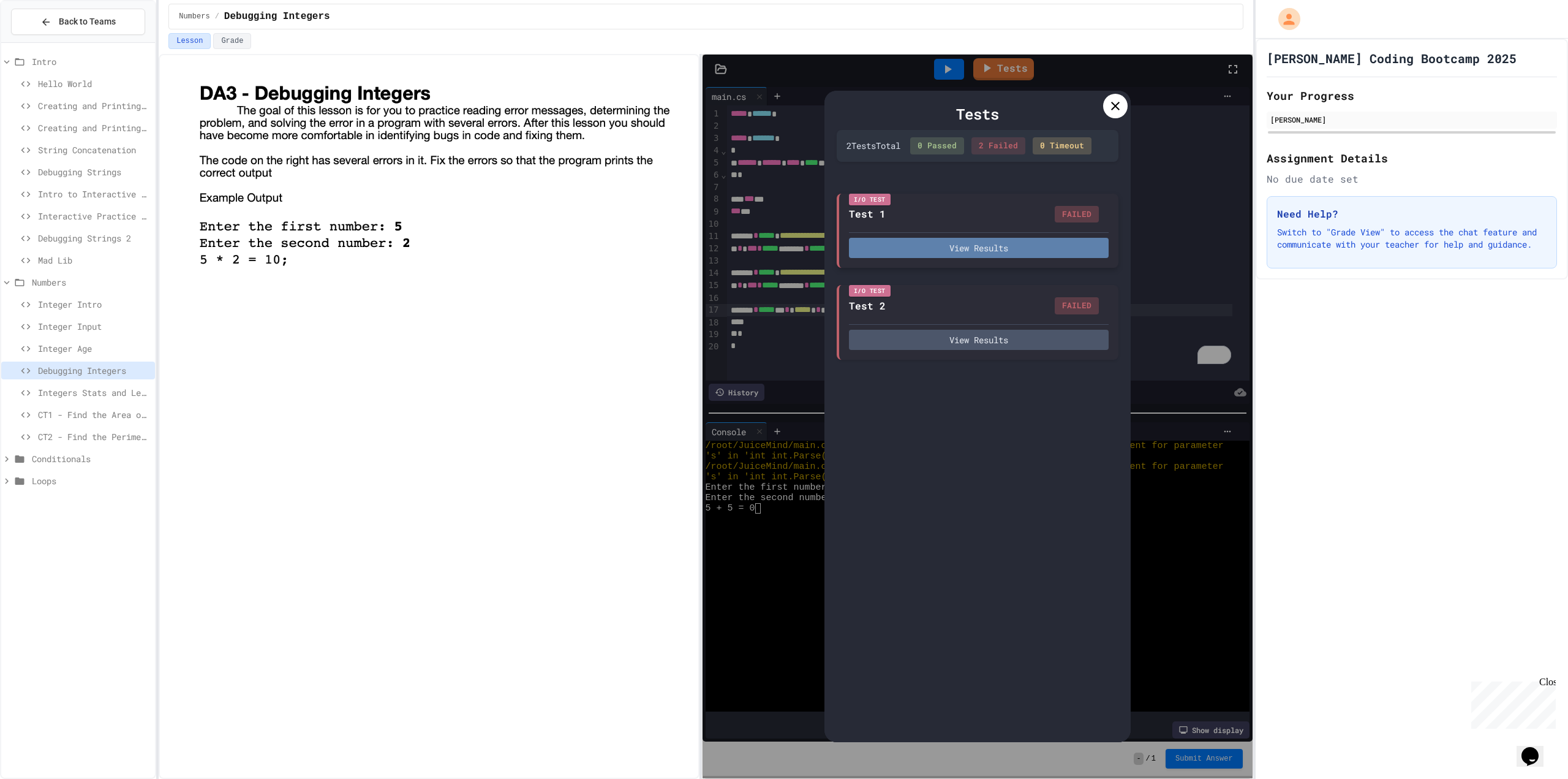
click at [1001, 241] on button "View Results" at bounding box center [979, 247] width 260 height 20
click at [1117, 110] on icon at bounding box center [1115, 105] width 15 height 15
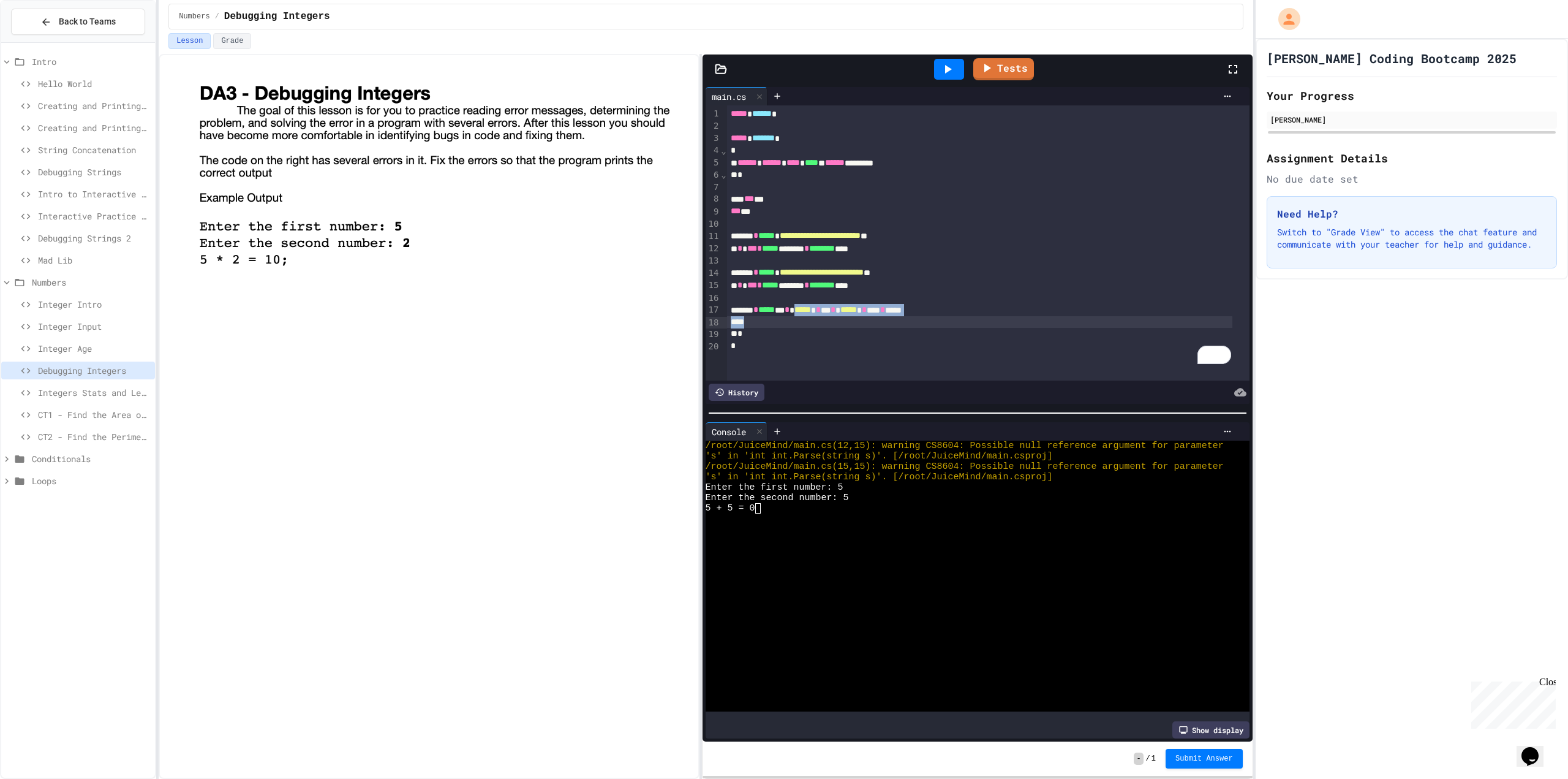
drag, startPoint x: 812, startPoint y: 311, endPoint x: 810, endPoint y: 318, distance: 7.3
click at [810, 318] on div "**********" at bounding box center [989, 243] width 523 height 275
click at [811, 308] on span "*****" at bounding box center [803, 309] width 17 height 8
click at [1008, 316] on div "To enrich screen reader interactions, please activate Accessibility in Grammarl…" at bounding box center [980, 322] width 505 height 12
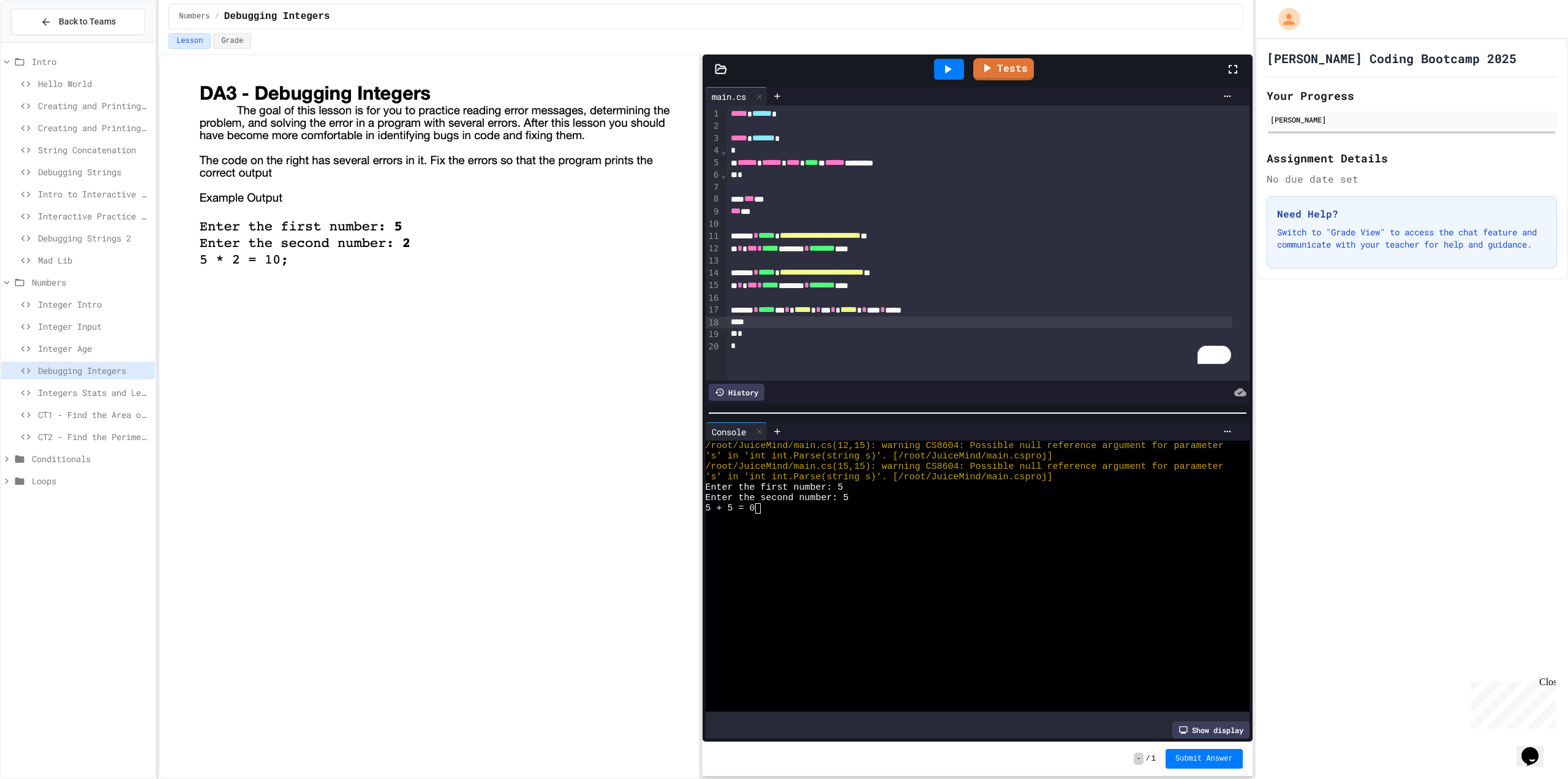
click at [959, 75] on div at bounding box center [949, 70] width 30 height 21
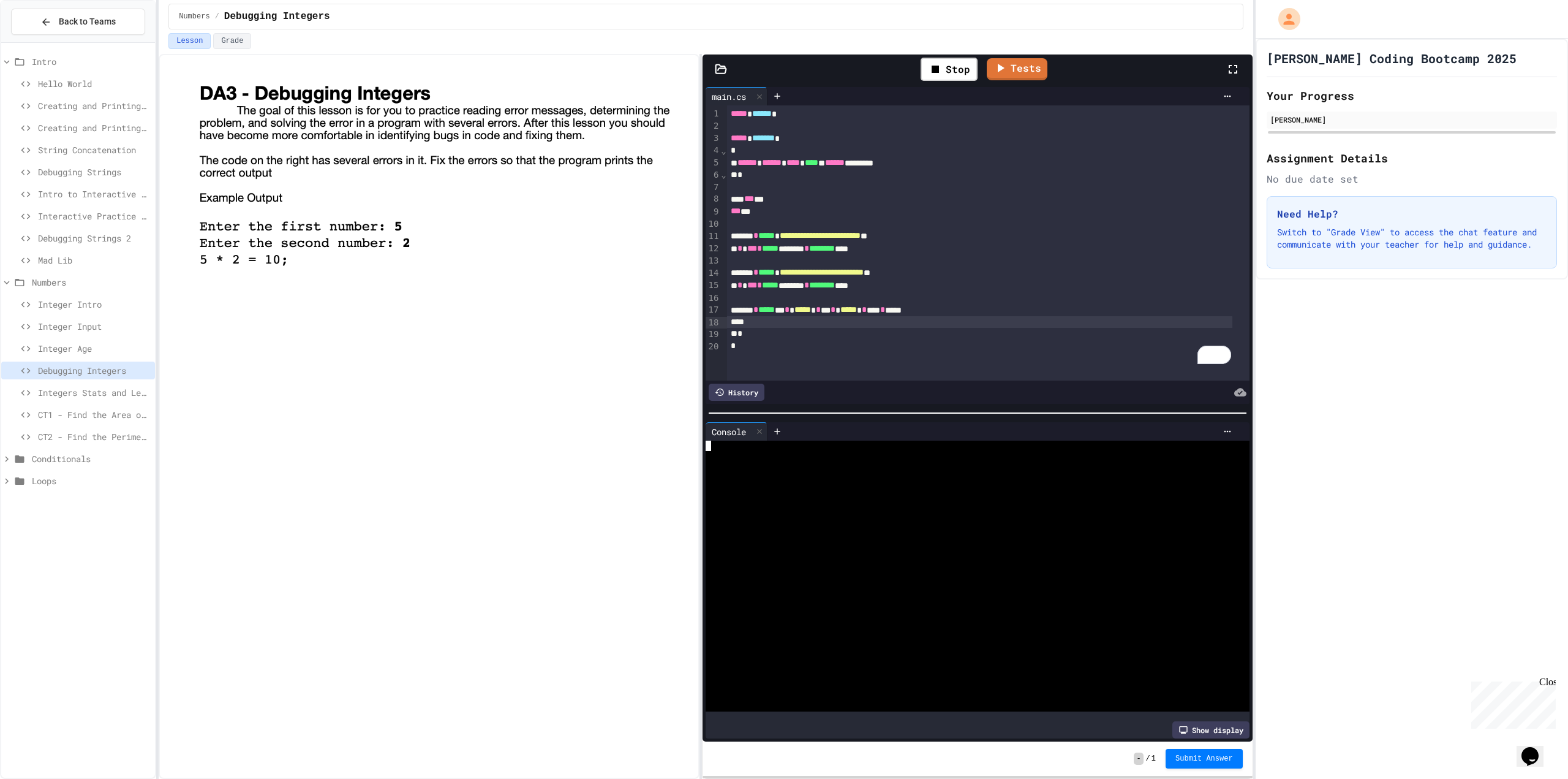
click at [804, 463] on div at bounding box center [967, 466] width 524 height 11
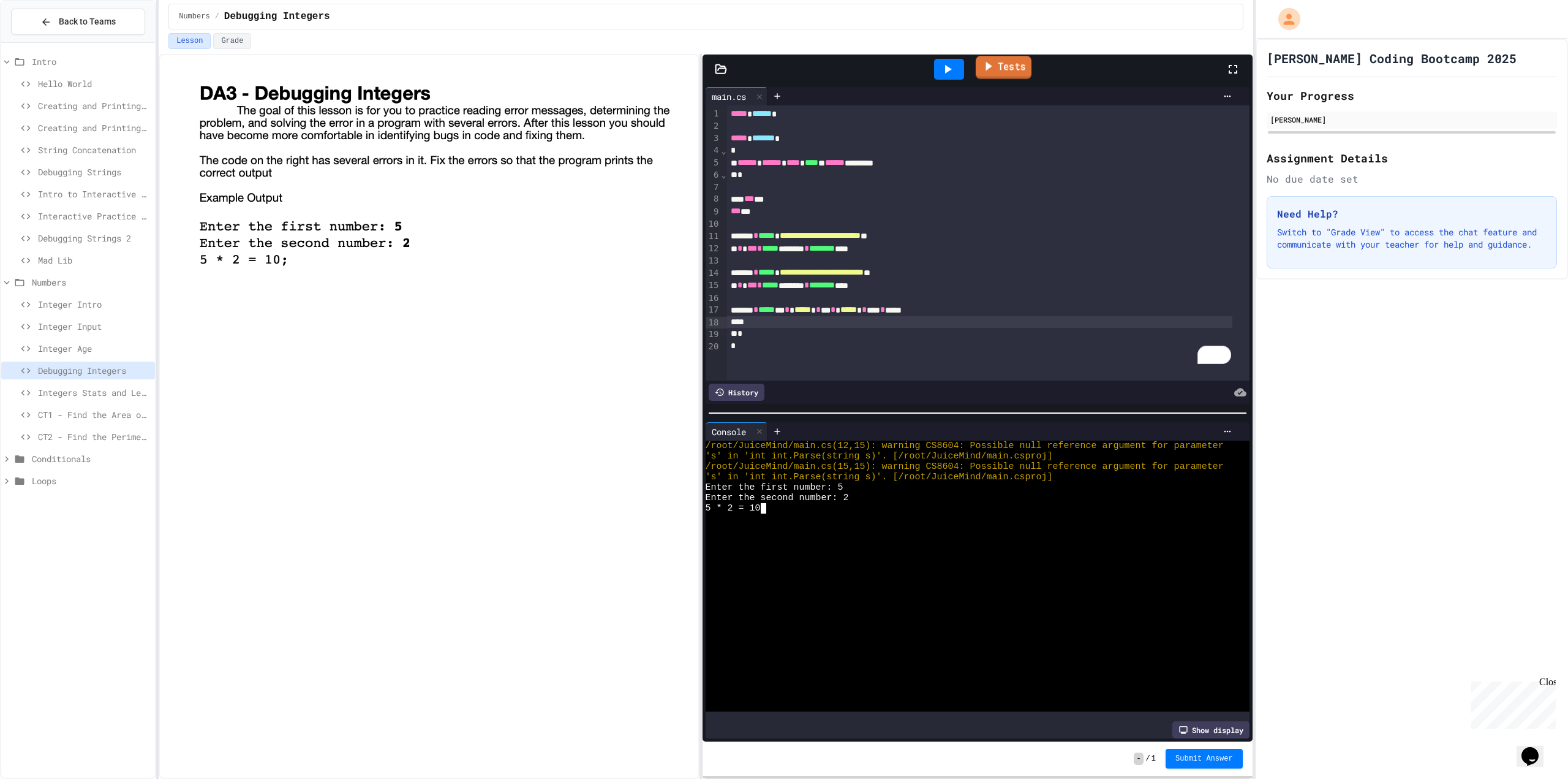
click at [1016, 68] on link "Tests" at bounding box center [1003, 67] width 56 height 23
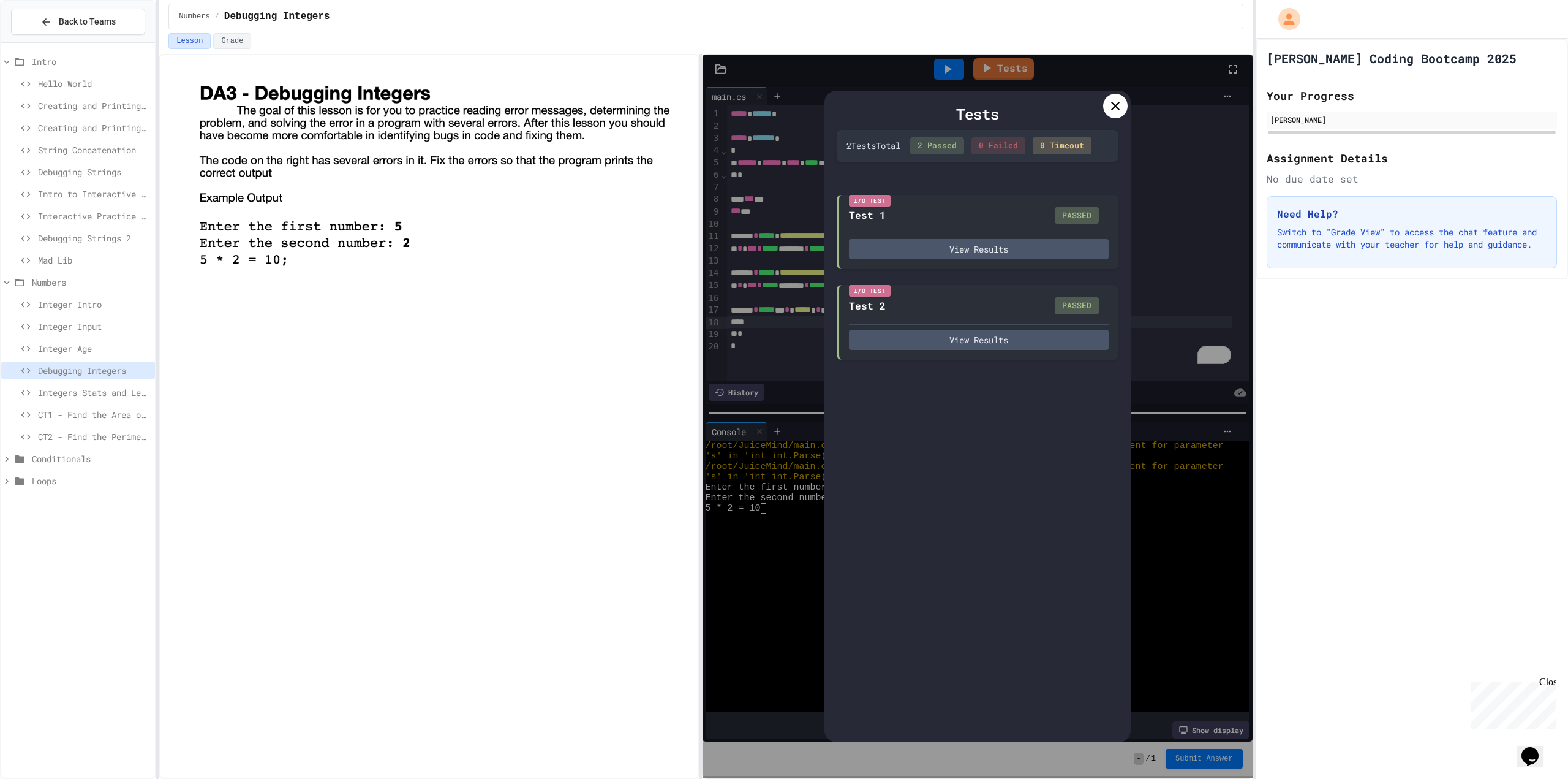
drag, startPoint x: 1110, startPoint y: 117, endPoint x: 1102, endPoint y: 120, distance: 8.5
click at [1102, 120] on div "Tests" at bounding box center [978, 113] width 282 height 22
click at [1102, 116] on div "Tests" at bounding box center [978, 113] width 282 height 22
click at [1113, 114] on div at bounding box center [1115, 105] width 25 height 25
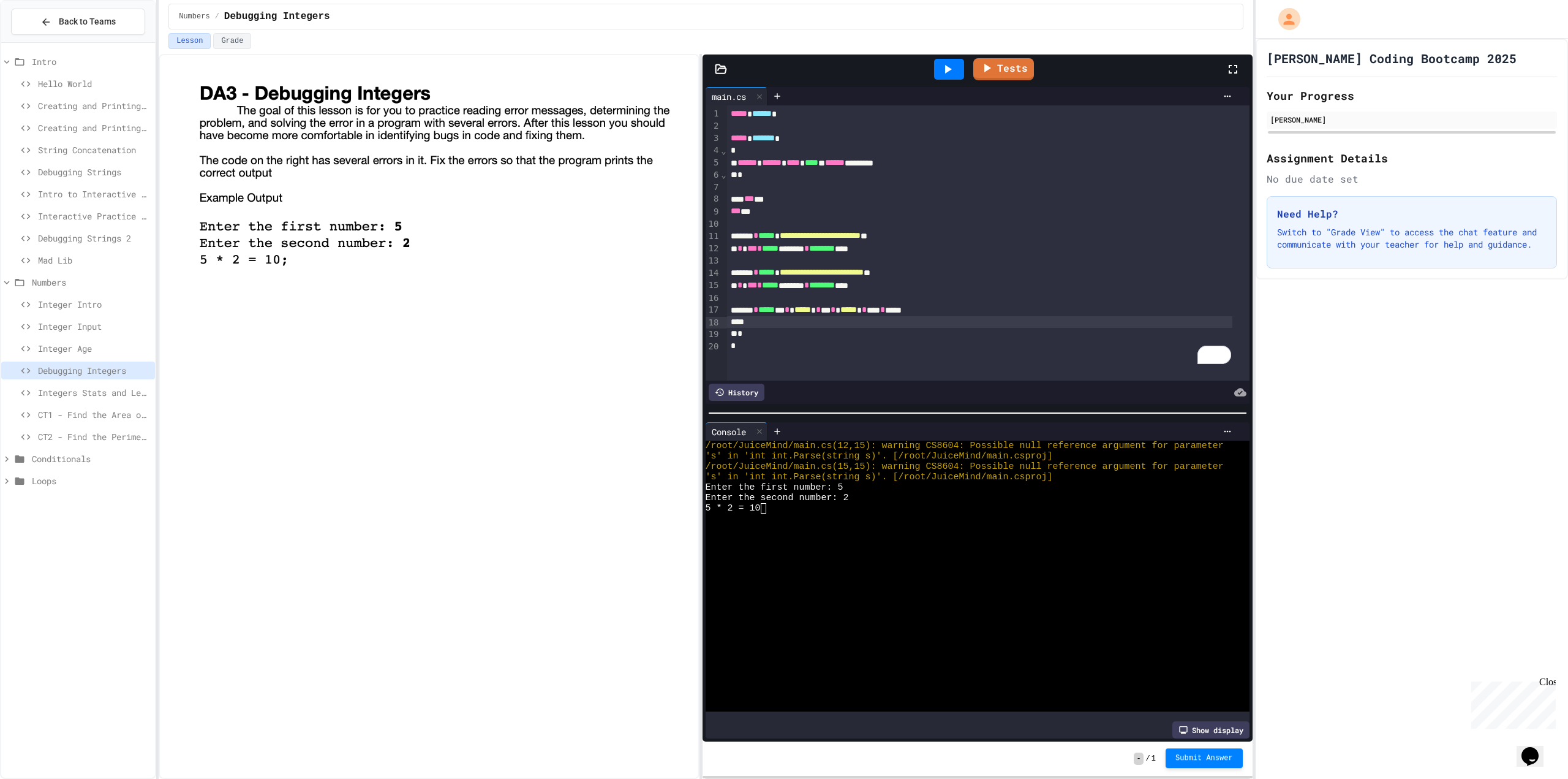
click at [1212, 761] on span "Submit Answer" at bounding box center [1205, 758] width 58 height 10
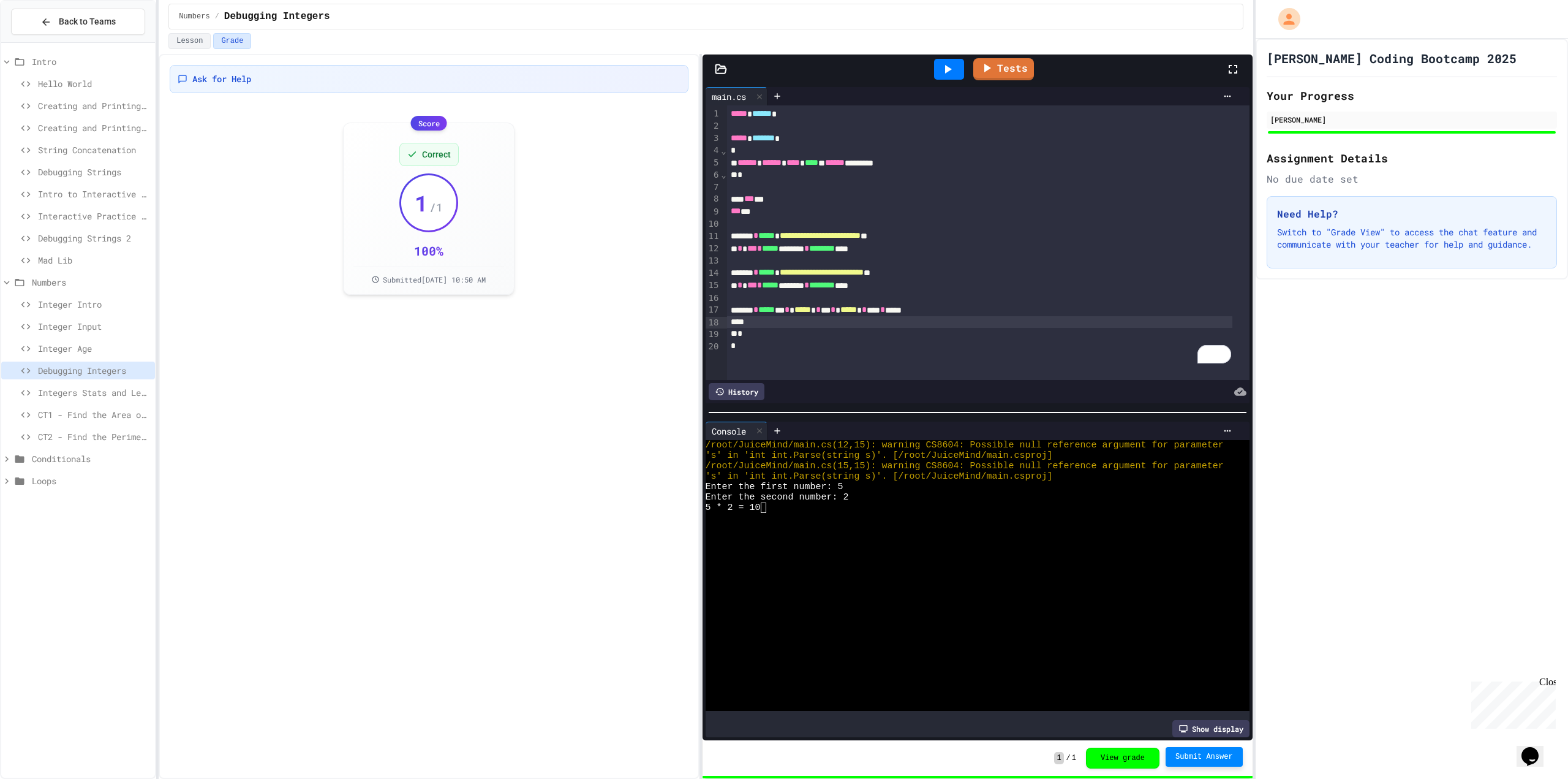
click at [85, 390] on span "Integers Stats and Leveling" at bounding box center [94, 392] width 112 height 13
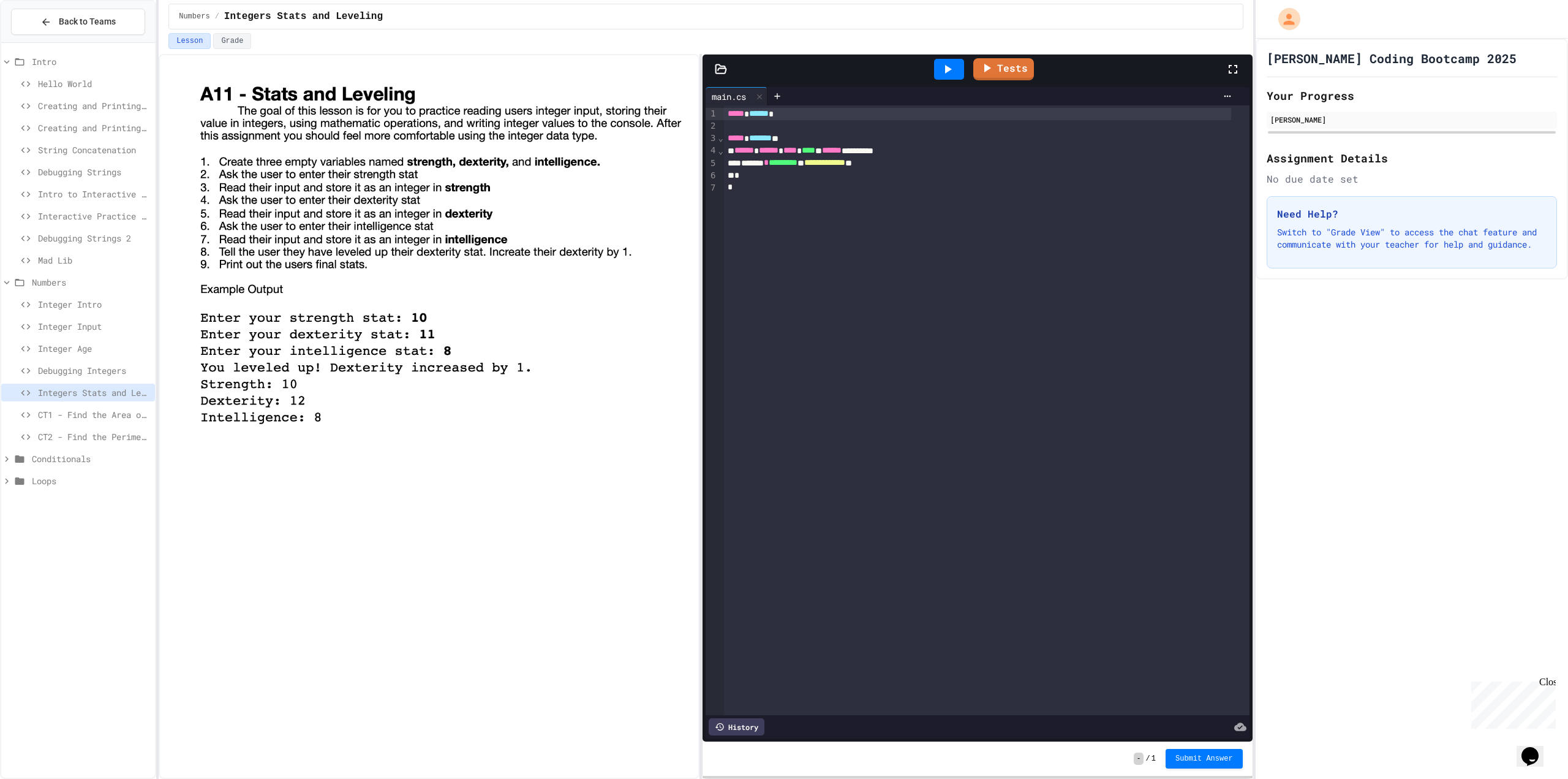
click at [106, 366] on span "Debugging Integers" at bounding box center [94, 371] width 112 height 13
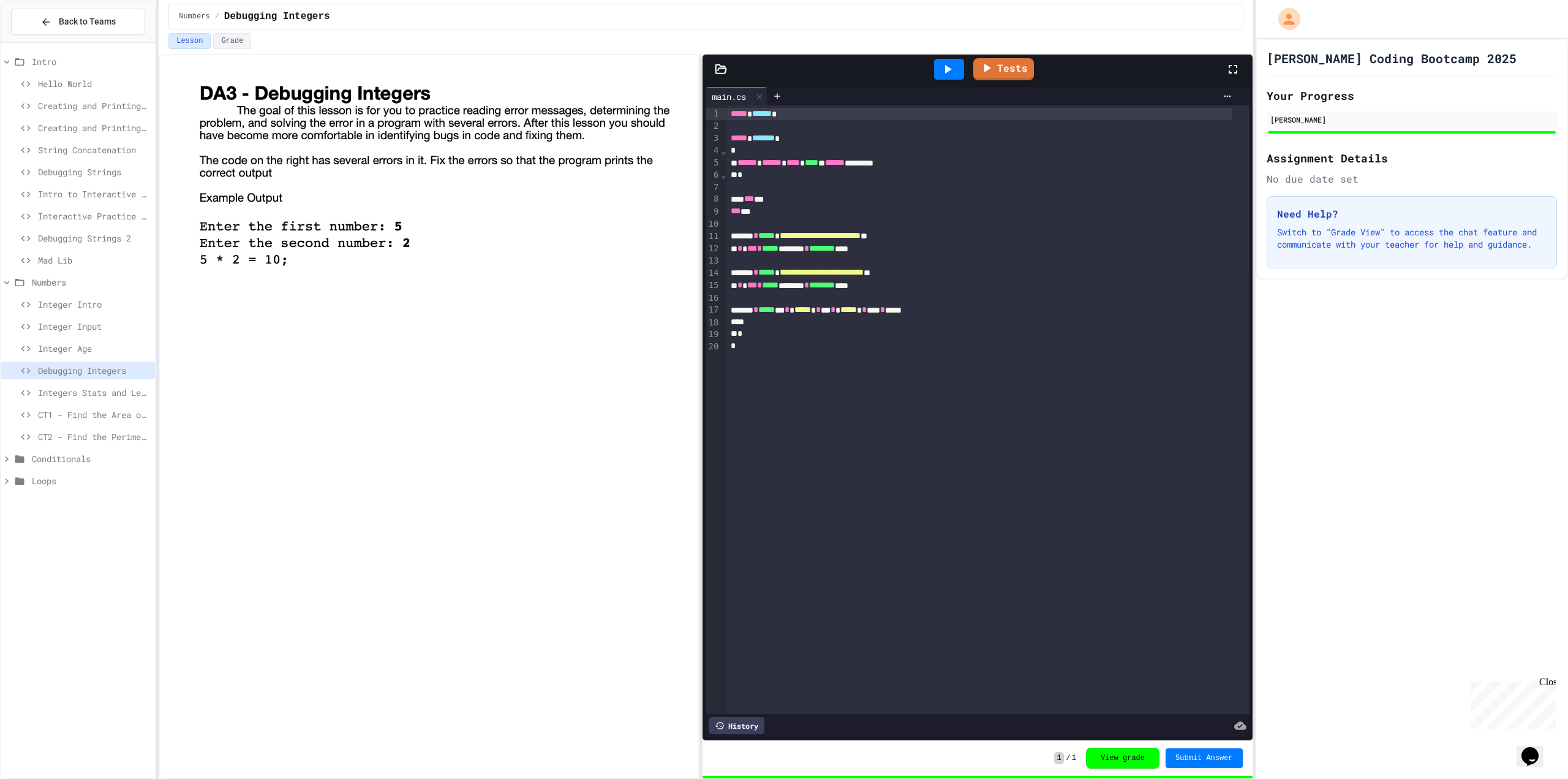
click at [103, 349] on span "Integer Age" at bounding box center [94, 348] width 112 height 13
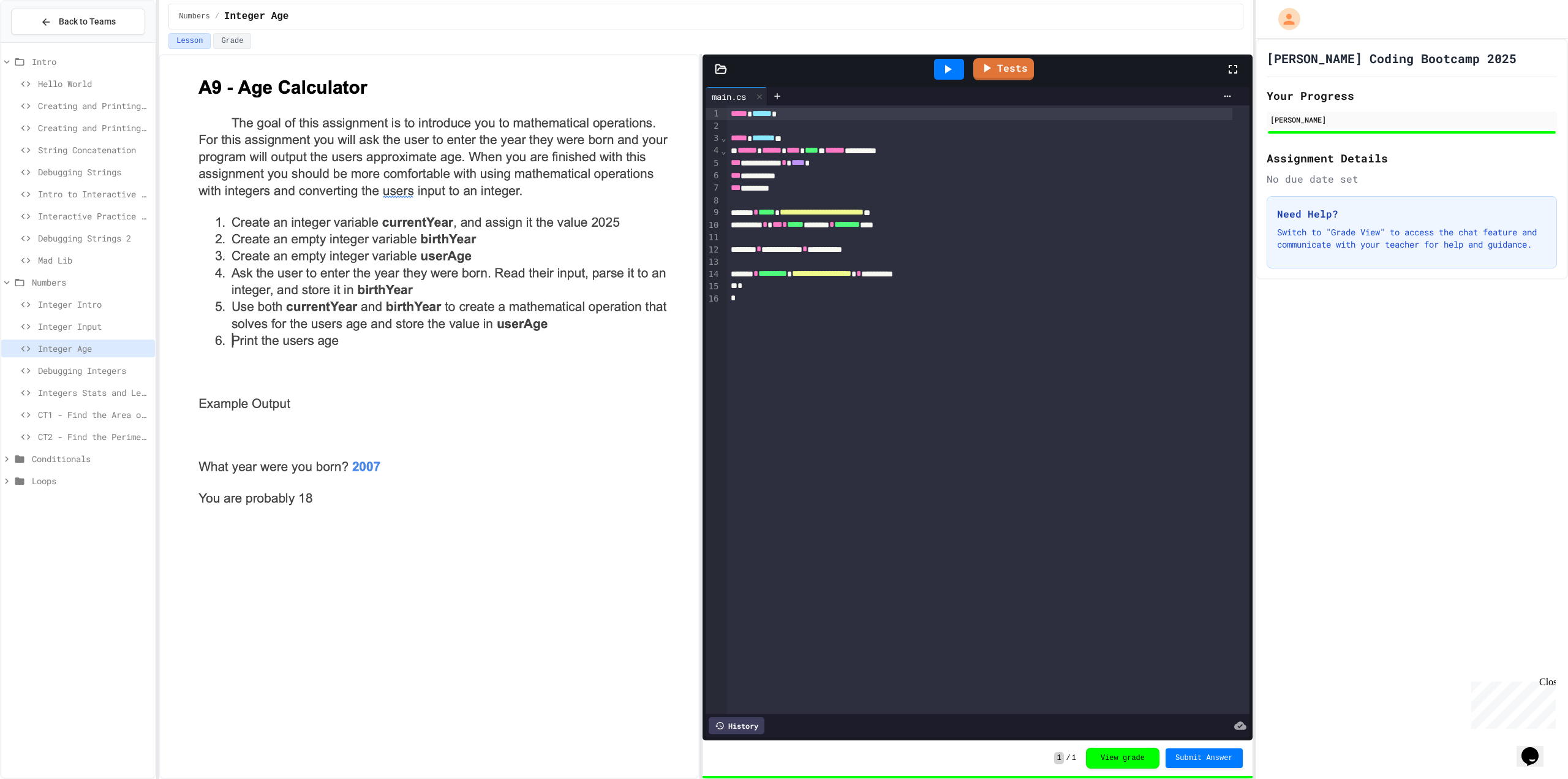
click at [108, 378] on div "Debugging Integers" at bounding box center [78, 370] width 154 height 18
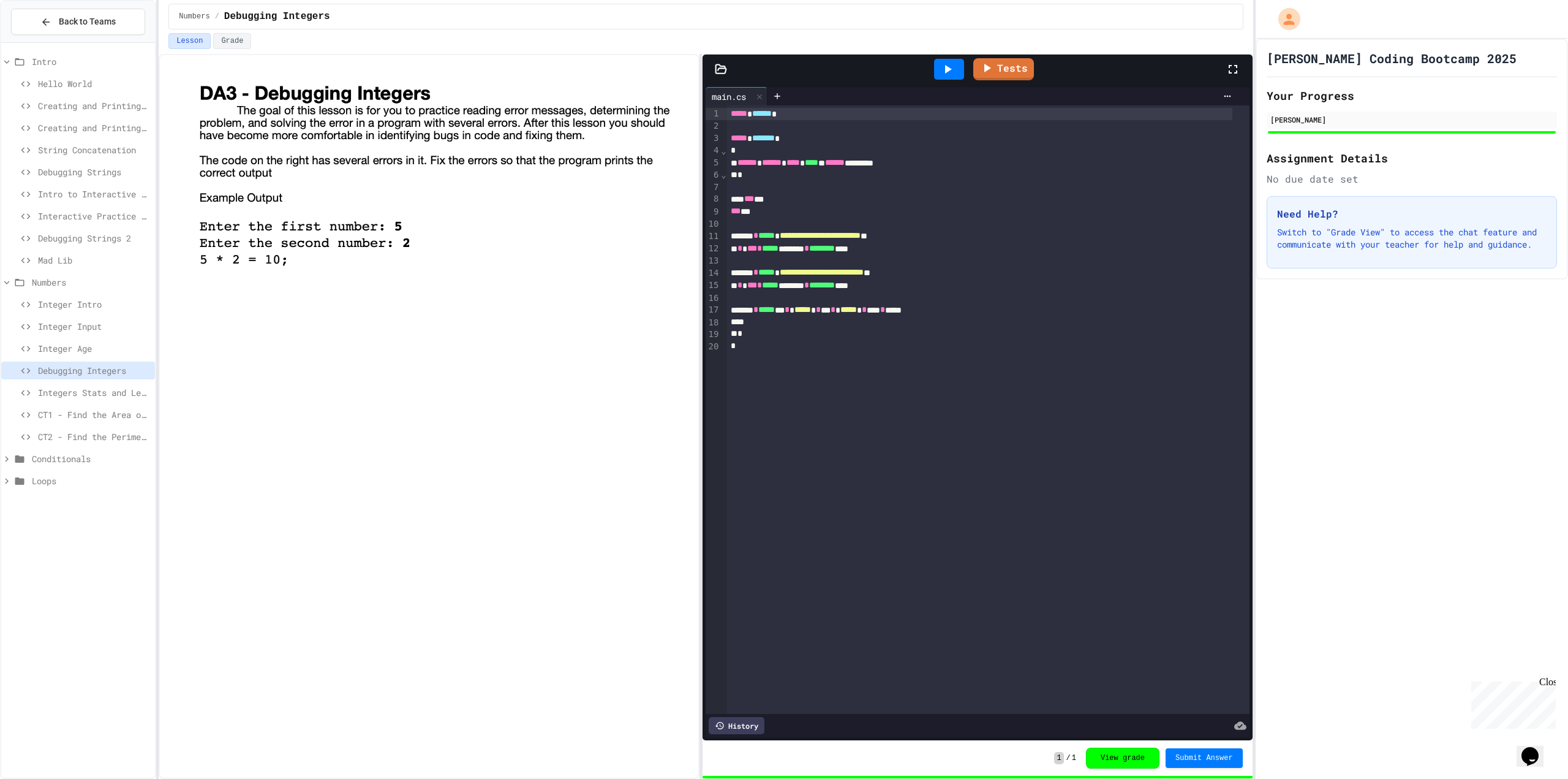
click at [58, 389] on span "Integers Stats and Leveling" at bounding box center [94, 392] width 112 height 13
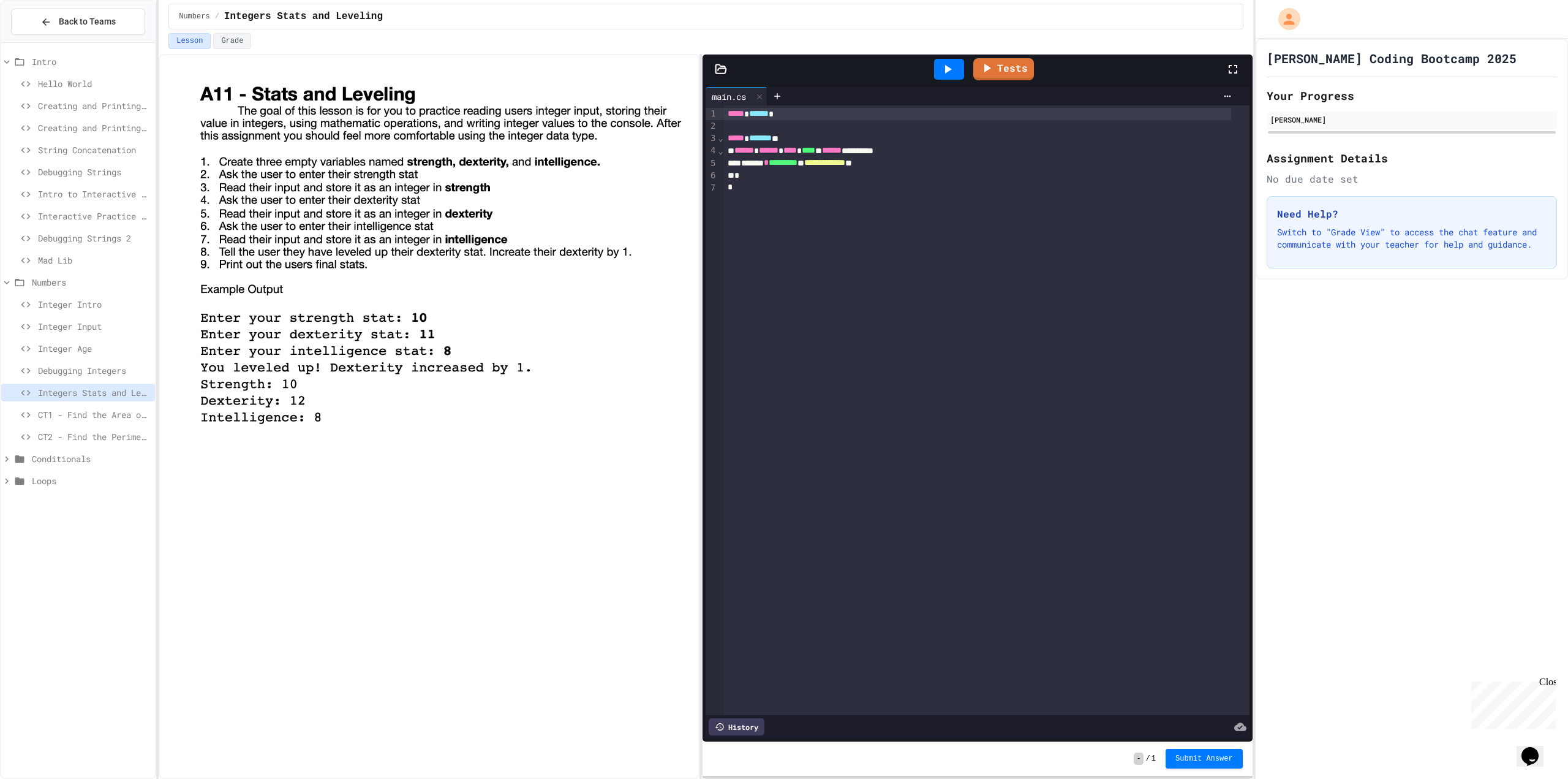
click at [51, 375] on span "Debugging Integers" at bounding box center [94, 371] width 112 height 13
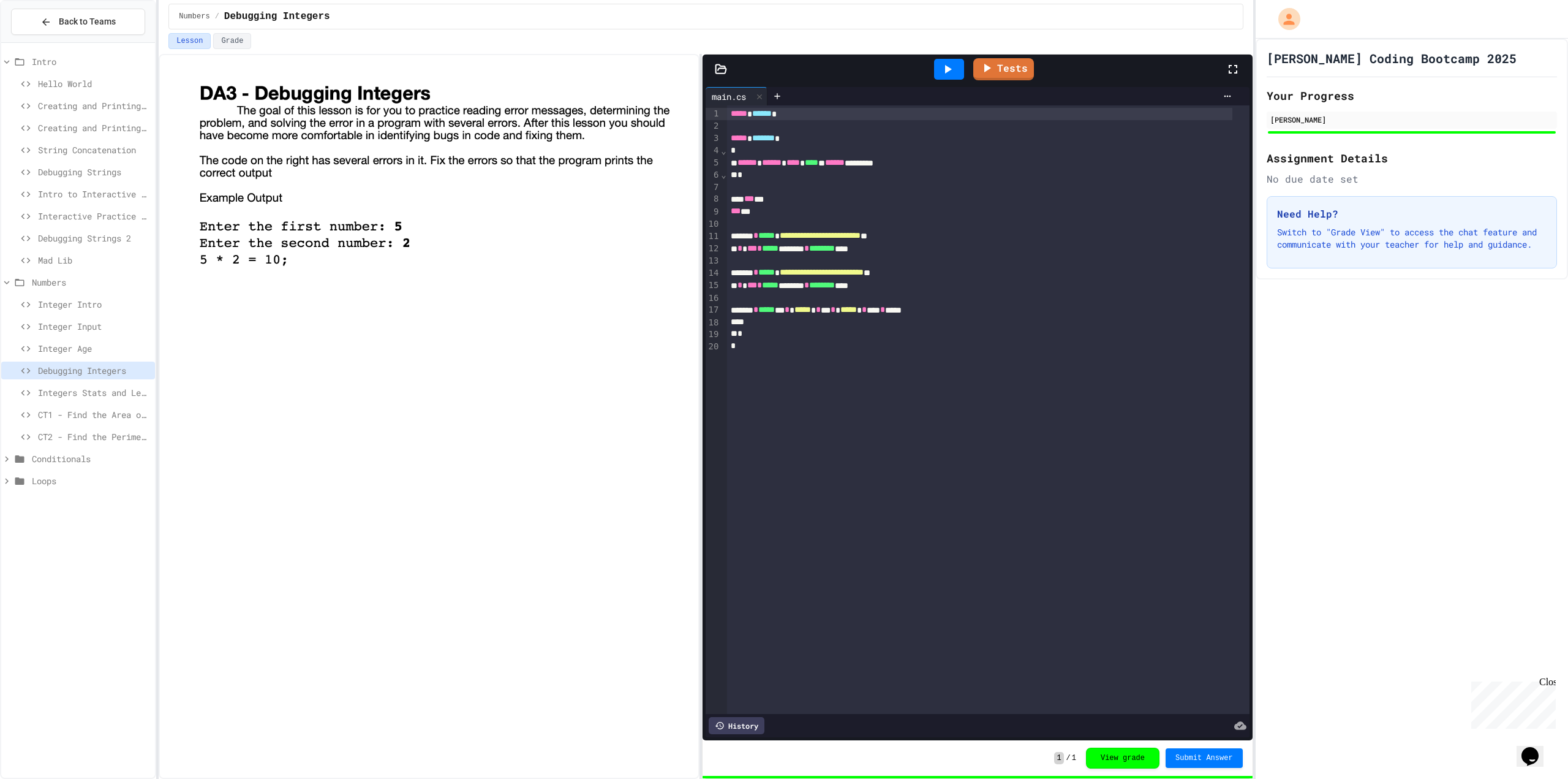
click at [69, 404] on div "Integers Stats and Leveling" at bounding box center [78, 394] width 154 height 22
click at [71, 396] on span "Integers Stats and Leveling" at bounding box center [94, 392] width 112 height 13
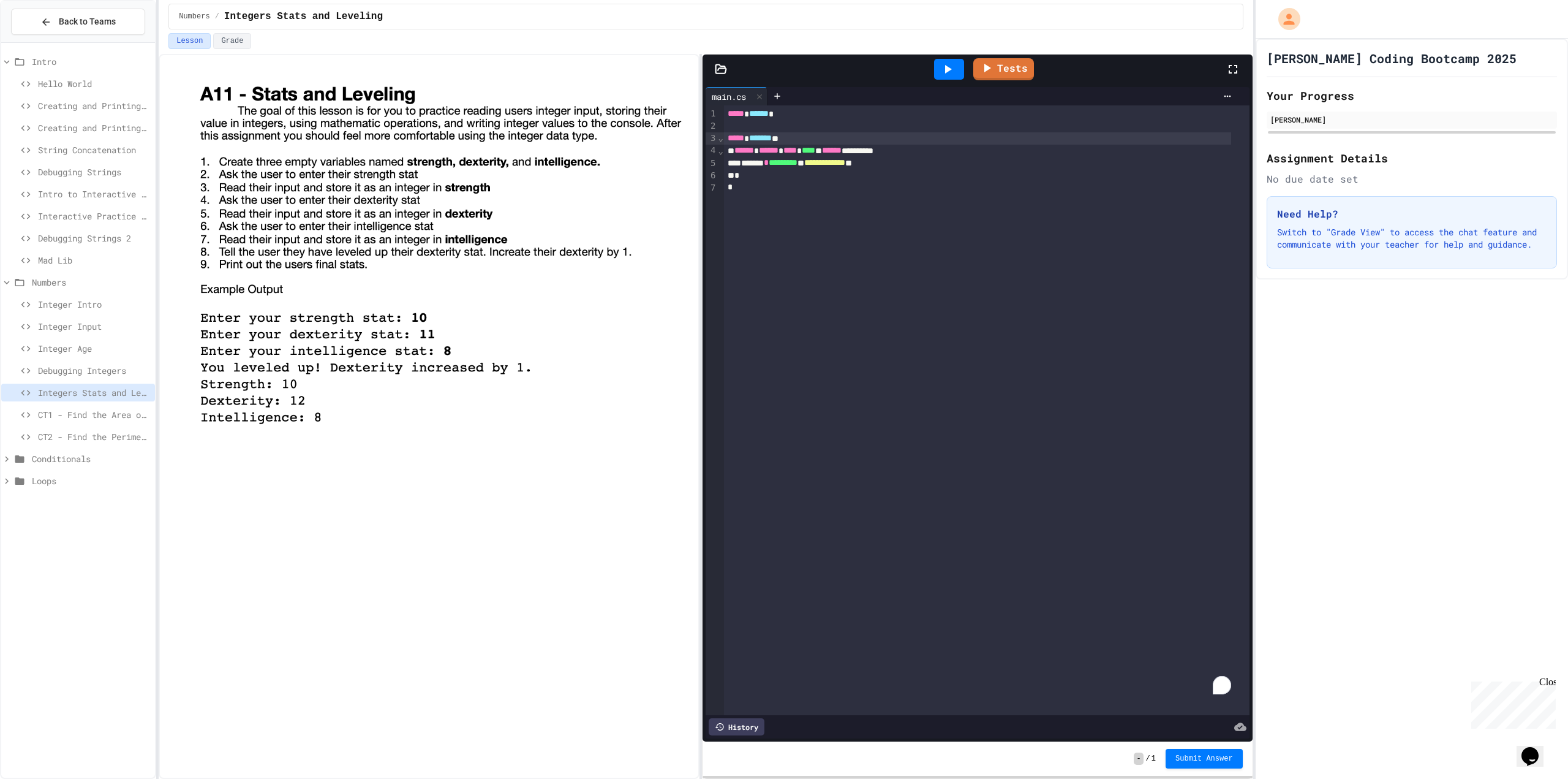
click at [753, 143] on div "***** ******* *" at bounding box center [978, 138] width 507 height 12
drag, startPoint x: 737, startPoint y: 165, endPoint x: 942, endPoint y: 160, distance: 205.1
click at [942, 160] on div "**********" at bounding box center [978, 162] width 507 height 12
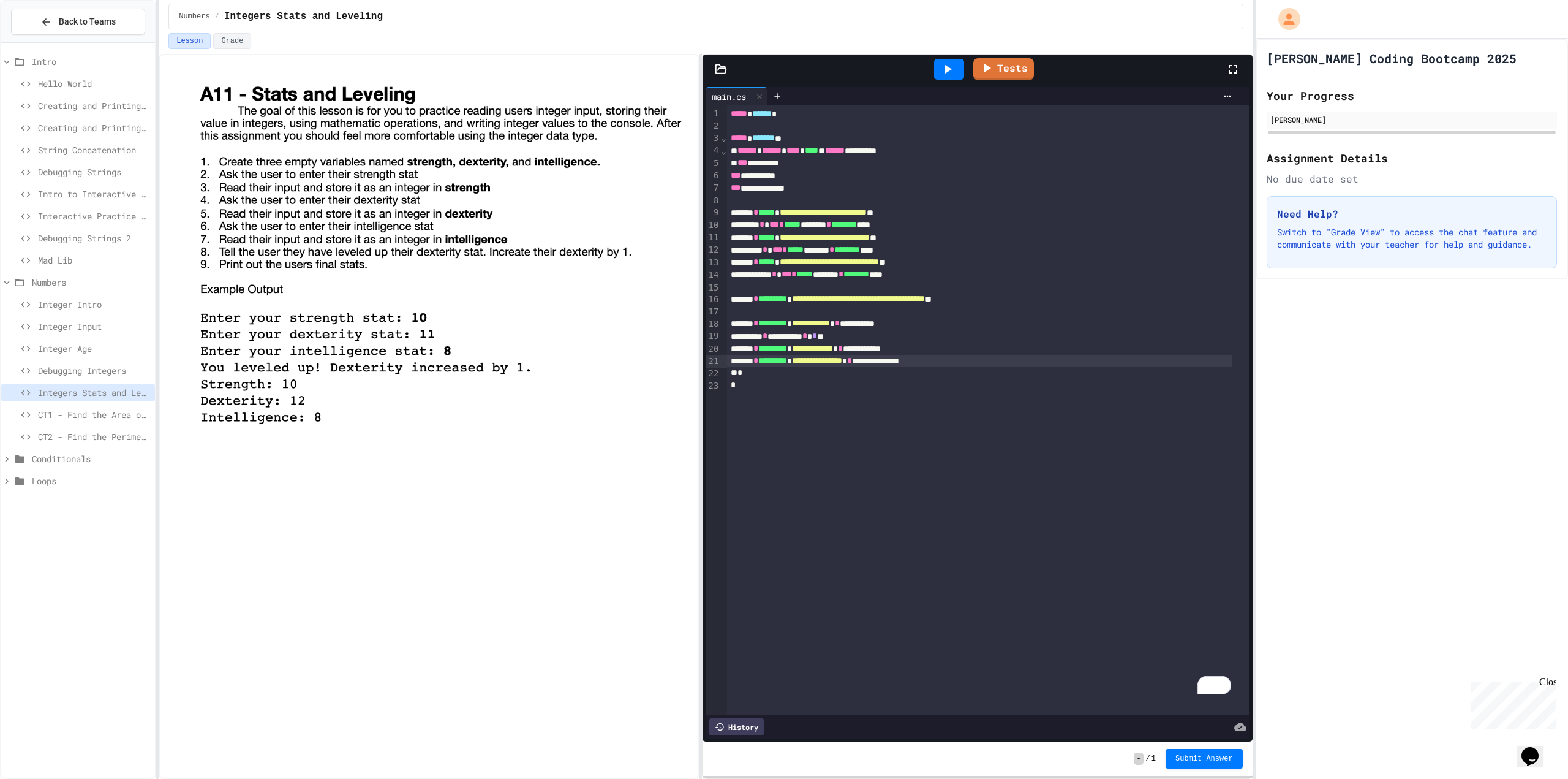
click at [941, 72] on icon at bounding box center [947, 69] width 15 height 15
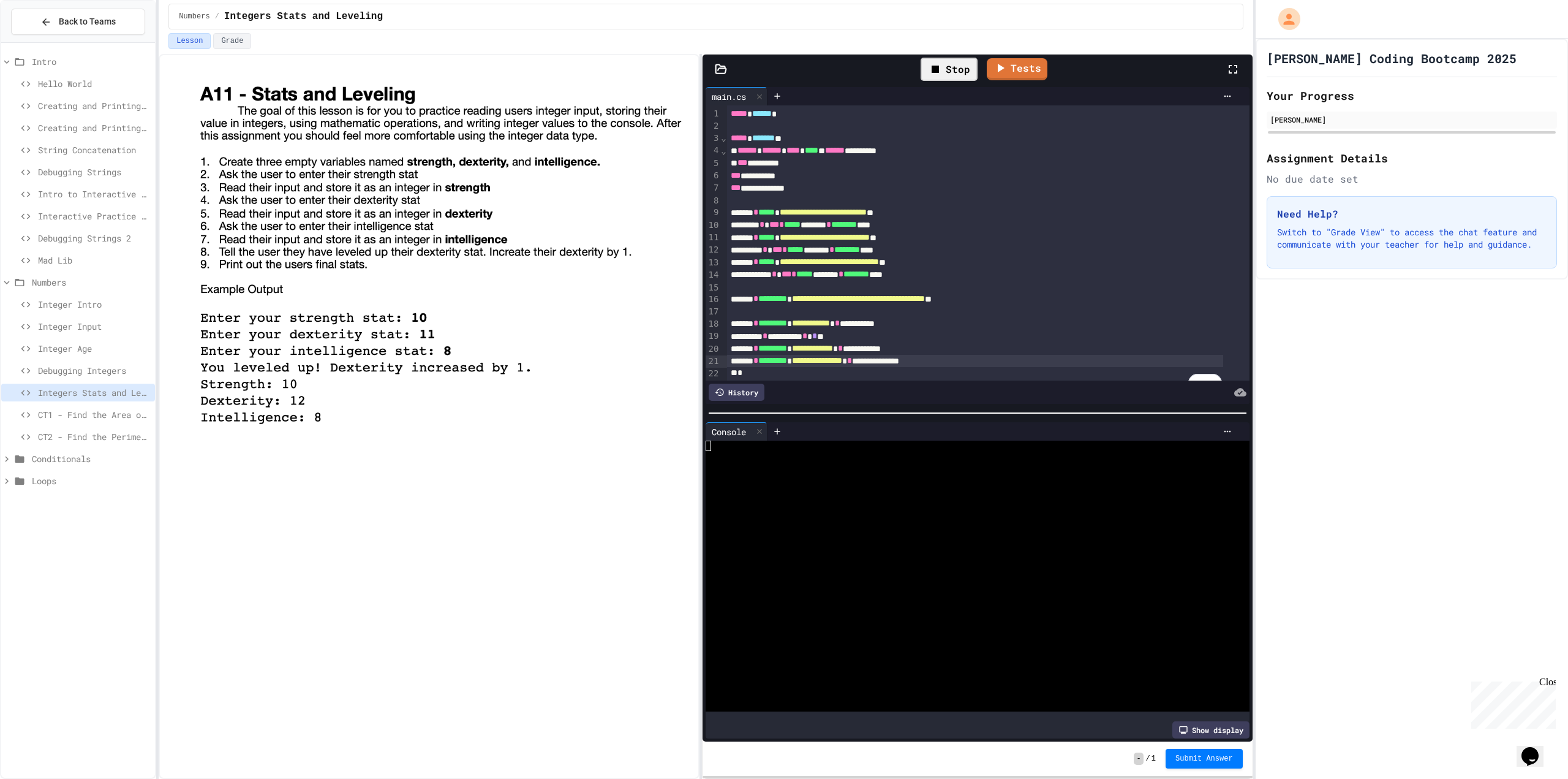
click at [780, 451] on div at bounding box center [967, 456] width 524 height 11
click at [1002, 71] on link "Tests" at bounding box center [1003, 69] width 60 height 22
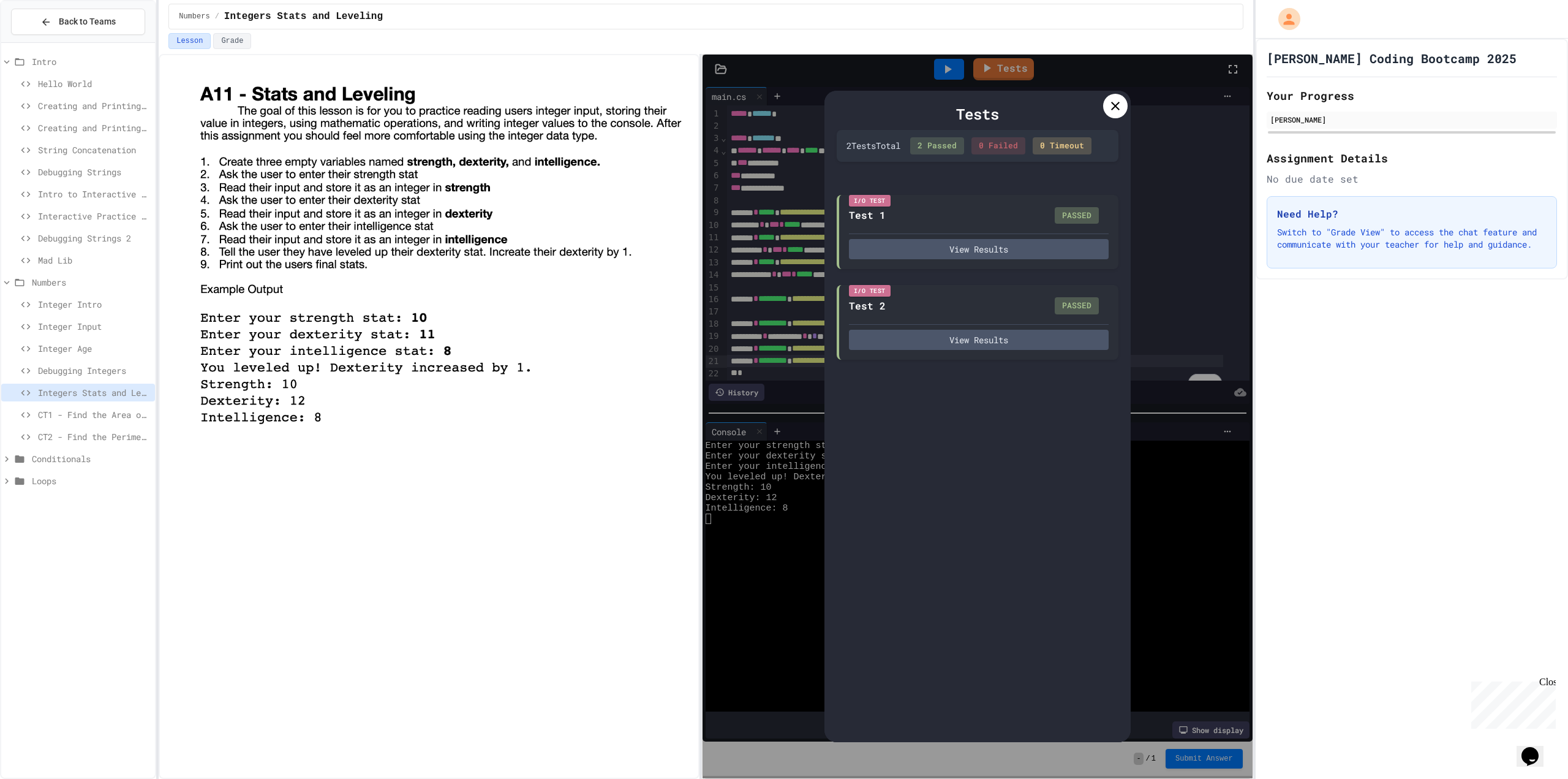
click at [1117, 115] on div at bounding box center [1115, 105] width 25 height 25
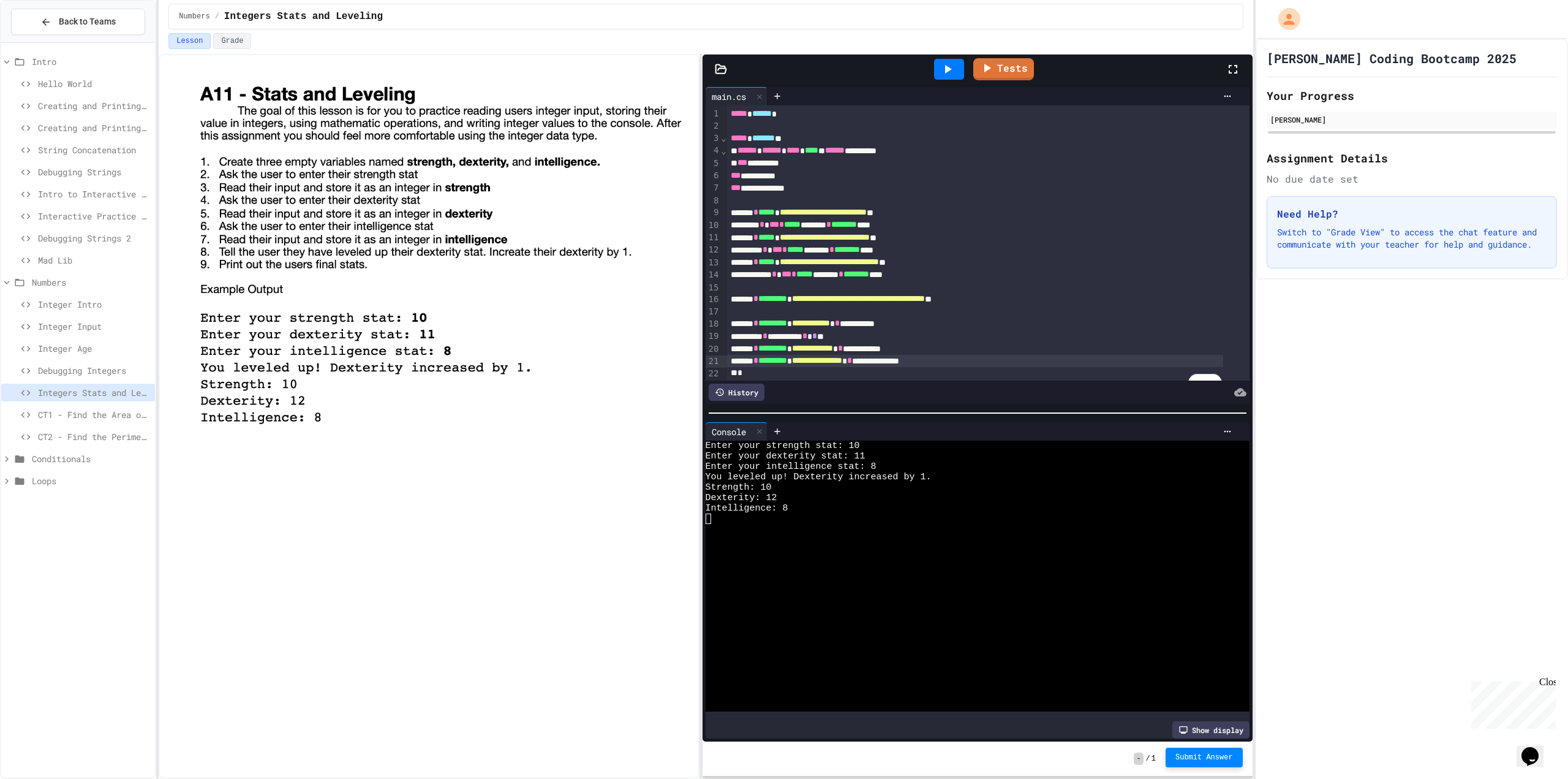
click at [1222, 761] on span "Submit Answer" at bounding box center [1205, 757] width 58 height 10
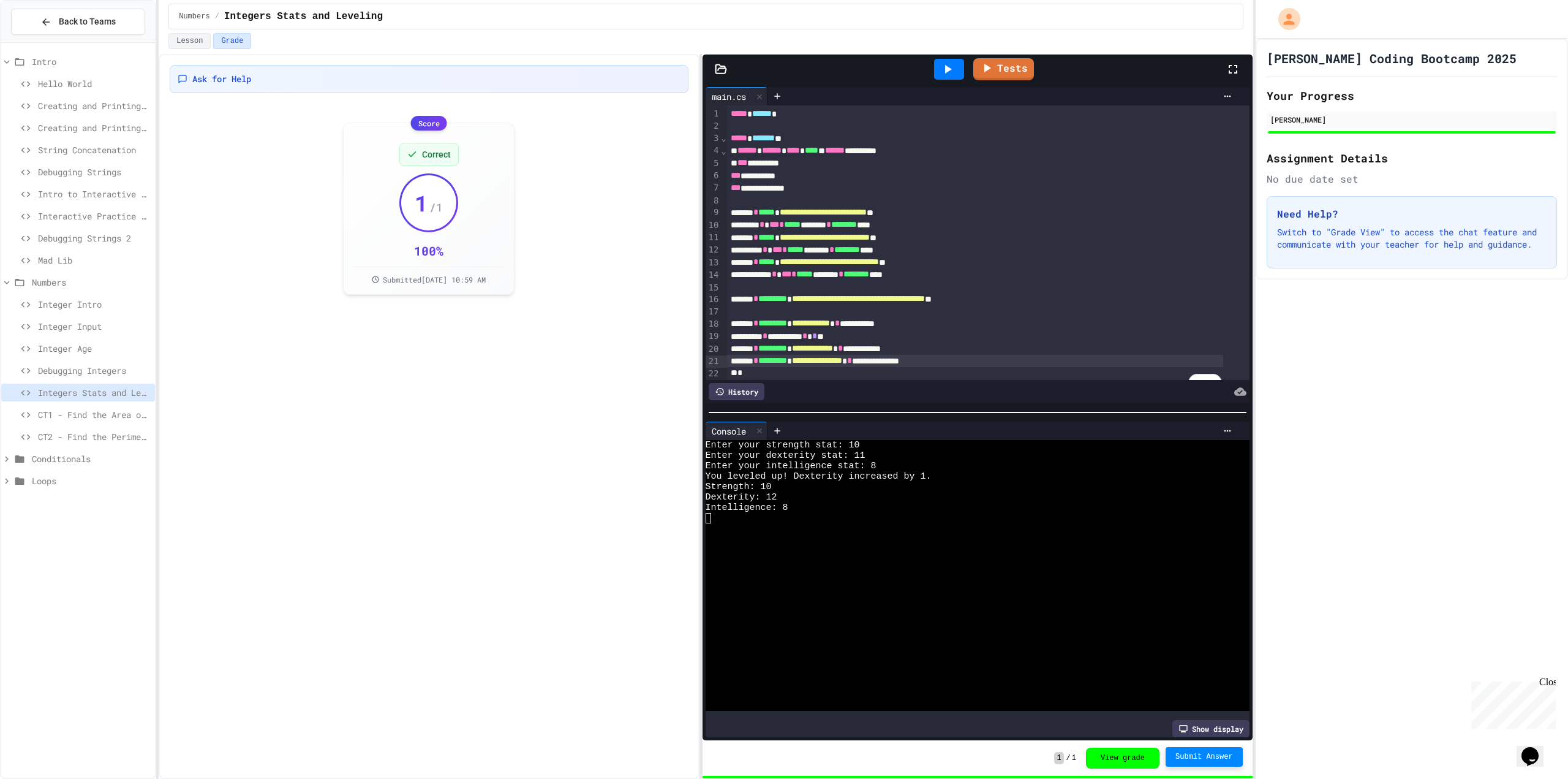
click at [89, 419] on span "CT1 - Find the Area of a Rectangle" at bounding box center [94, 415] width 112 height 13
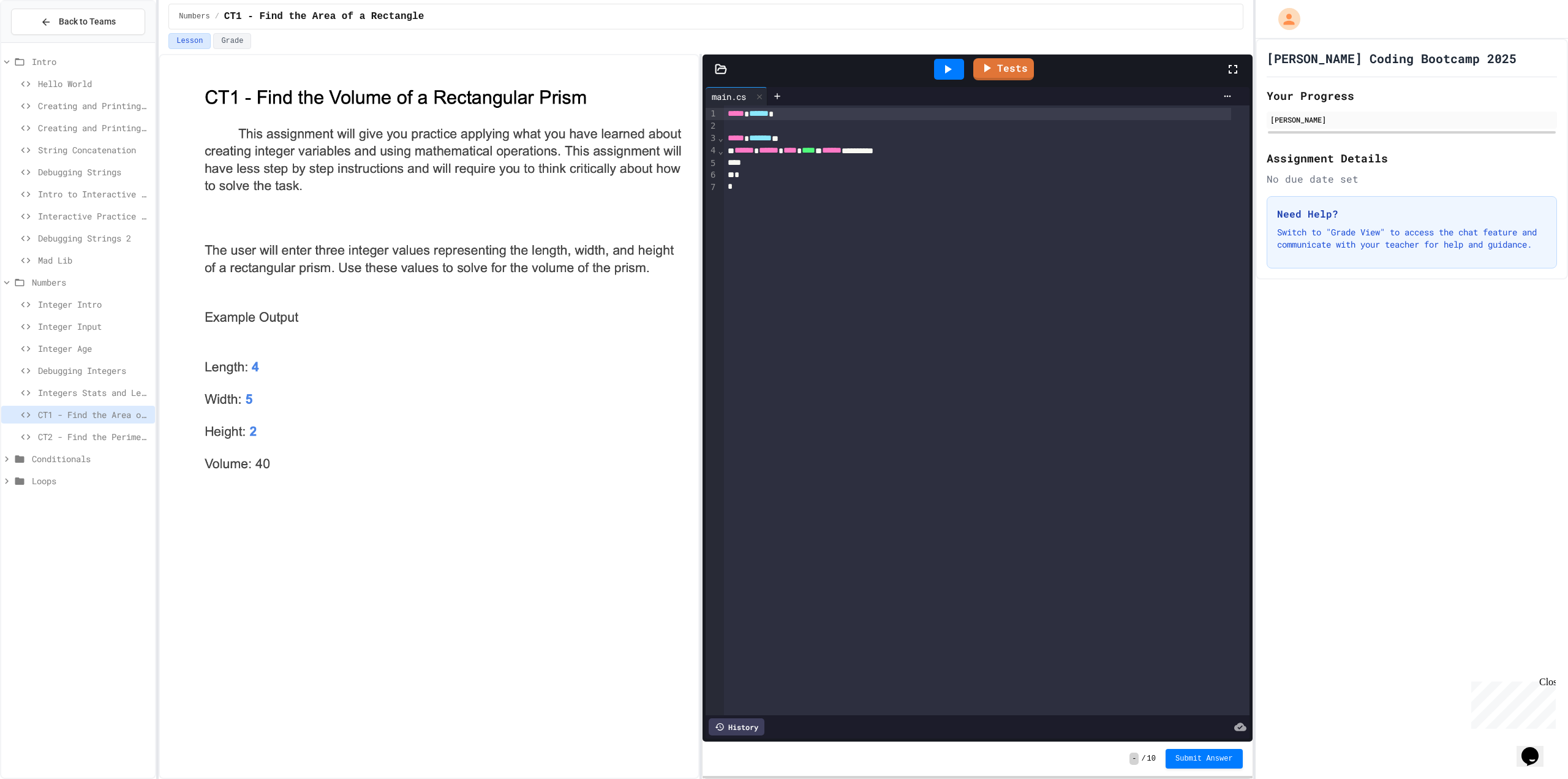
click at [73, 342] on div "Integer Age" at bounding box center [78, 348] width 154 height 18
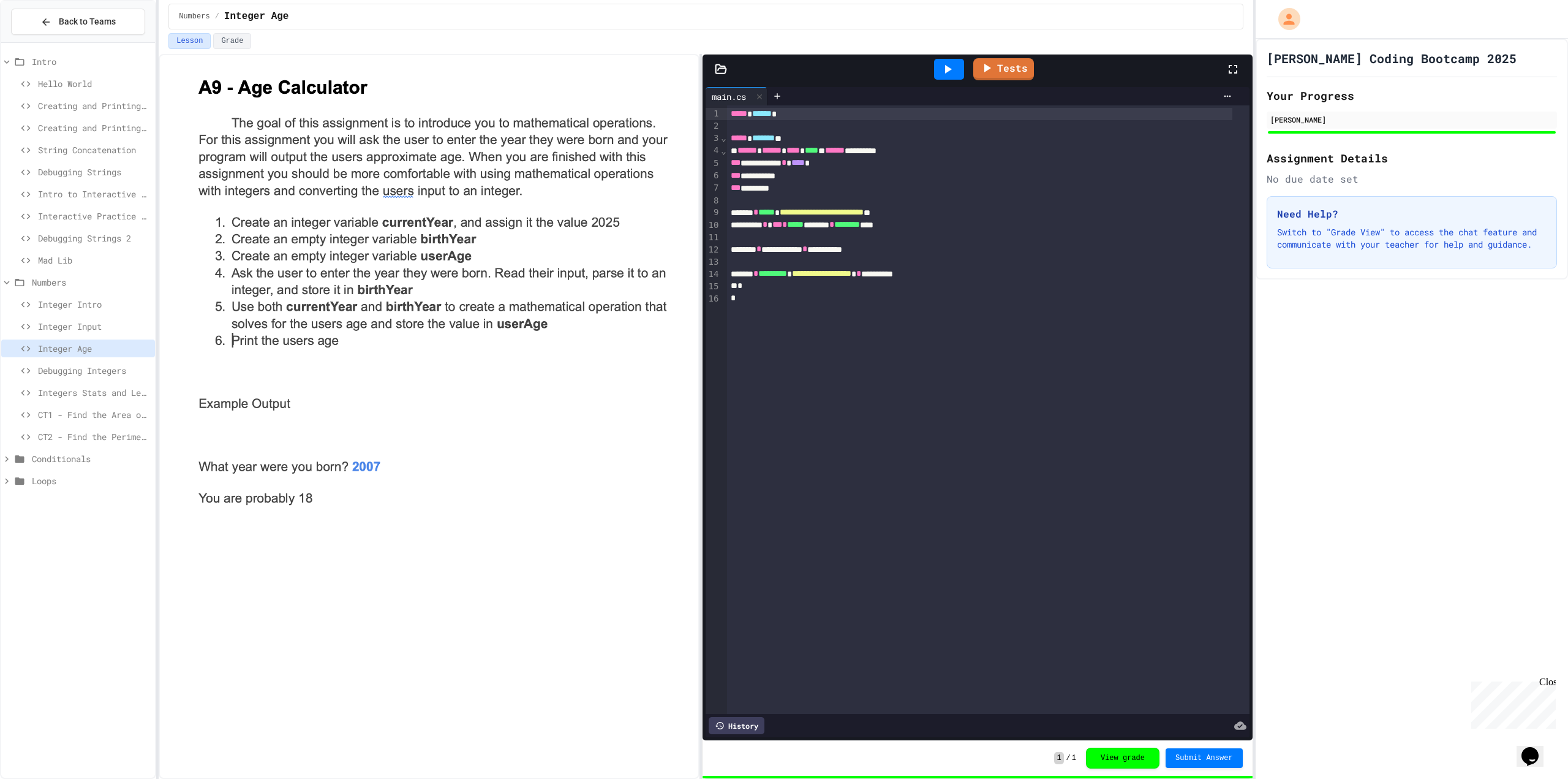
click at [93, 413] on span "CT1 - Find the Area of a Rectangle" at bounding box center [94, 415] width 112 height 13
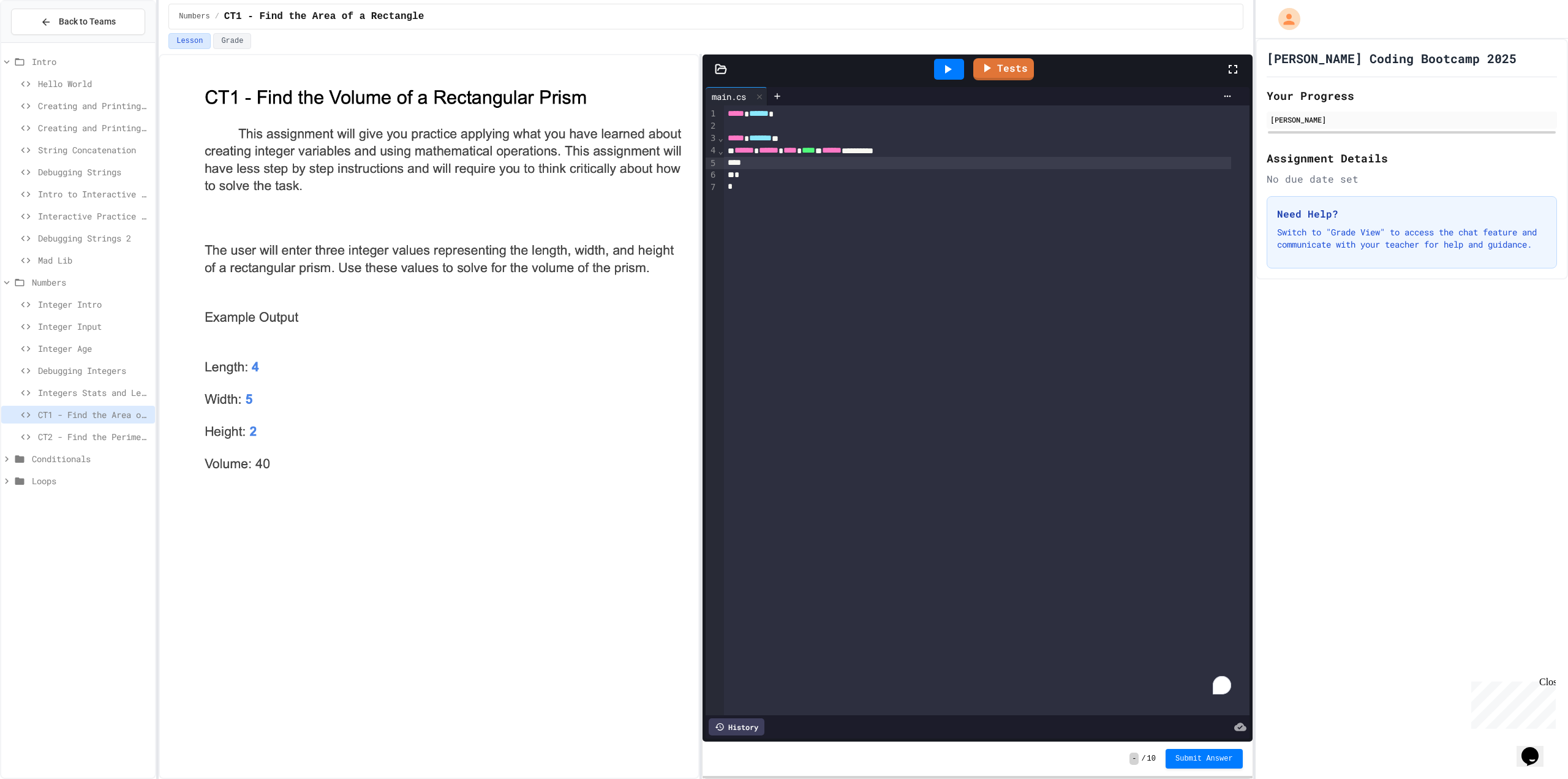
click at [747, 164] on div "To enrich screen reader interactions, please activate Accessibility in Grammarl…" at bounding box center [978, 162] width 507 height 12
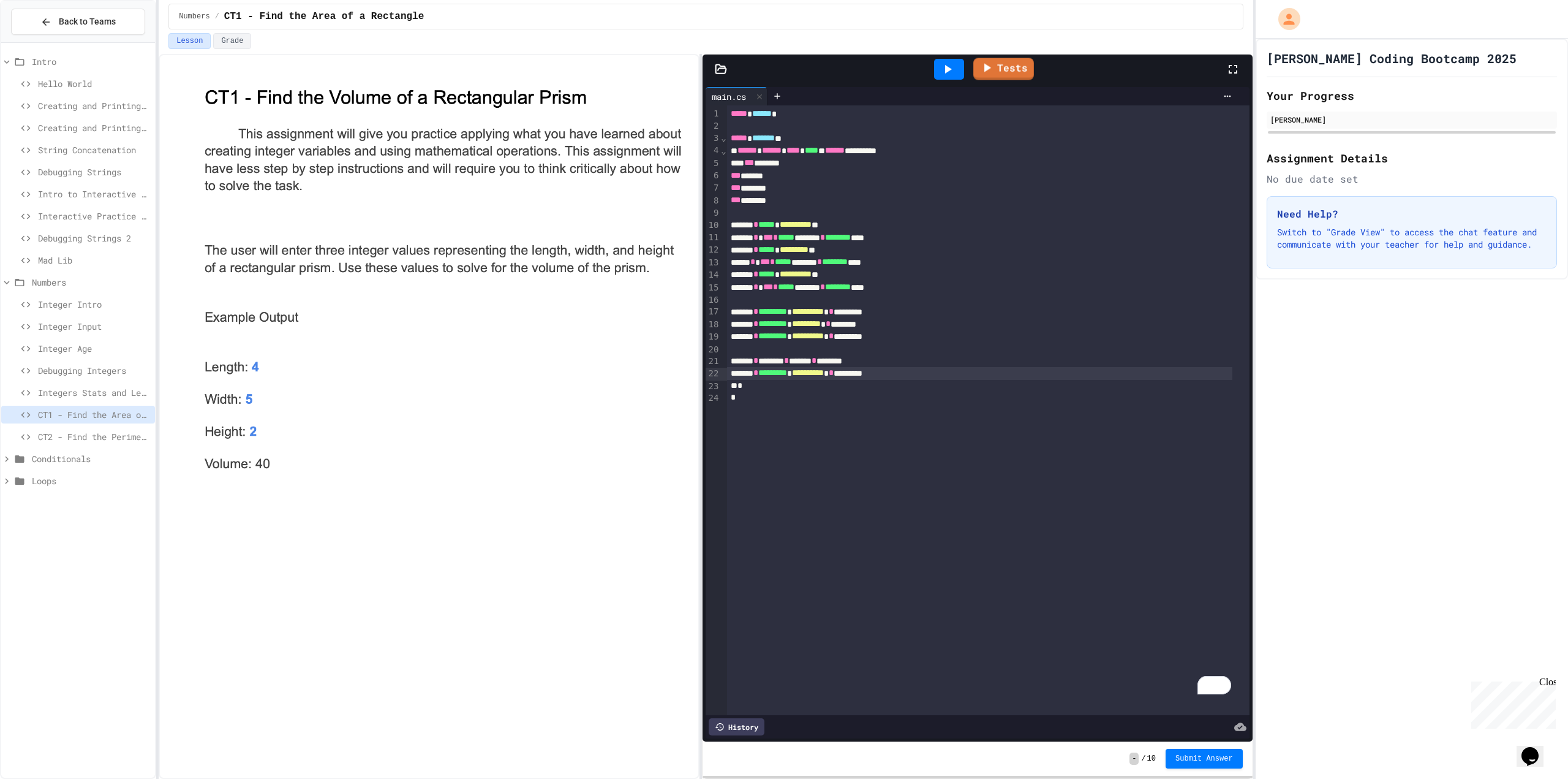
drag, startPoint x: 991, startPoint y: 65, endPoint x: 942, endPoint y: 34, distance: 58.0
click at [945, 32] on div "**********" at bounding box center [706, 390] width 1094 height 779
click at [947, 67] on icon at bounding box center [949, 69] width 7 height 8
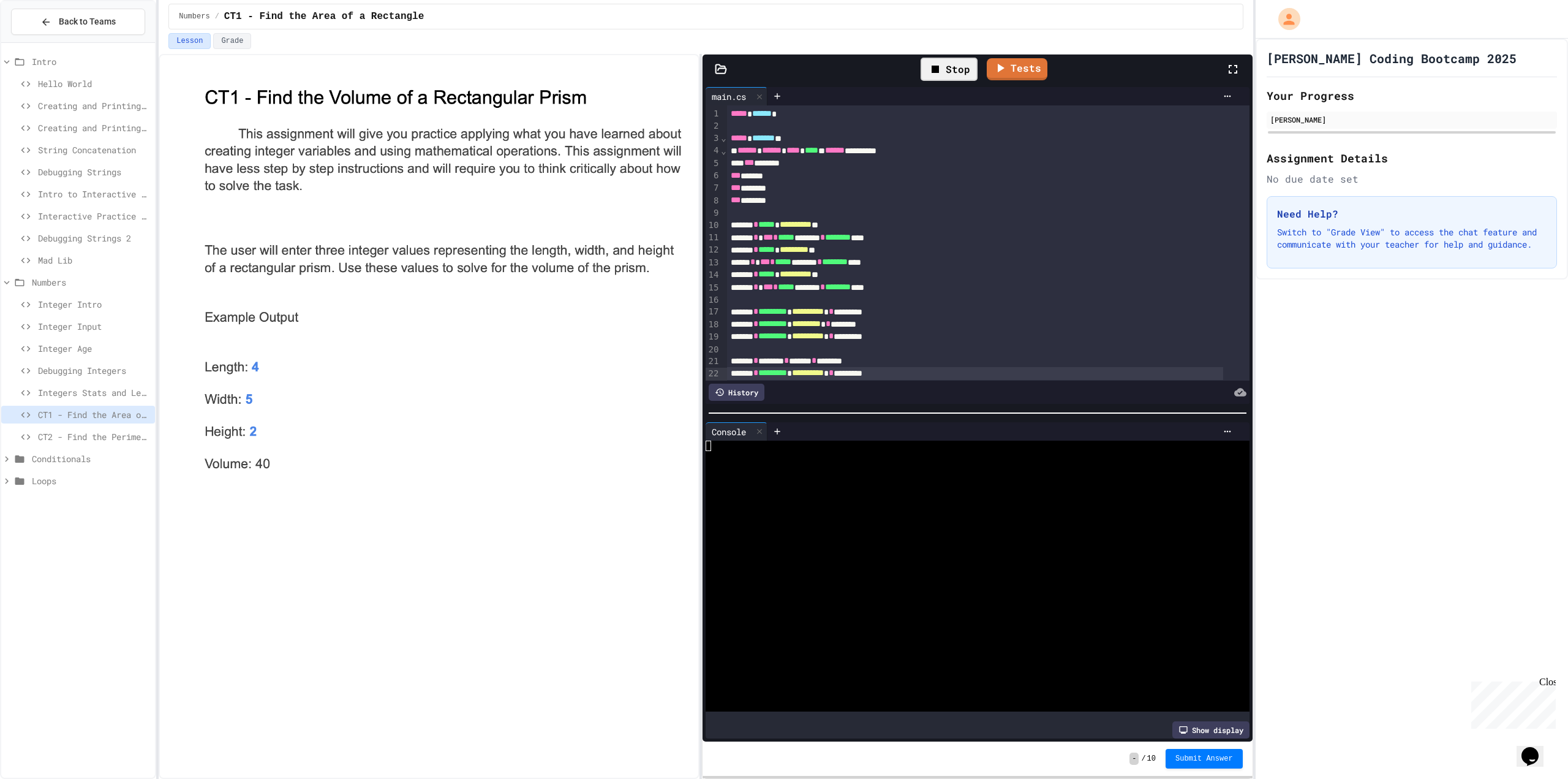
click at [845, 461] on div at bounding box center [967, 466] width 524 height 11
click at [1019, 74] on link "Tests" at bounding box center [1004, 67] width 56 height 23
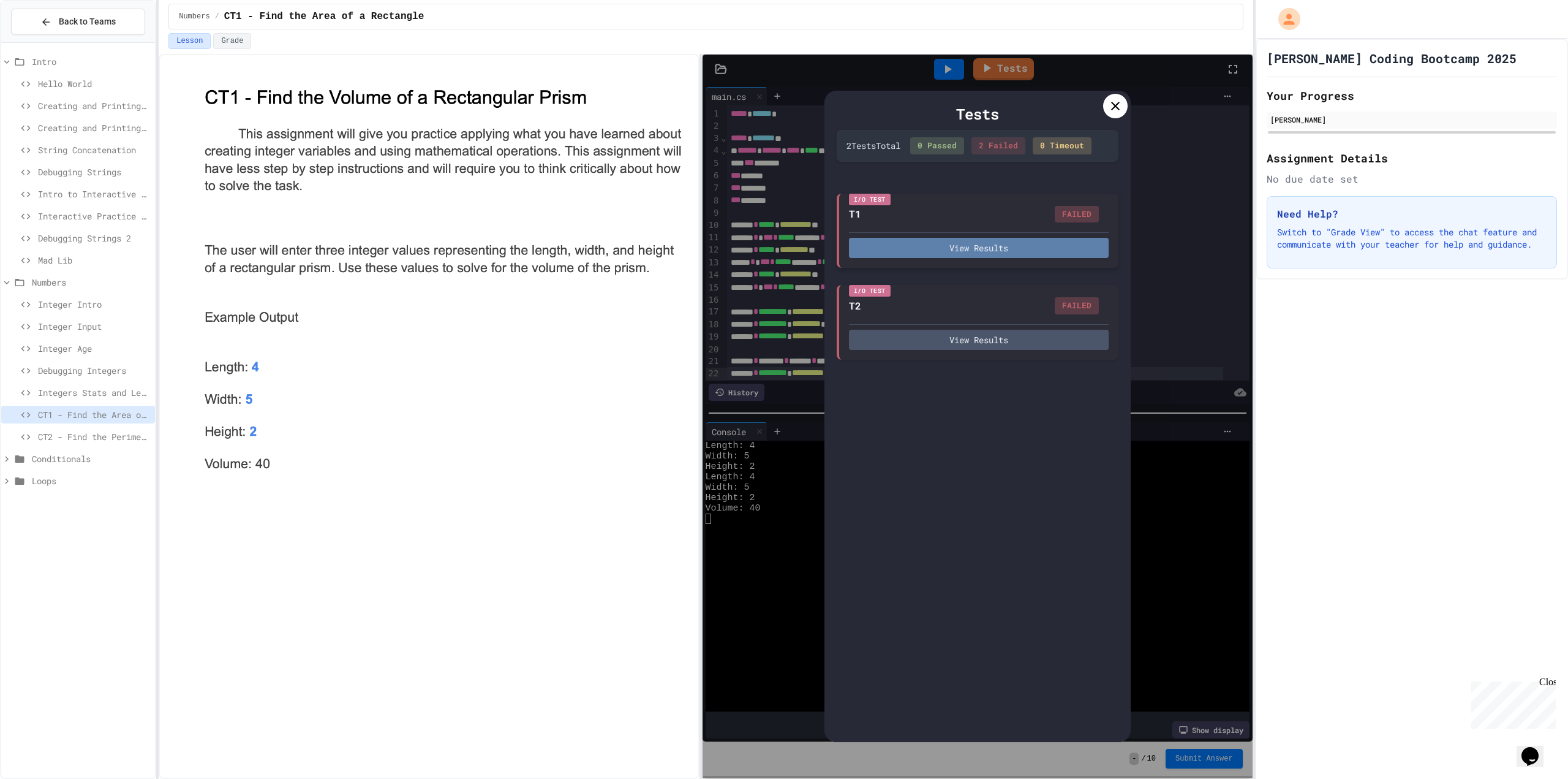
click at [1010, 242] on button "View Results" at bounding box center [979, 247] width 260 height 20
drag, startPoint x: 1018, startPoint y: 264, endPoint x: 1016, endPoint y: 255, distance: 9.2
click at [1121, 109] on icon at bounding box center [1115, 105] width 15 height 15
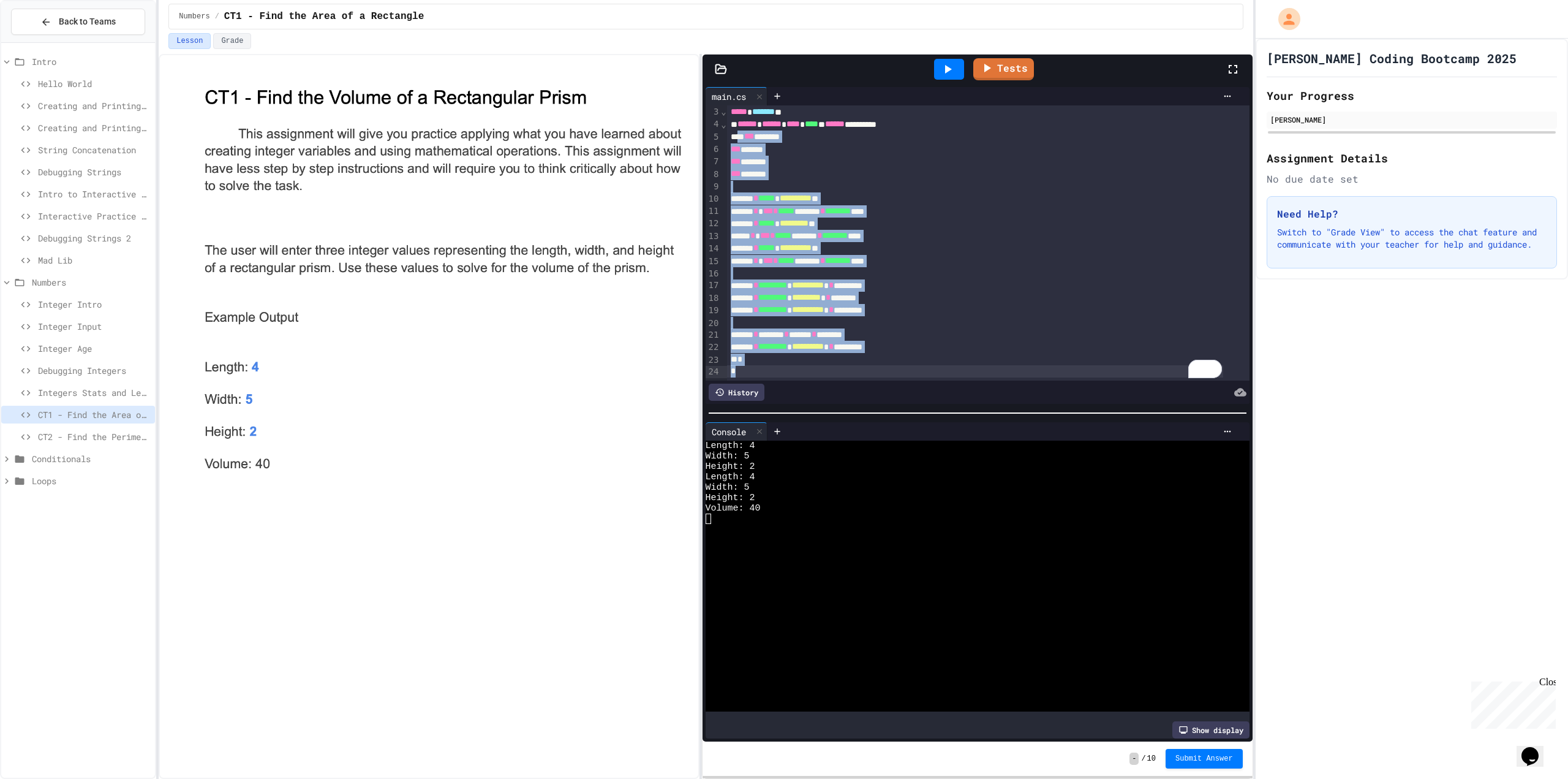
scroll to position [41, 0]
drag, startPoint x: 738, startPoint y: 165, endPoint x: 957, endPoint y: 337, distance: 278.5
click at [957, 337] on div "**********" at bounding box center [989, 229] width 523 height 301
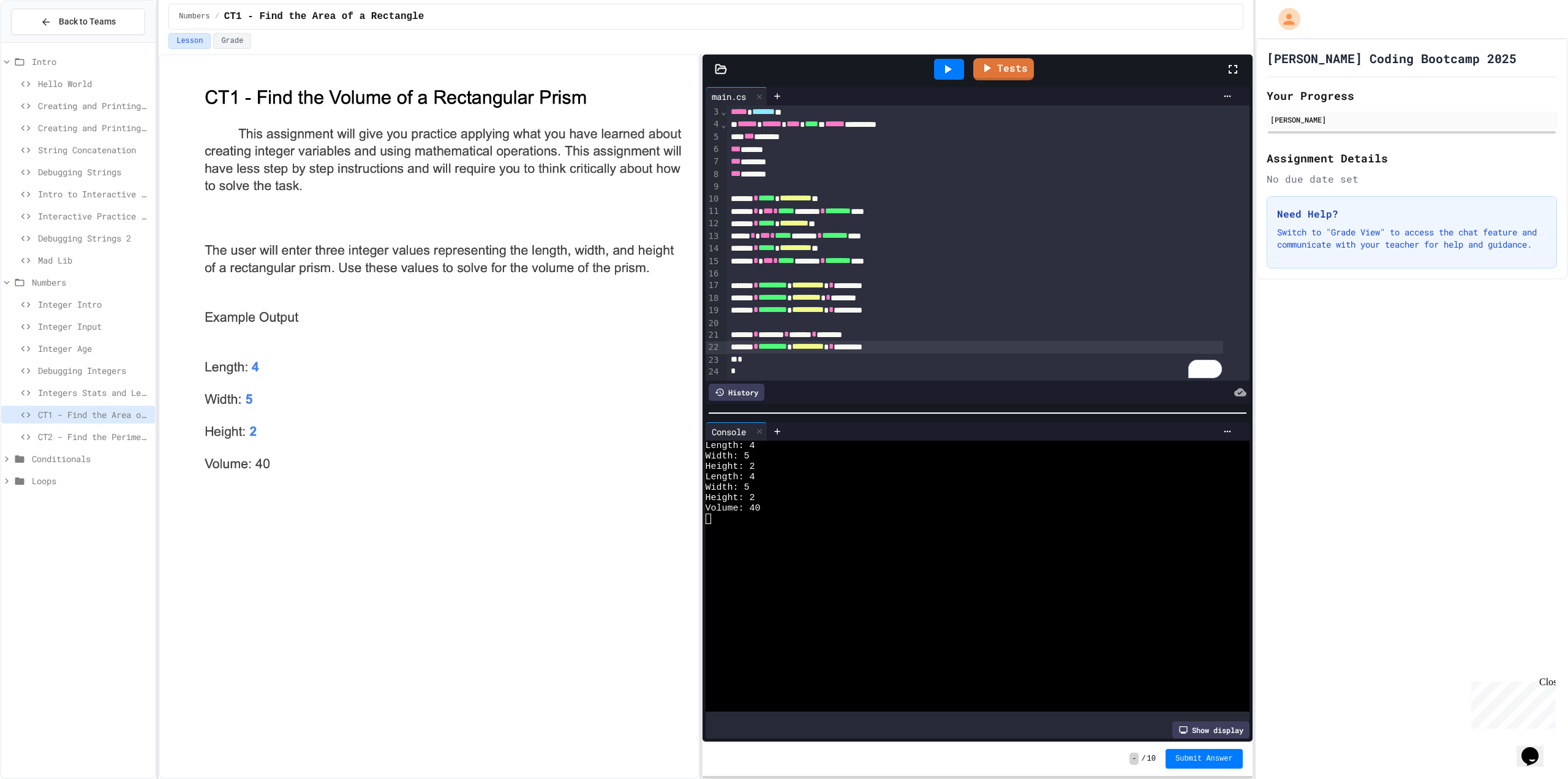
scroll to position [27, 0]
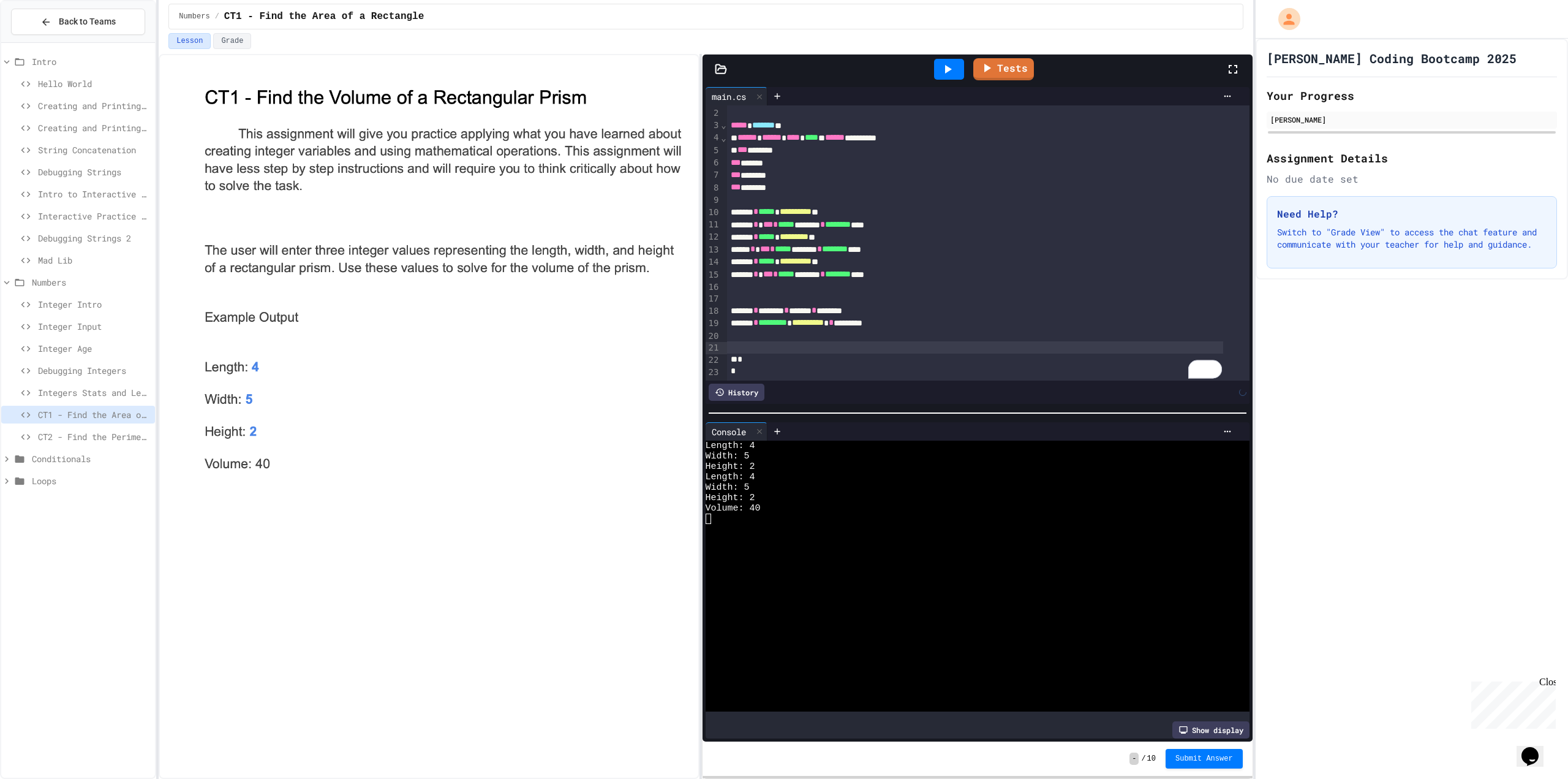
click at [949, 70] on icon at bounding box center [949, 69] width 7 height 8
click at [770, 461] on div at bounding box center [967, 466] width 524 height 11
click at [948, 75] on icon at bounding box center [947, 69] width 15 height 15
click at [767, 451] on div at bounding box center [967, 456] width 524 height 11
click at [1015, 72] on link "Tests" at bounding box center [1003, 67] width 60 height 23
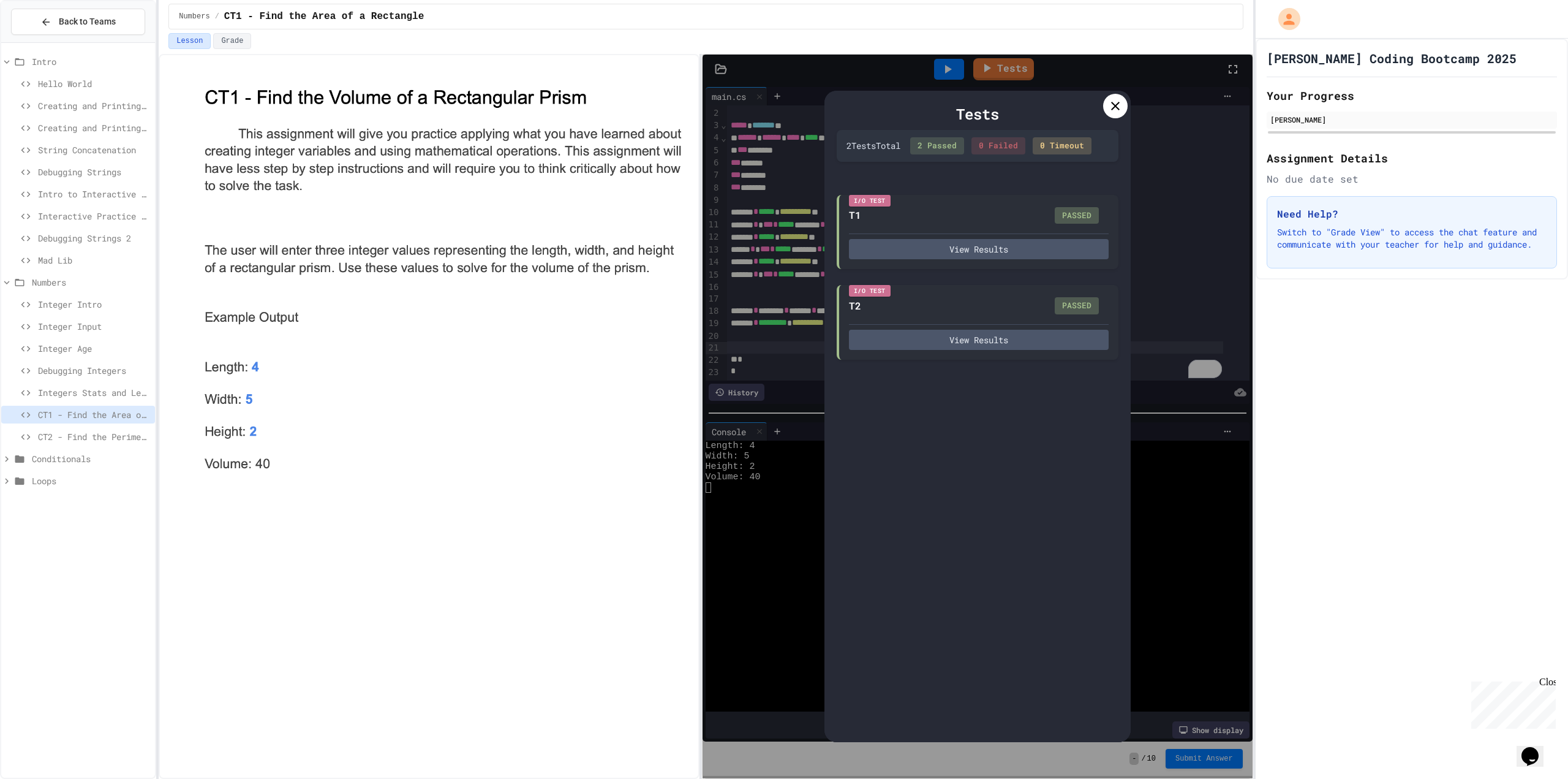
click at [1179, 562] on div "Tests 2 Test s Total 2 Passed 0 Failed 0 Timeout I/O Test T1 PASSED View Result…" at bounding box center [978, 416] width 550 height 723
click at [1108, 110] on icon at bounding box center [1115, 105] width 15 height 15
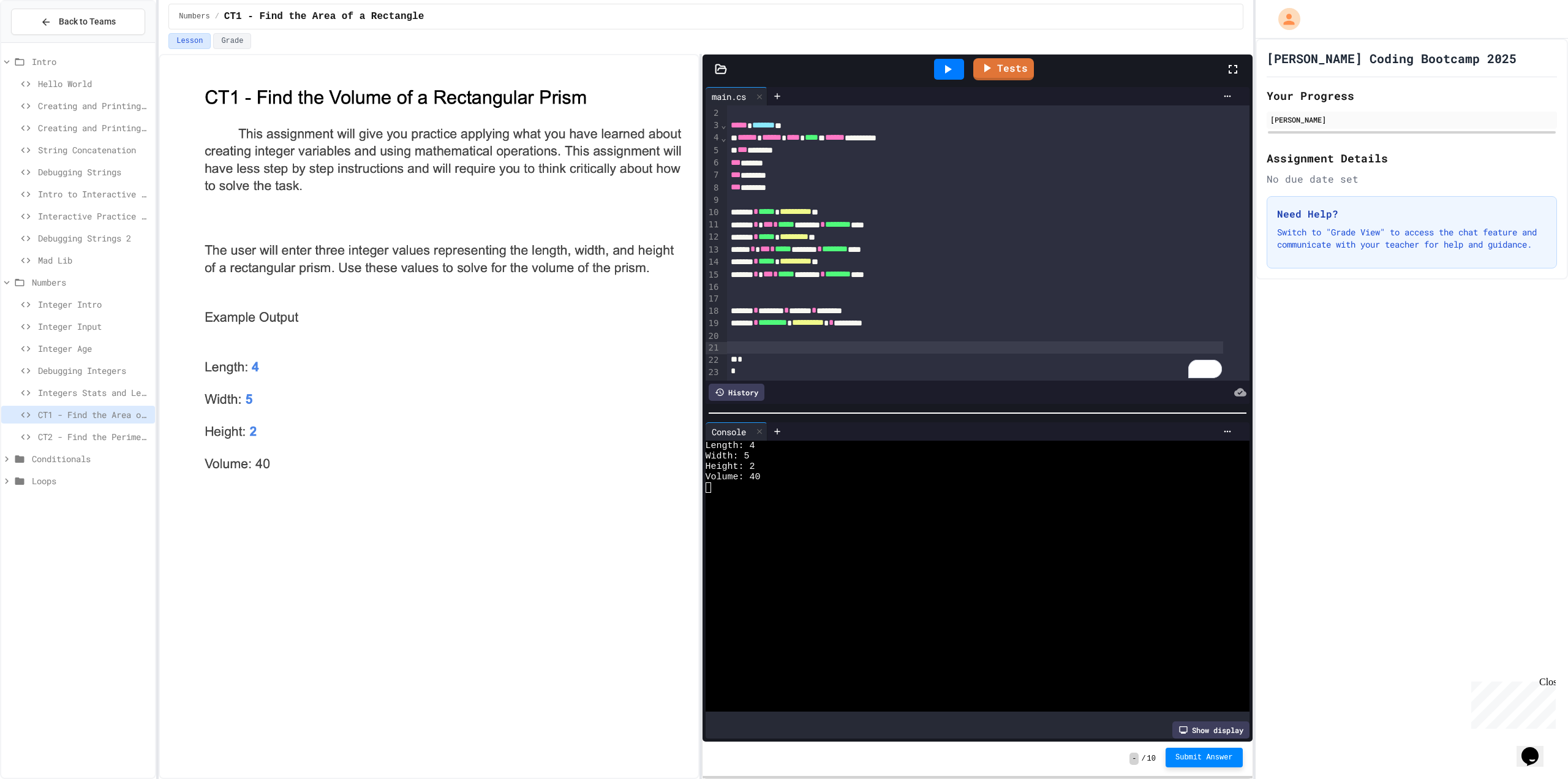
click at [1221, 760] on span "Submit Answer" at bounding box center [1205, 757] width 58 height 10
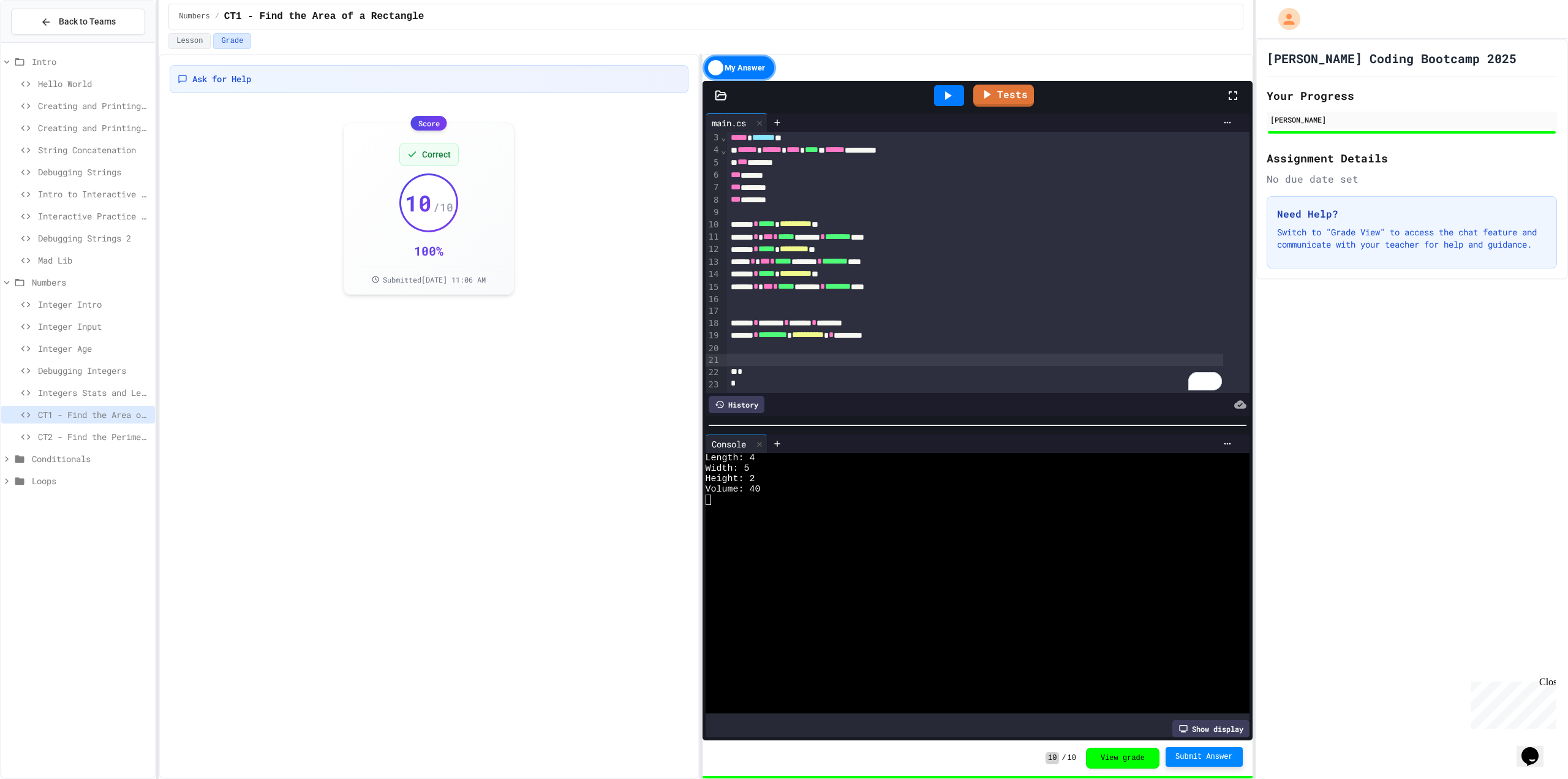
click at [92, 441] on span "CT2 - Find the Perimeter of a Rectangle" at bounding box center [94, 437] width 112 height 13
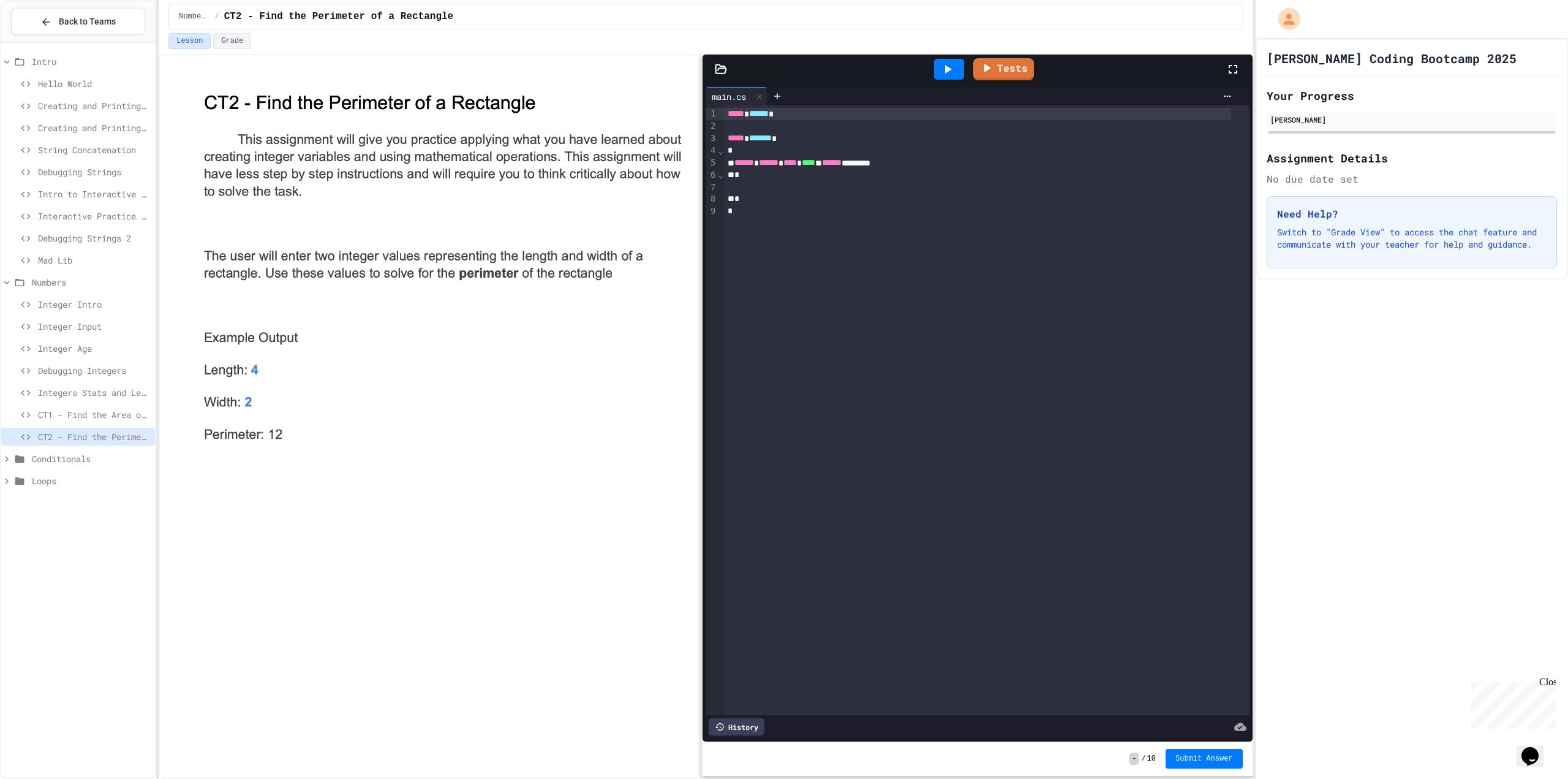
click at [842, 188] on div at bounding box center [987, 186] width 526 height 12
click at [270, 776] on div at bounding box center [429, 416] width 540 height 725
click at [779, 188] on div "To enrich screen reader interactions, please activate Accessibility in Grammarl…" at bounding box center [987, 186] width 526 height 12
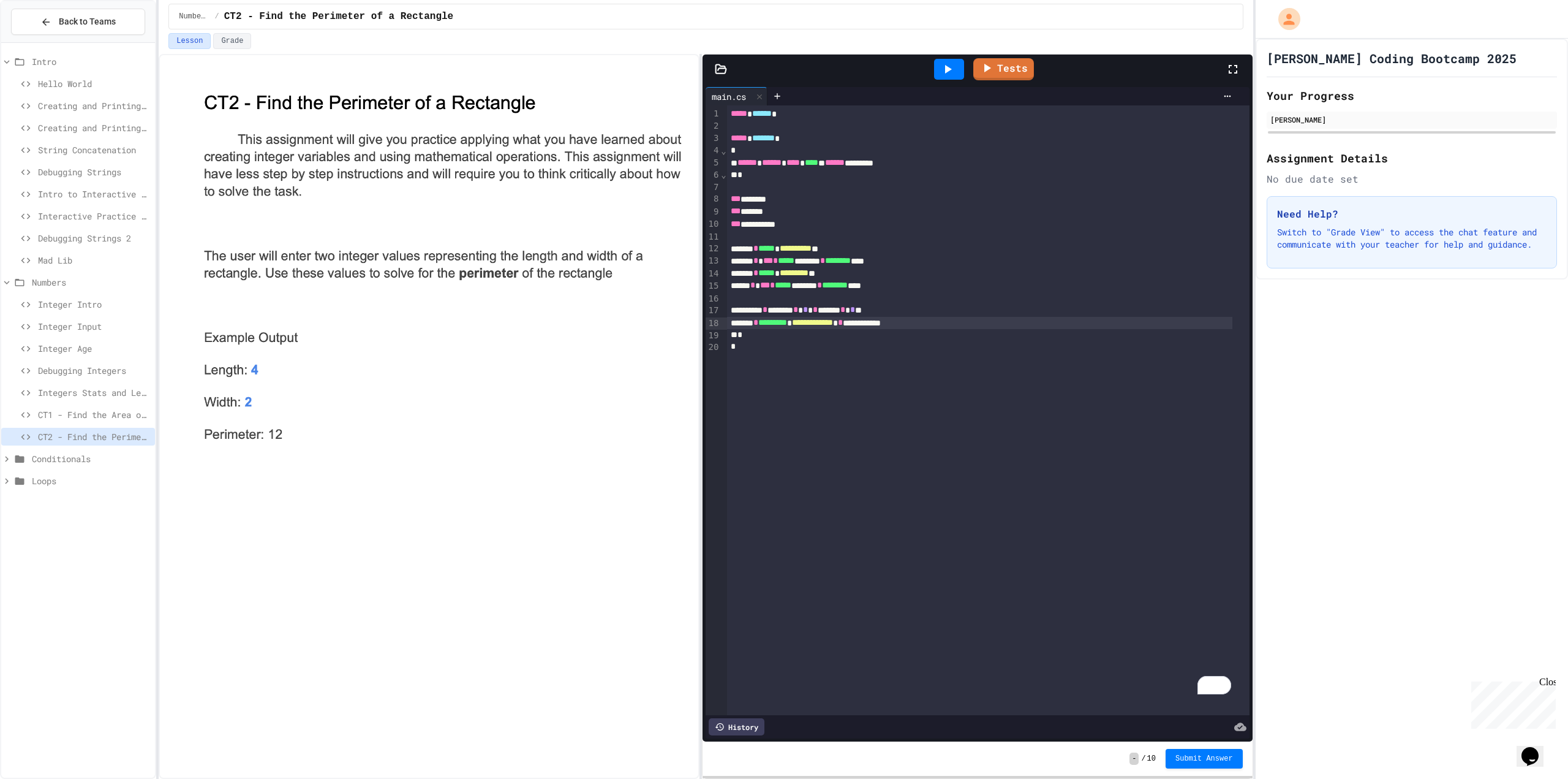
click at [952, 73] on icon at bounding box center [947, 69] width 15 height 15
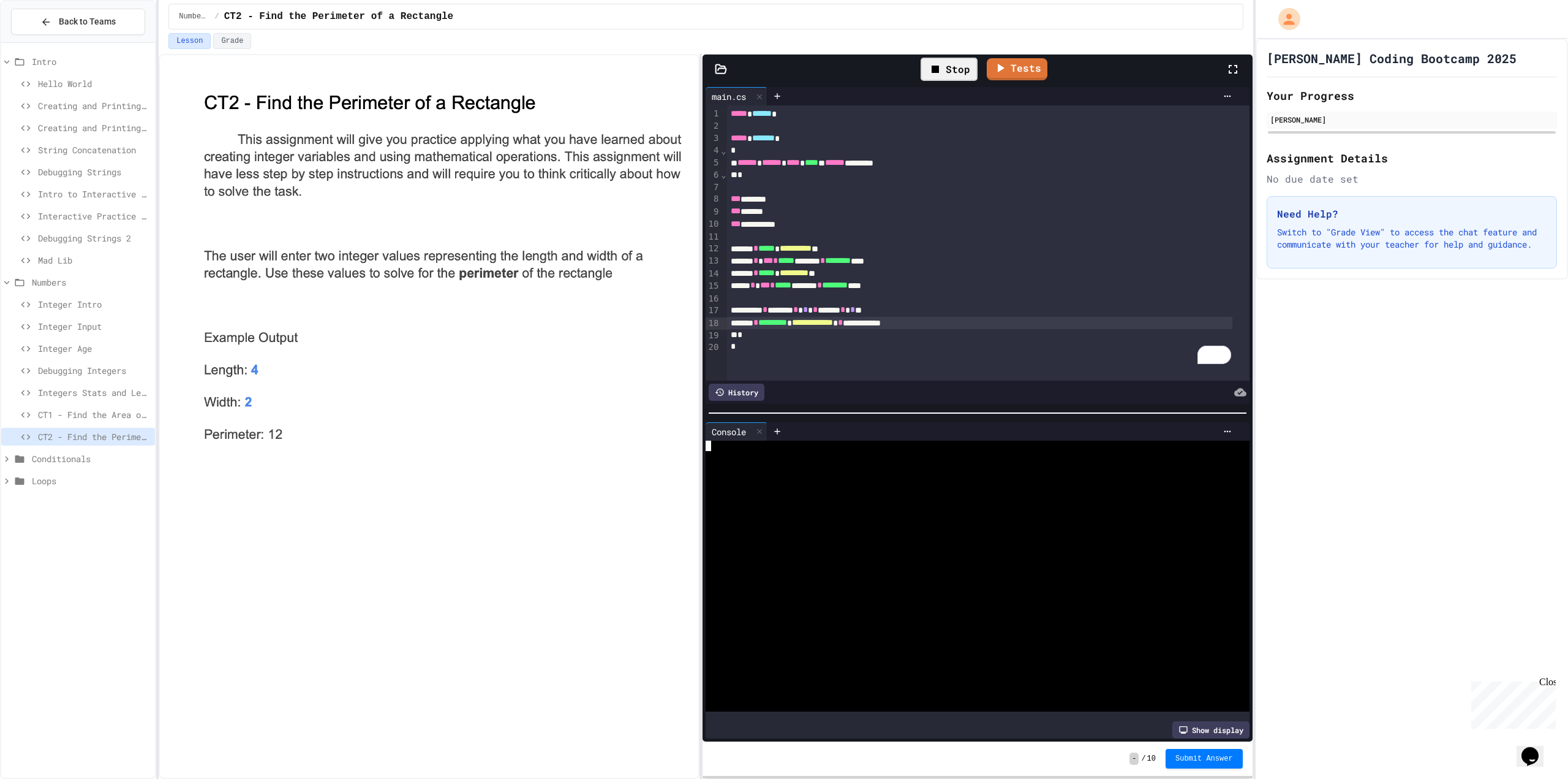
click at [809, 464] on div at bounding box center [967, 466] width 524 height 11
click at [799, 482] on div at bounding box center [967, 487] width 524 height 11
click at [787, 451] on div at bounding box center [967, 456] width 524 height 11
click at [1016, 70] on link "Tests" at bounding box center [1003, 67] width 57 height 23
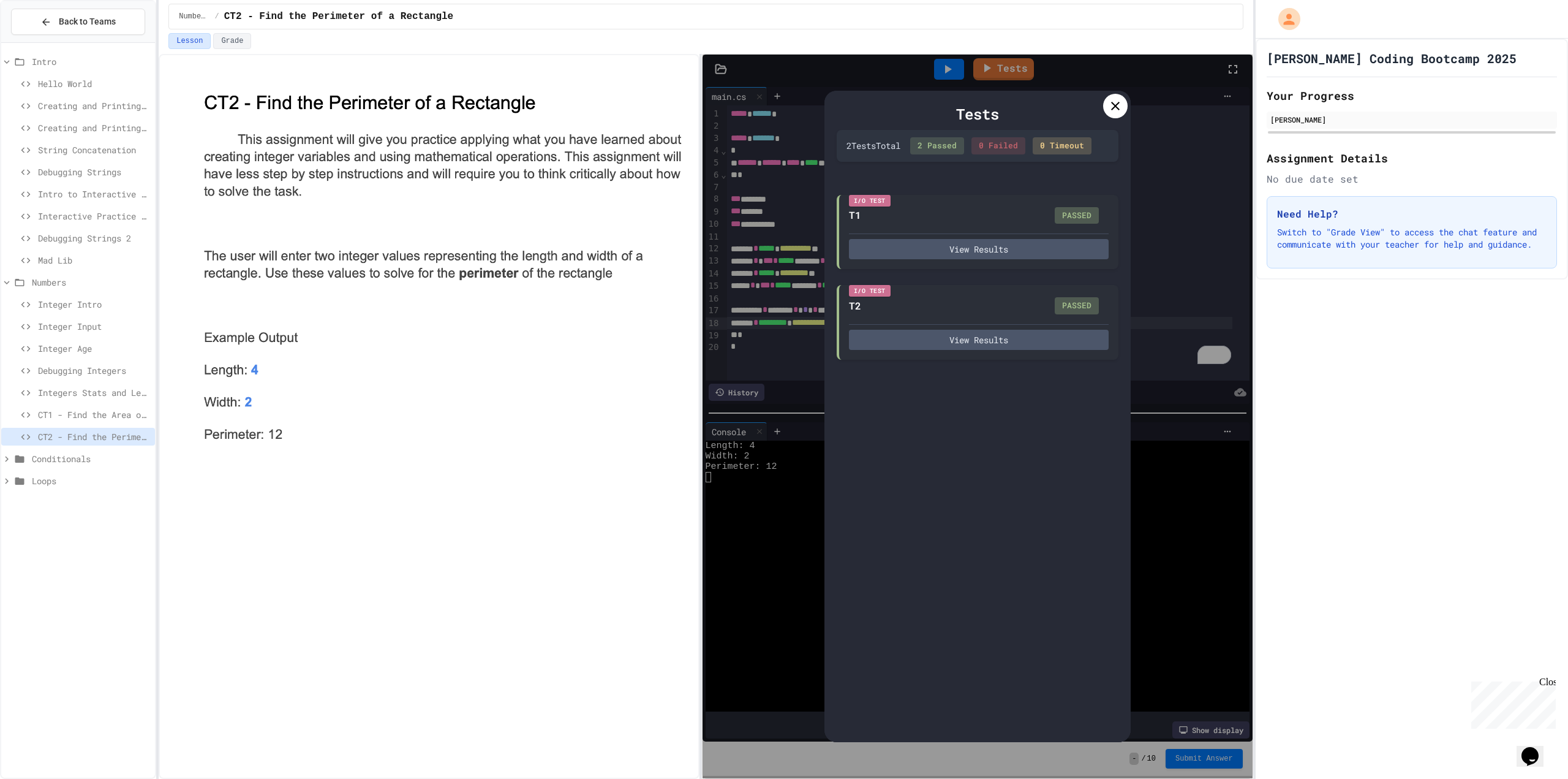
drag, startPoint x: 1113, startPoint y: 107, endPoint x: 1099, endPoint y: 137, distance: 33.1
click at [1113, 108] on icon at bounding box center [1115, 105] width 15 height 15
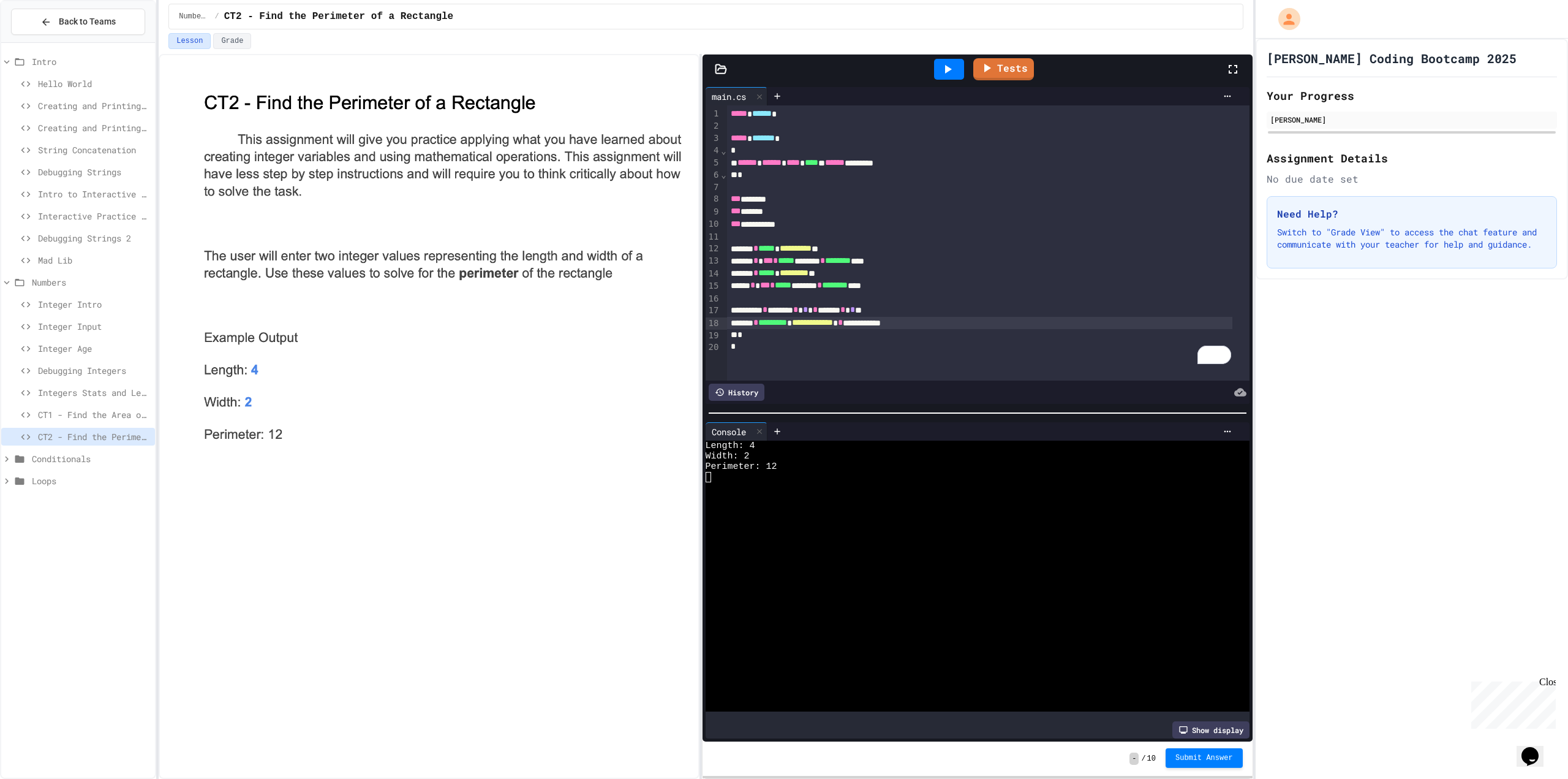
click at [1210, 763] on button "Submit Answer" at bounding box center [1205, 758] width 77 height 20
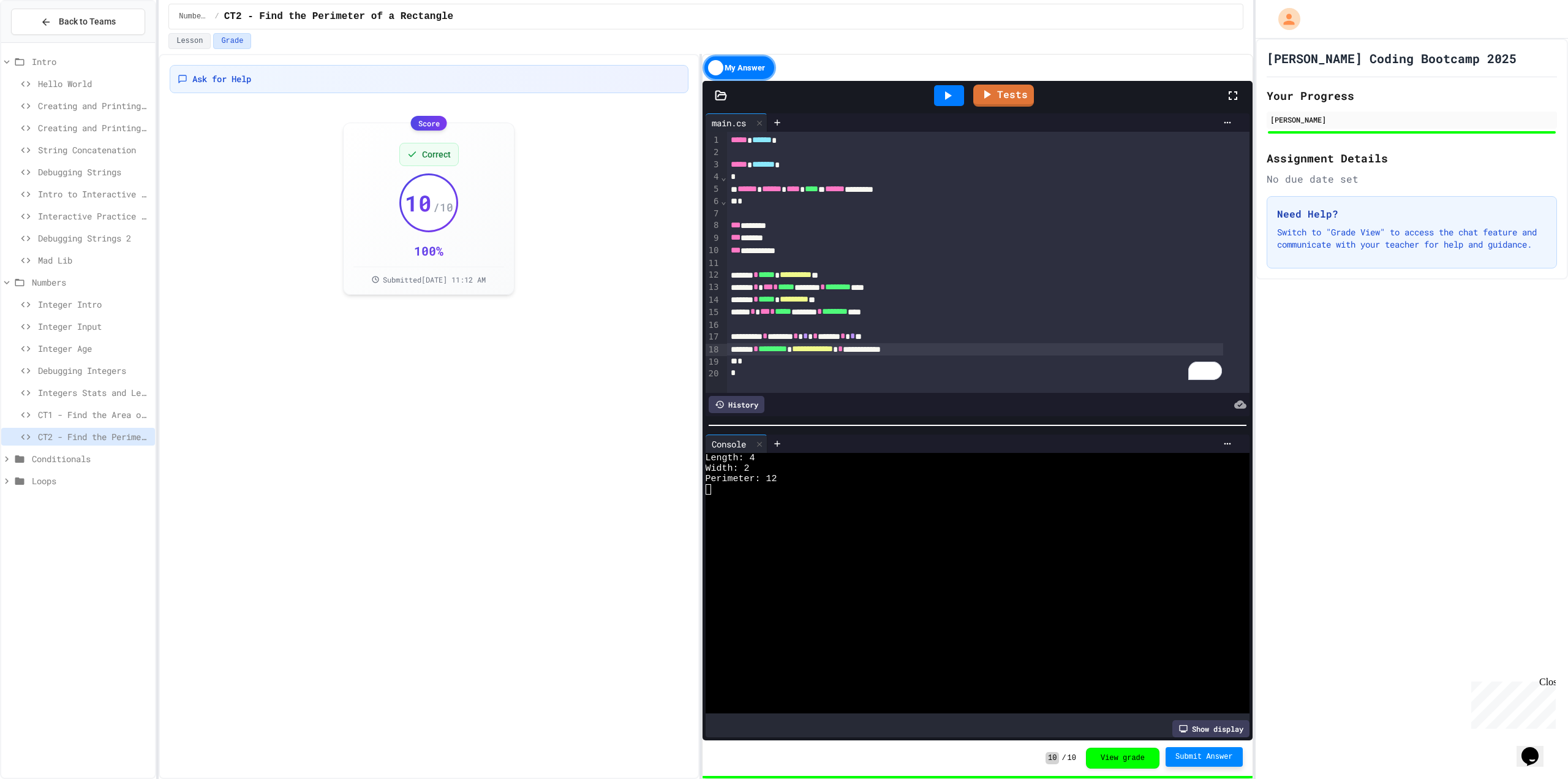
click at [74, 463] on span "Conditionals" at bounding box center [91, 458] width 118 height 13
click at [56, 463] on span "Conditionals" at bounding box center [91, 458] width 118 height 13
